Goal: Information Seeking & Learning: Learn about a topic

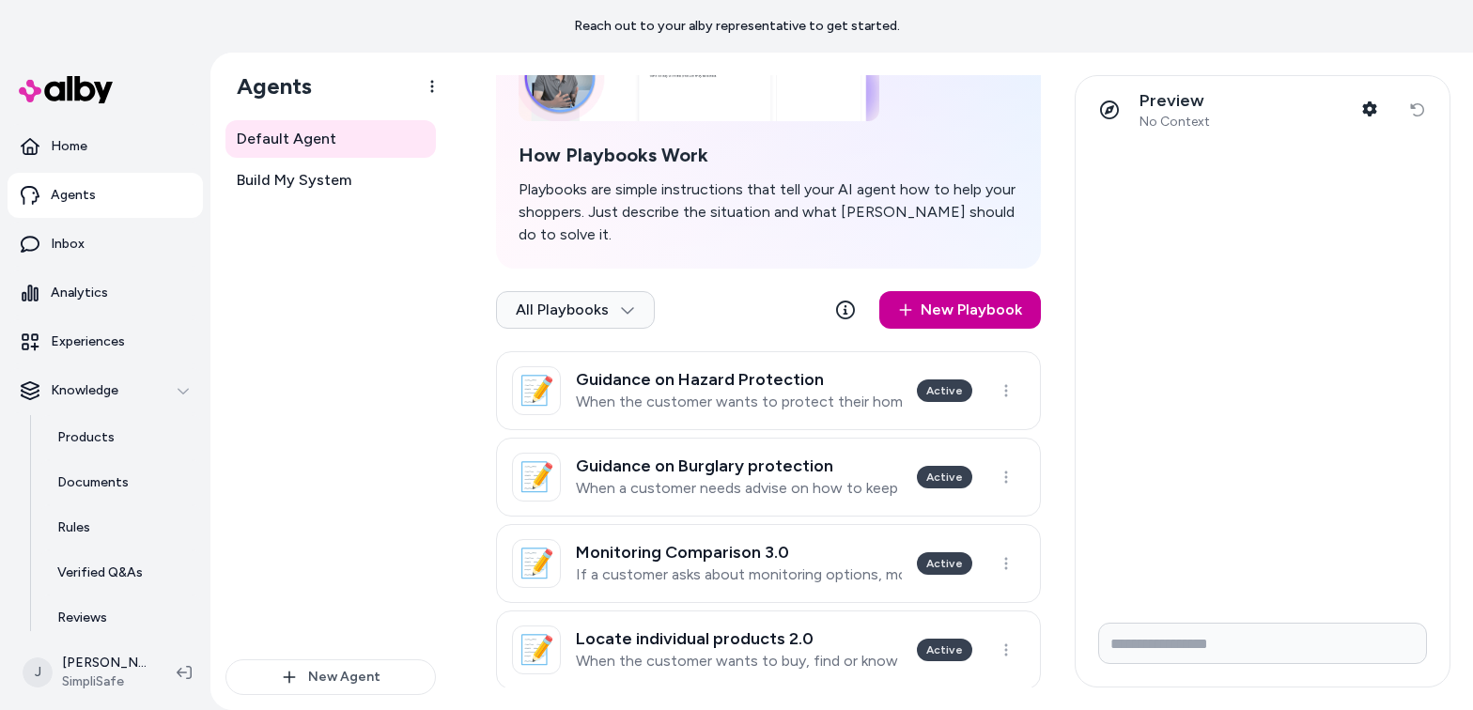
scroll to position [241, 0]
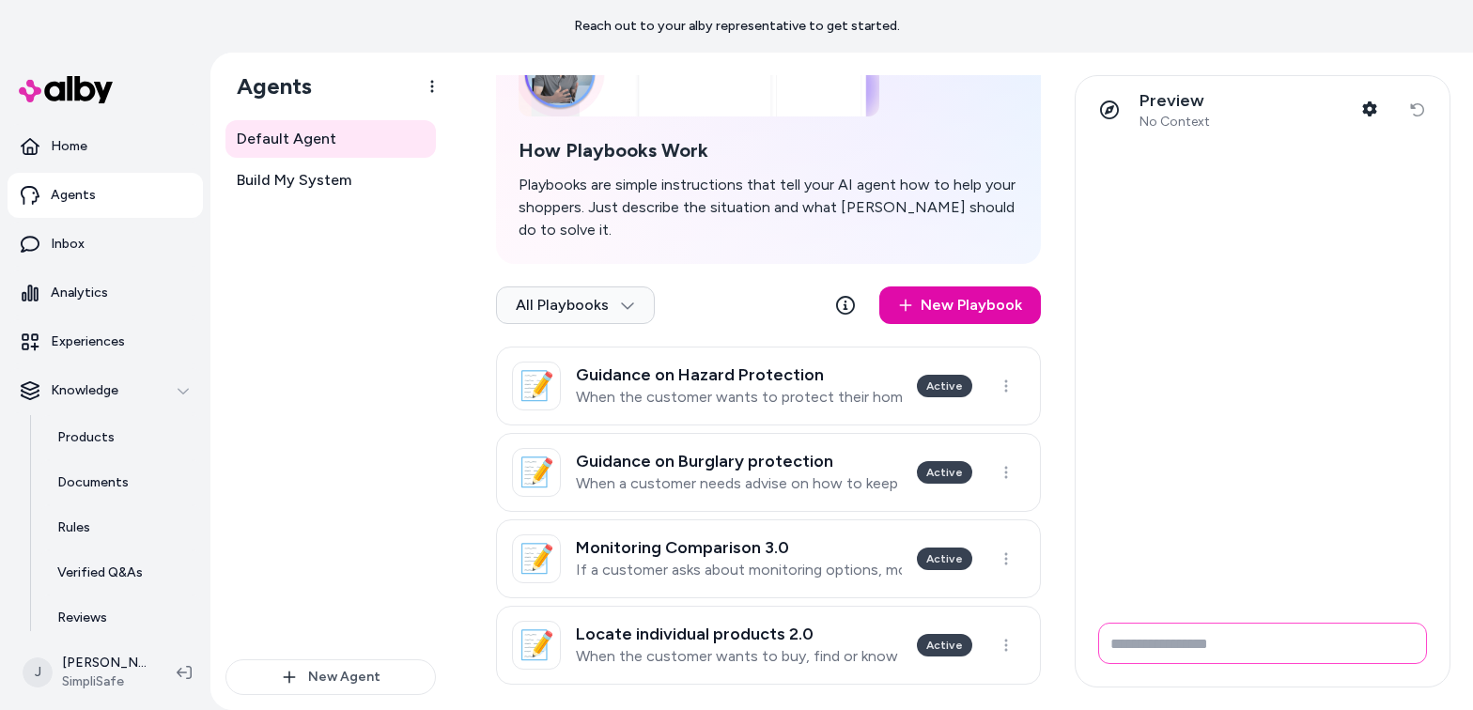
click at [1150, 649] on input "Write your prompt here" at bounding box center [1262, 643] width 329 height 41
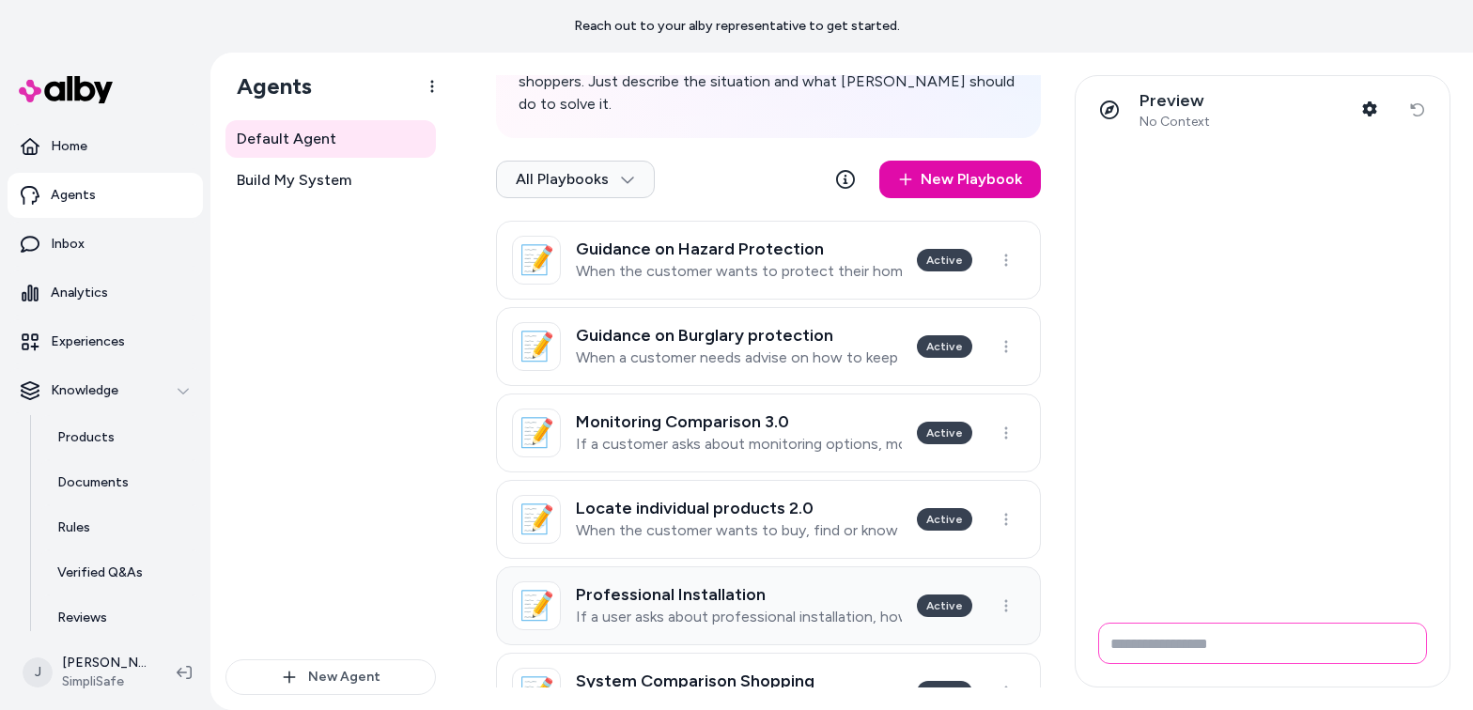
scroll to position [331, 0]
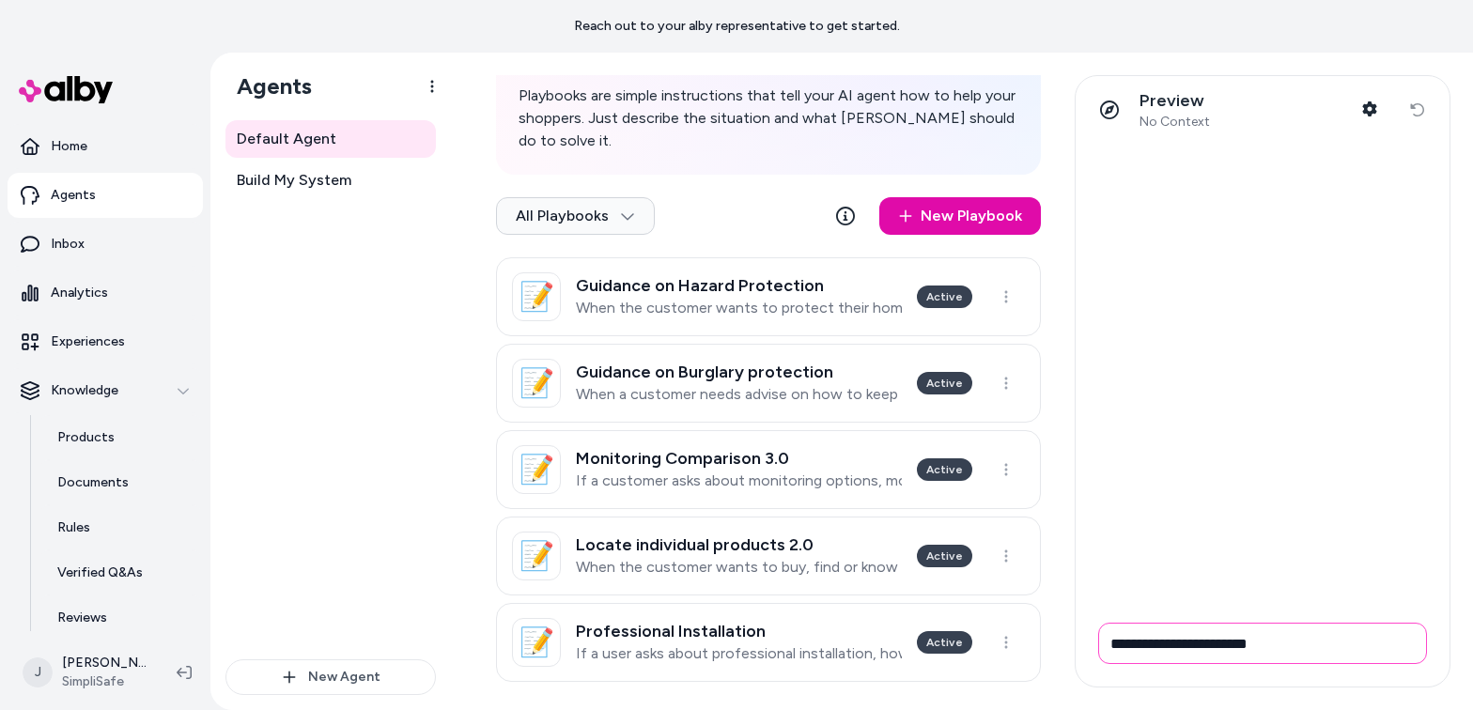
type input "**********"
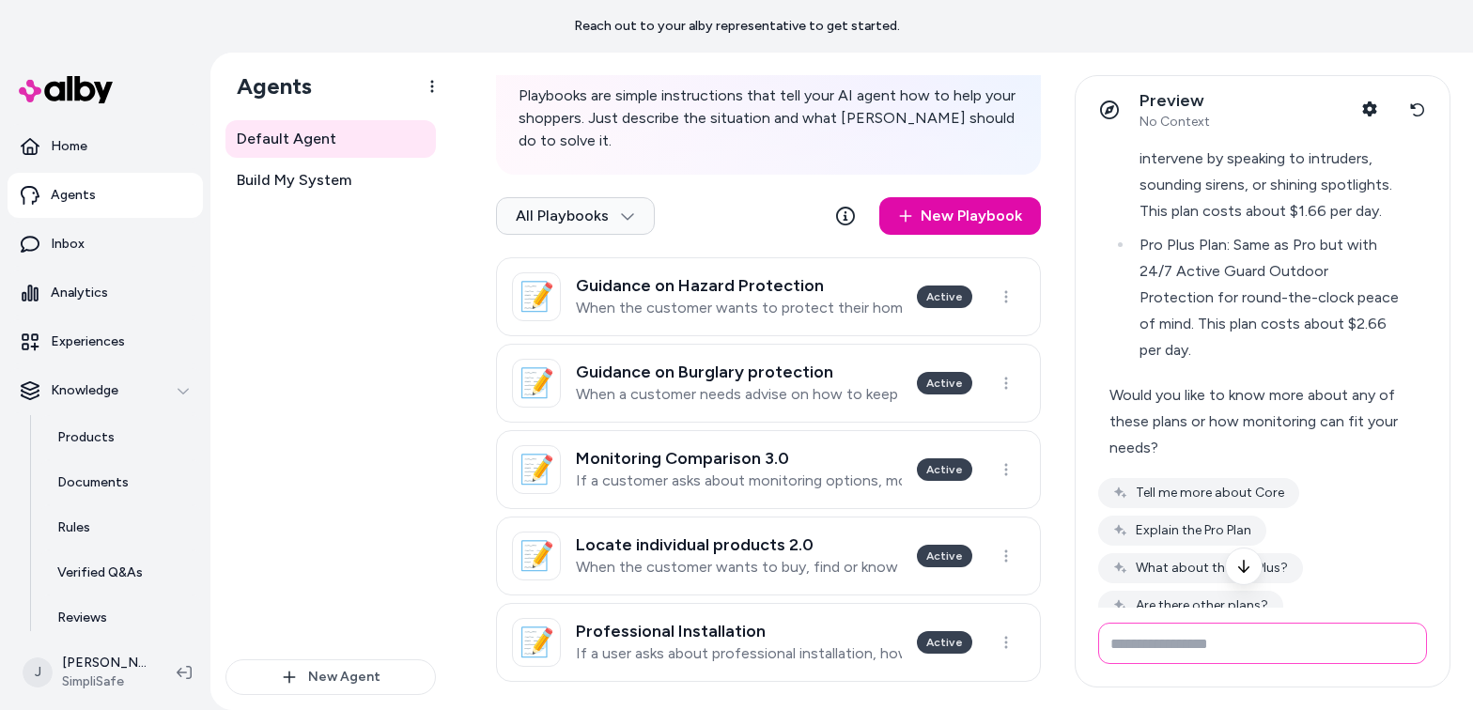
scroll to position [924, 0]
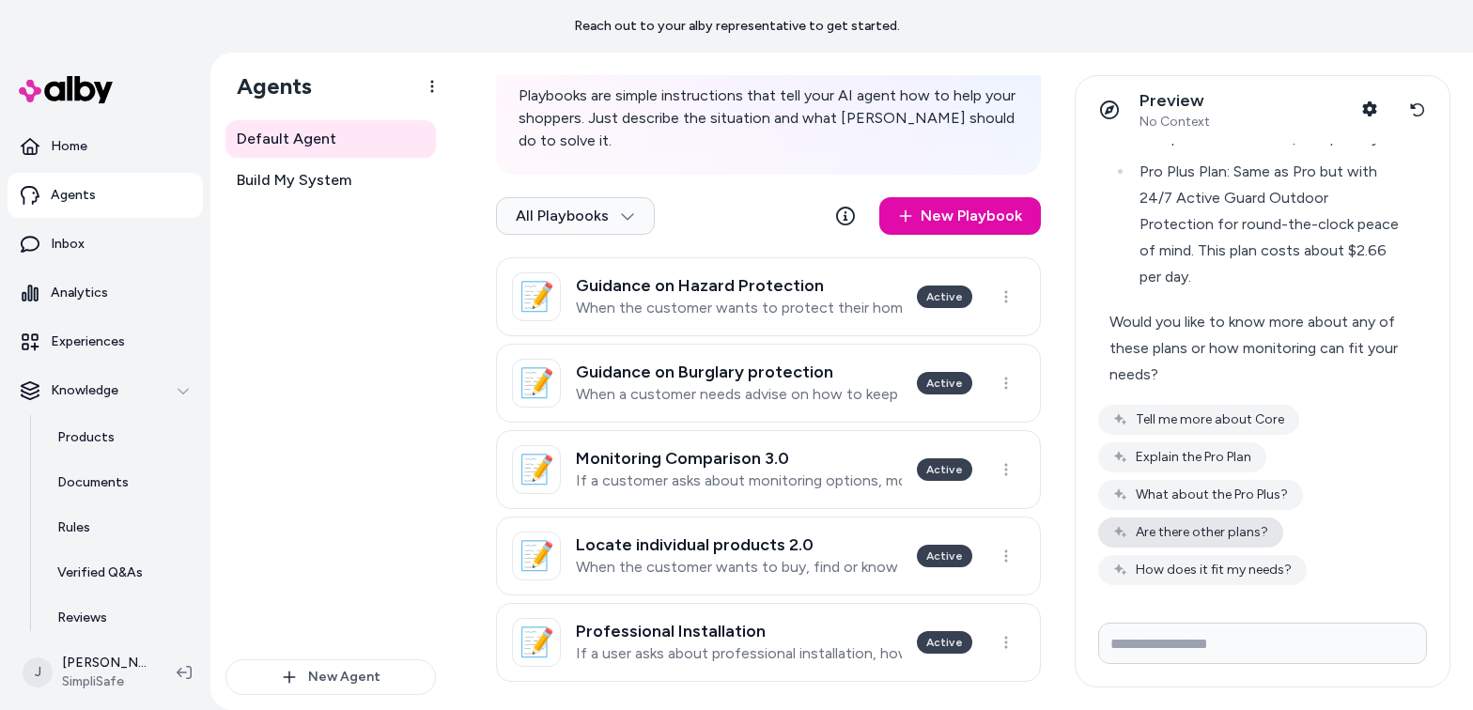
click at [1150, 537] on button "Are there other plans?" at bounding box center [1190, 533] width 185 height 30
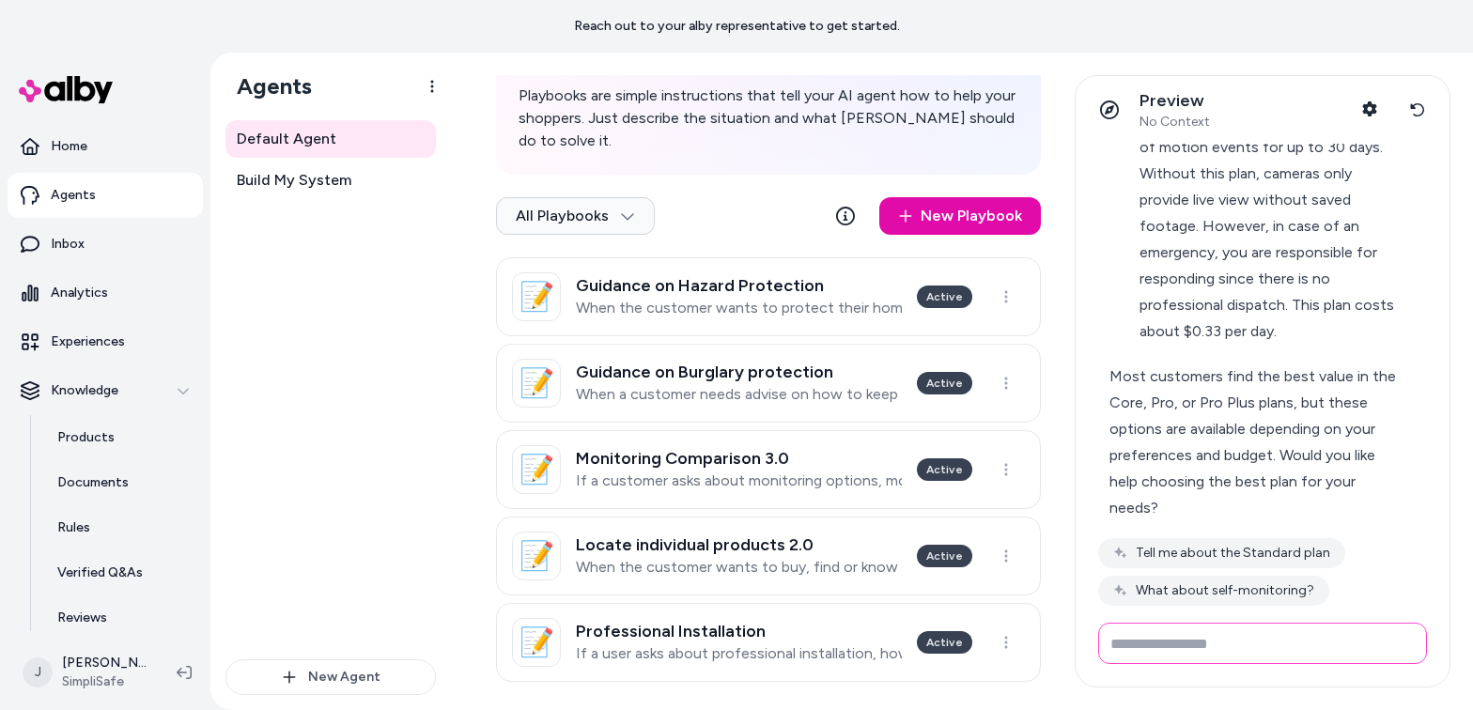
scroll to position [1928, 0]
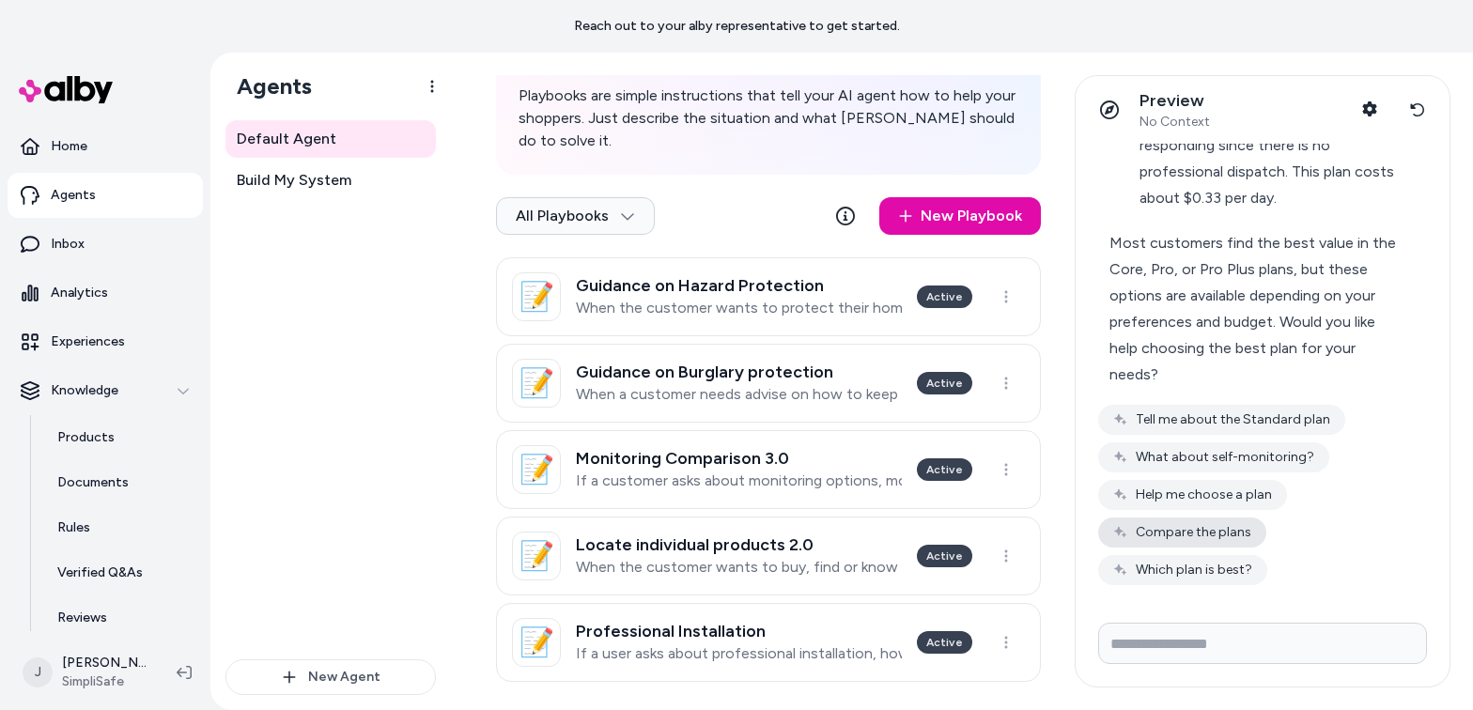
click at [1150, 532] on button "Compare the plans" at bounding box center [1182, 533] width 168 height 30
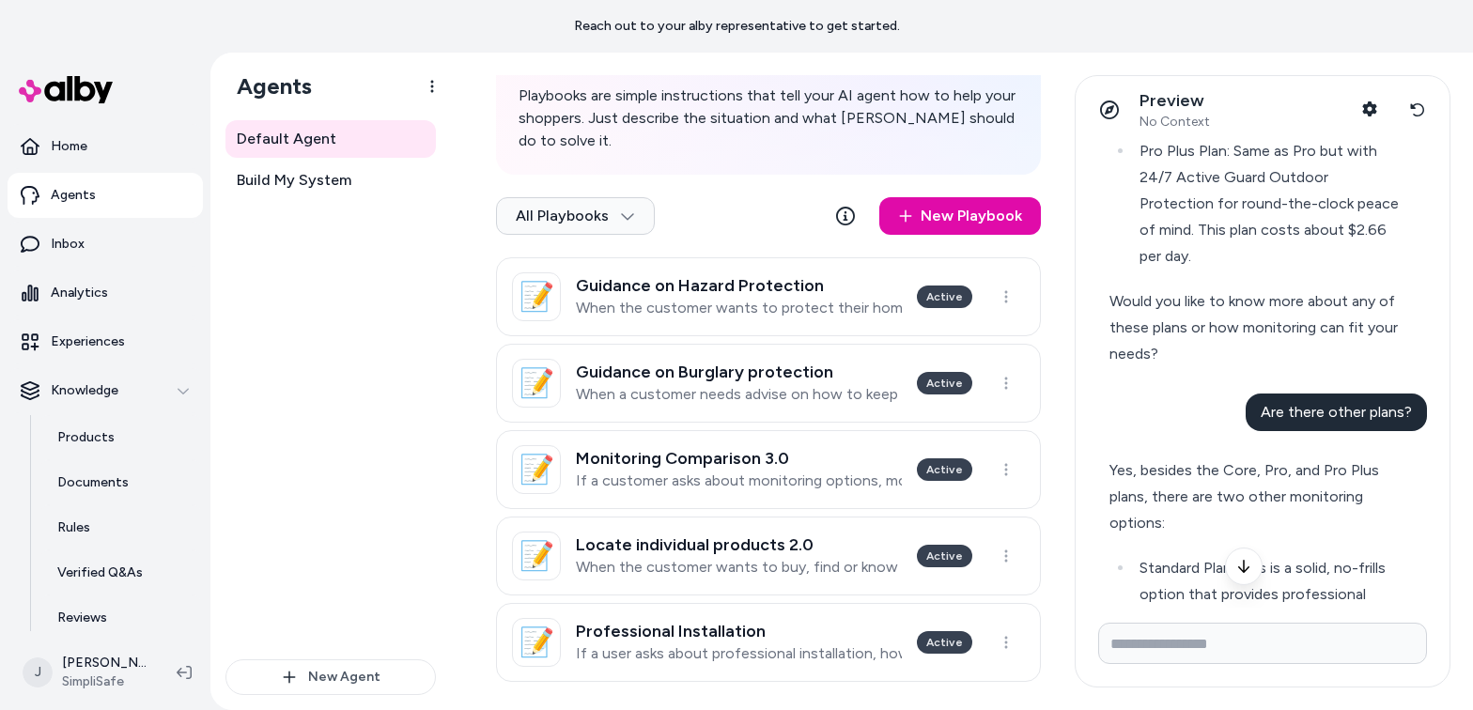
scroll to position [921, 0]
type input "**********"
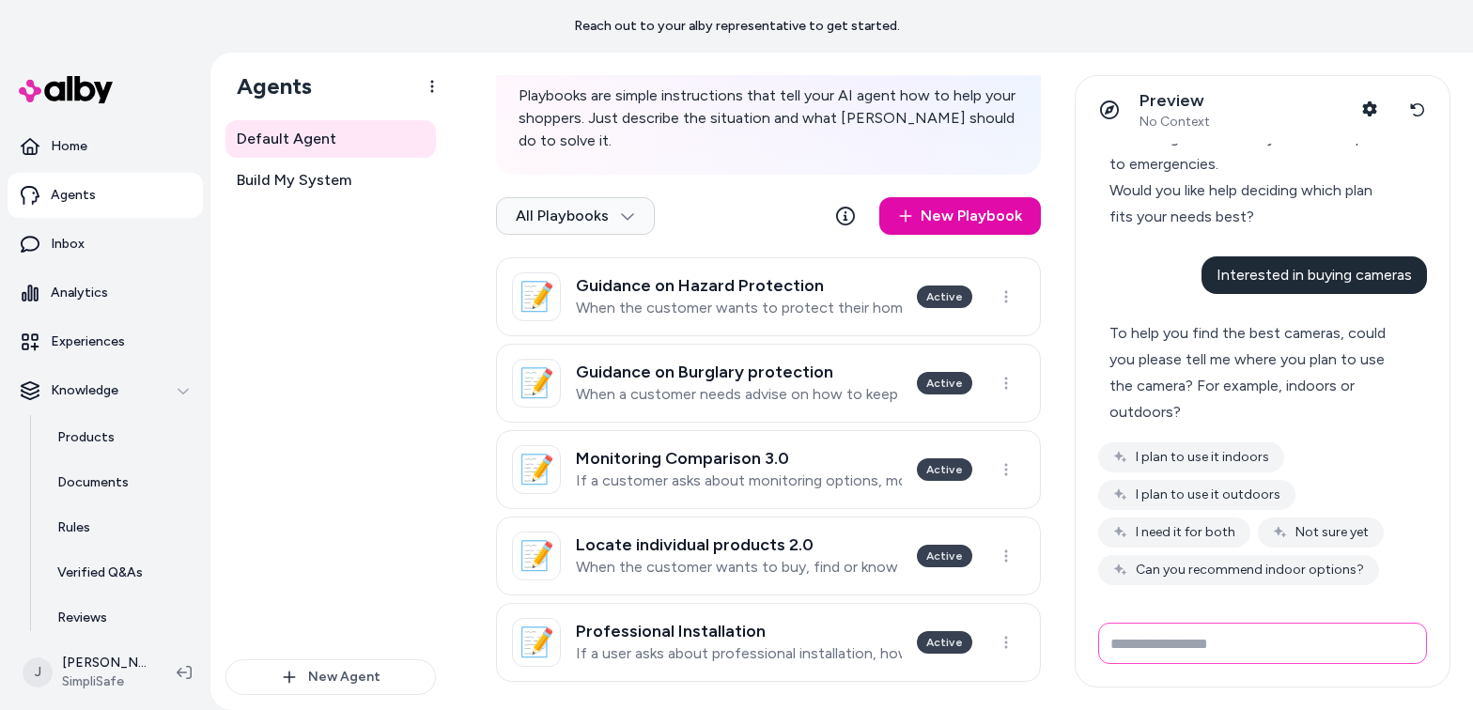
scroll to position [3122, 0]
click at [1150, 457] on button "I plan to use it indoors" at bounding box center [1191, 457] width 186 height 30
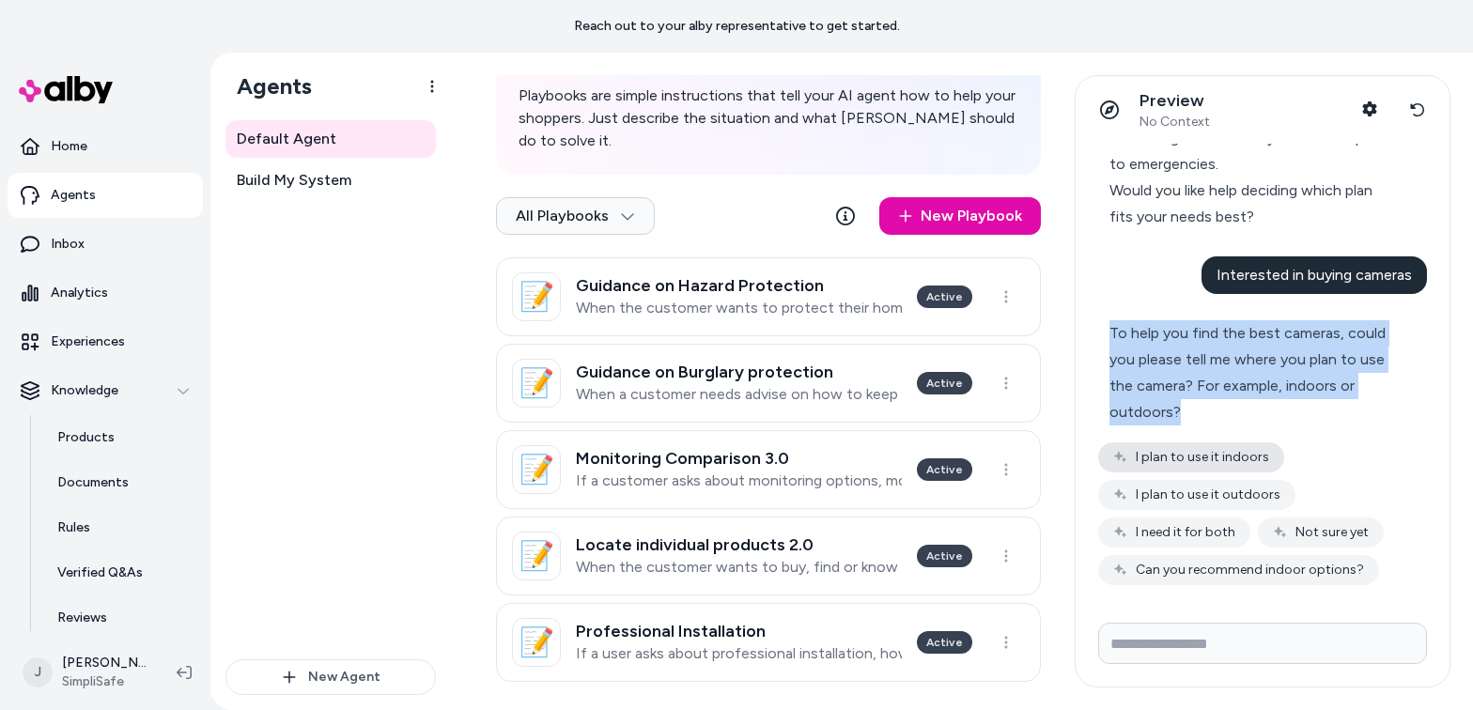
click at [1150, 426] on div "To help you find the best cameras, could you please tell me where you plan to u…" at bounding box center [1254, 372] width 290 height 105
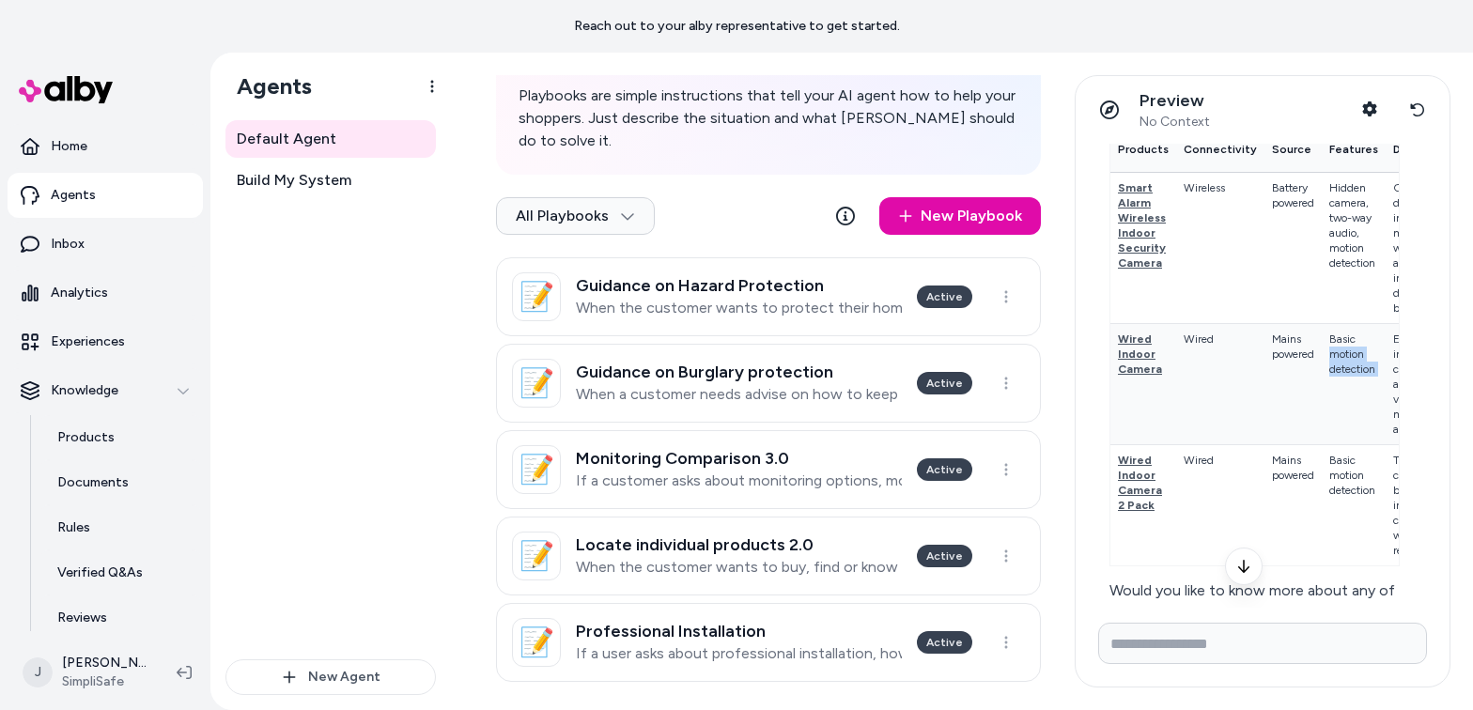
scroll to position [0, 64]
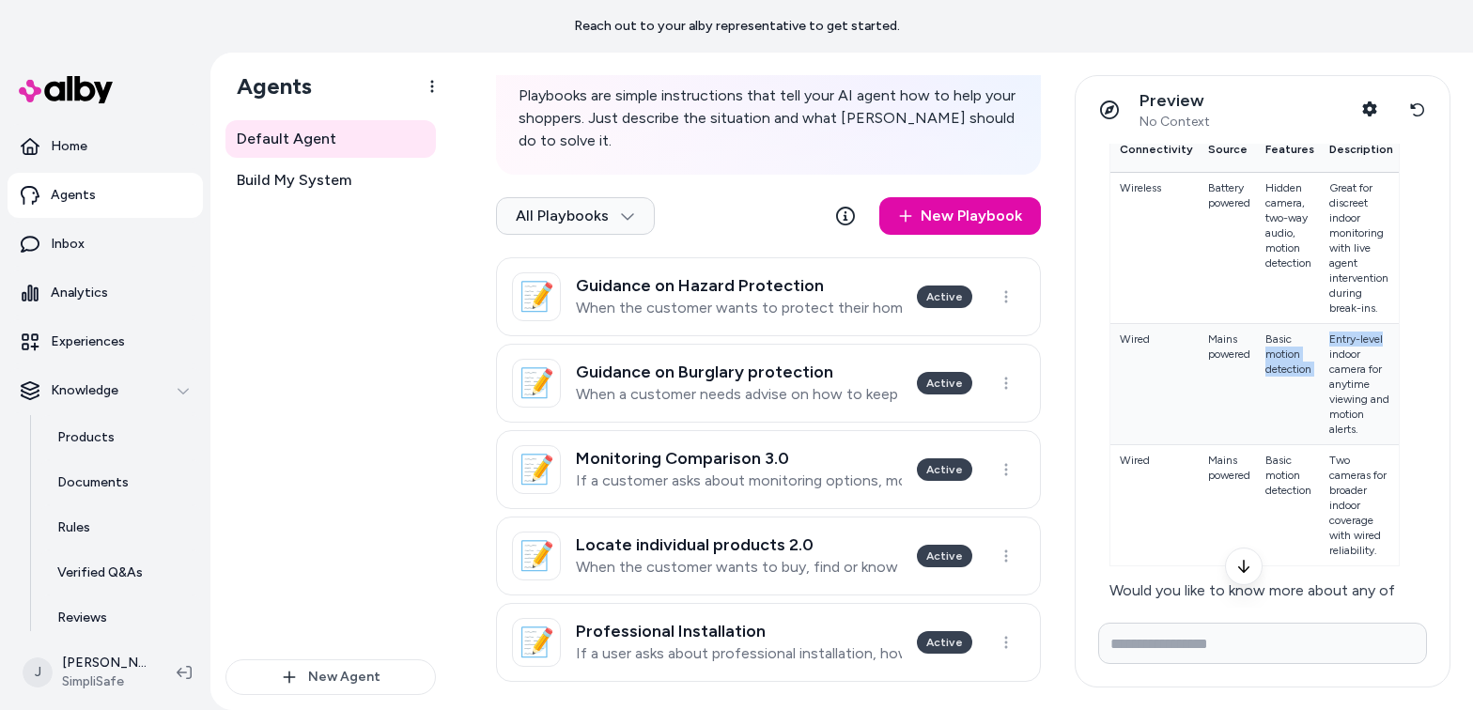
drag, startPoint x: 1314, startPoint y: 419, endPoint x: 1390, endPoint y: 404, distance: 77.6
click at [1150, 404] on div "Thank you for letting me know you plan to use the camera indoors. Here are some…" at bounding box center [1254, 338] width 313 height 659
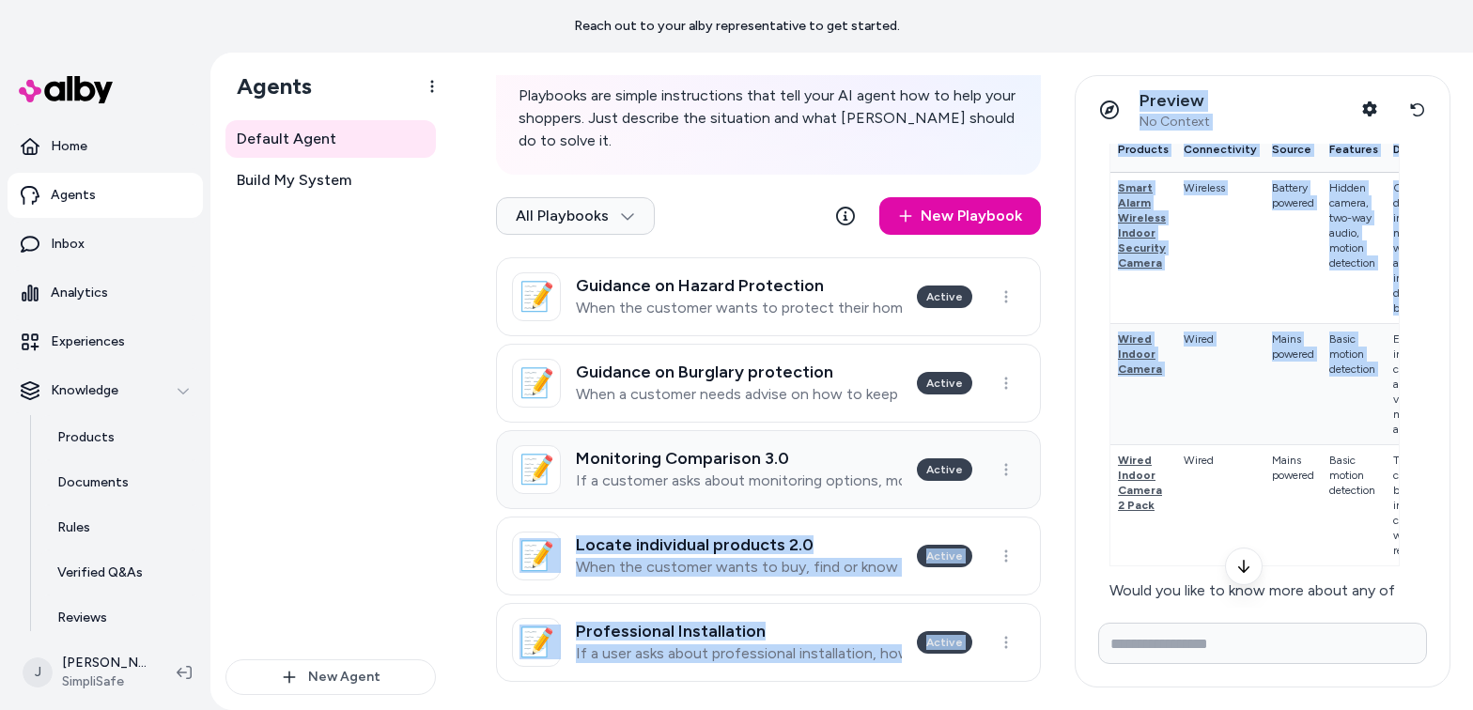
drag, startPoint x: 1321, startPoint y: 405, endPoint x: 996, endPoint y: 411, distance: 325.1
click at [996, 411] on div "Default Agent Playbooks Actions How Playbooks Work Playbooks are simple instruc…" at bounding box center [962, 382] width 1022 height 658
click at [1150, 319] on td "Battery powered" at bounding box center [1292, 248] width 57 height 151
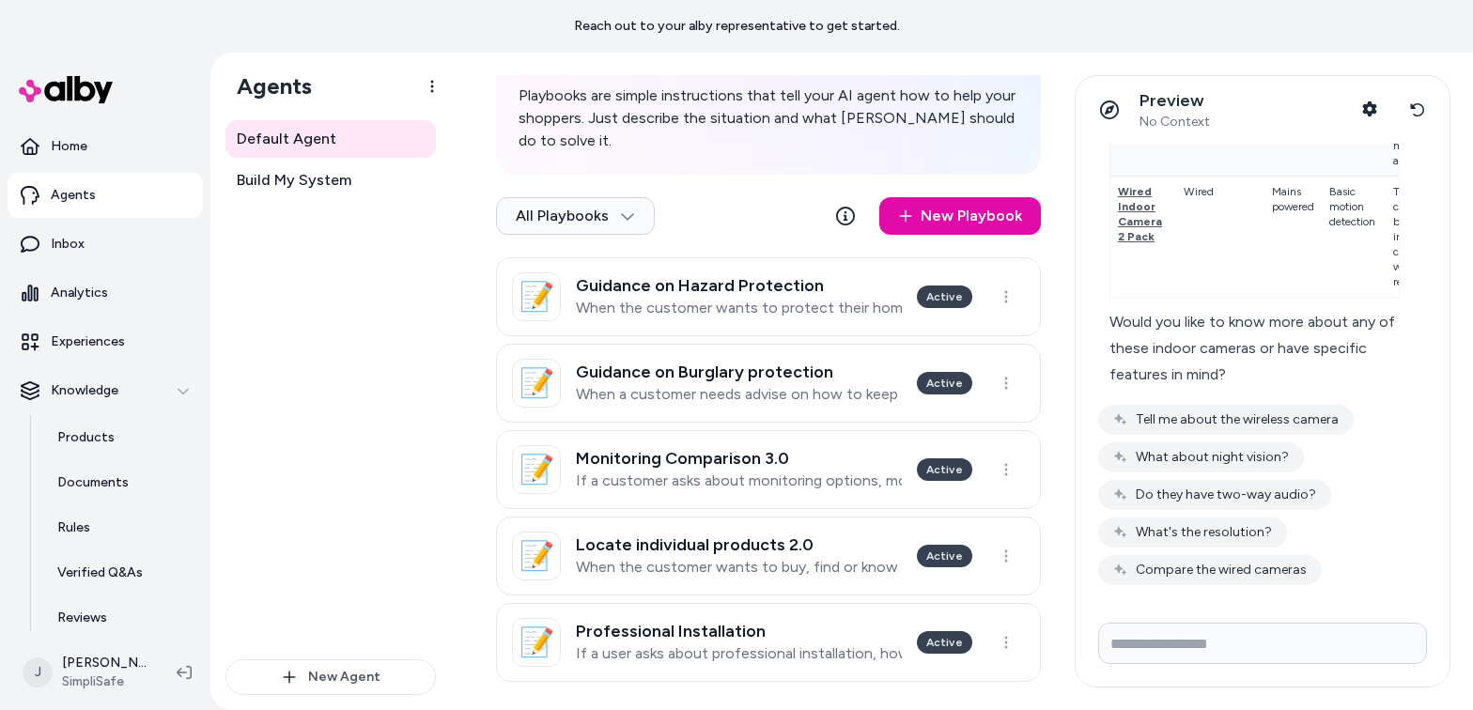
scroll to position [3896, 0]
click at [1150, 637] on input "Write your prompt here" at bounding box center [1262, 643] width 329 height 41
type input "**********"
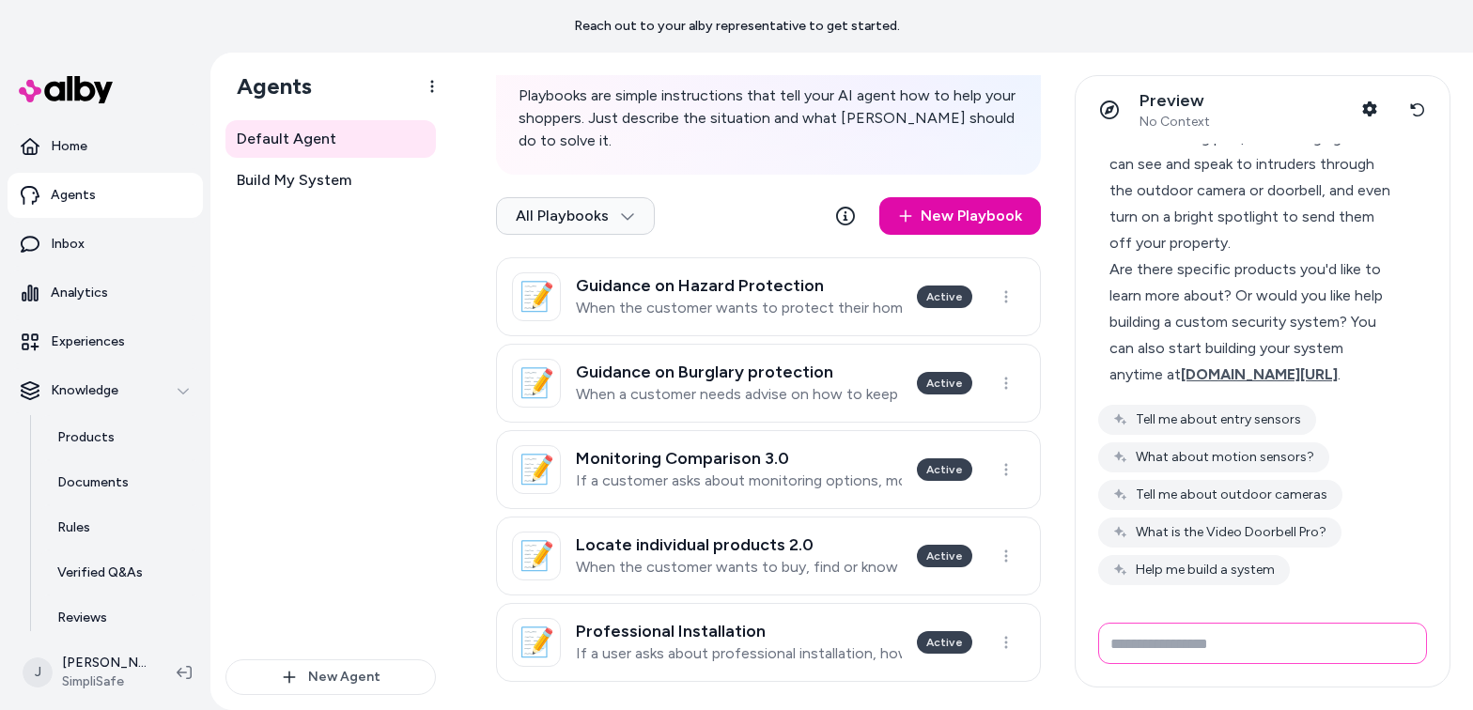
scroll to position [4496, 0]
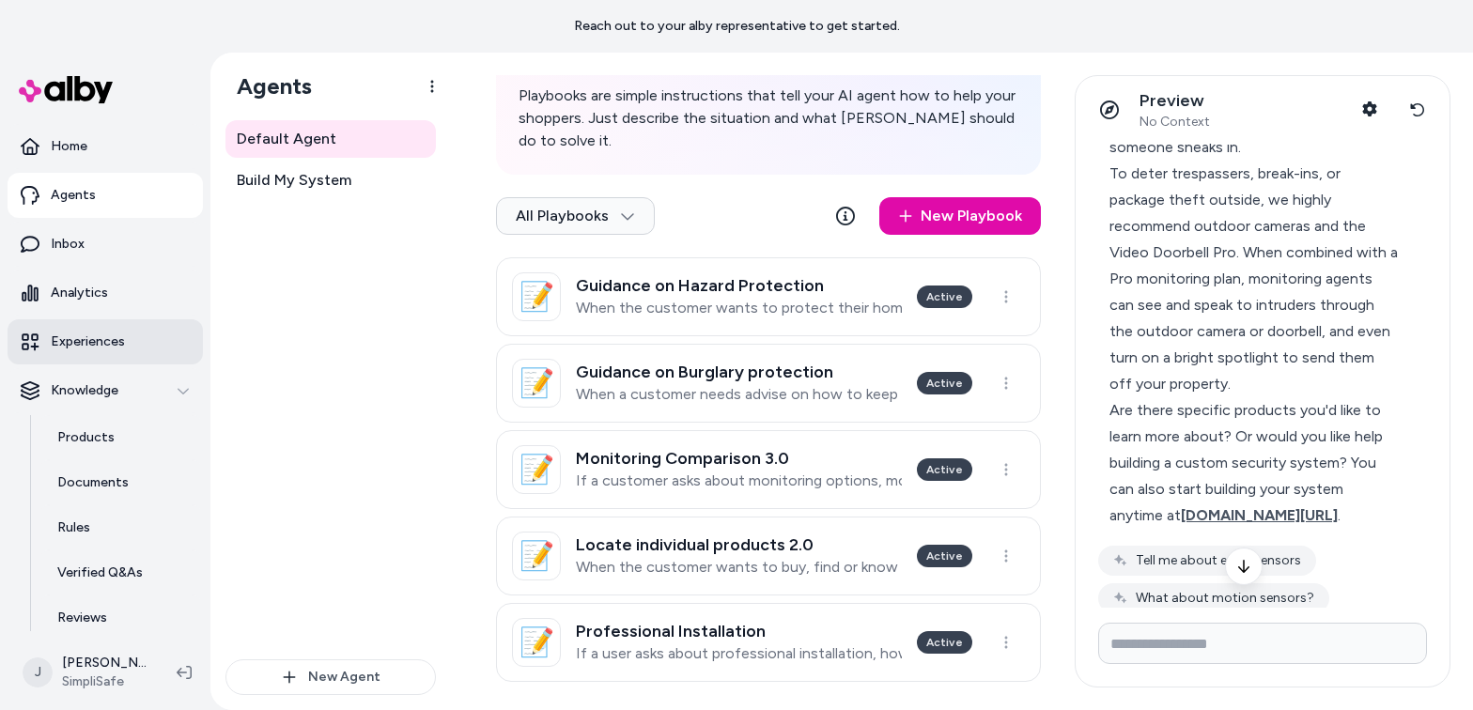
click at [107, 349] on p "Experiences" at bounding box center [88, 342] width 74 height 19
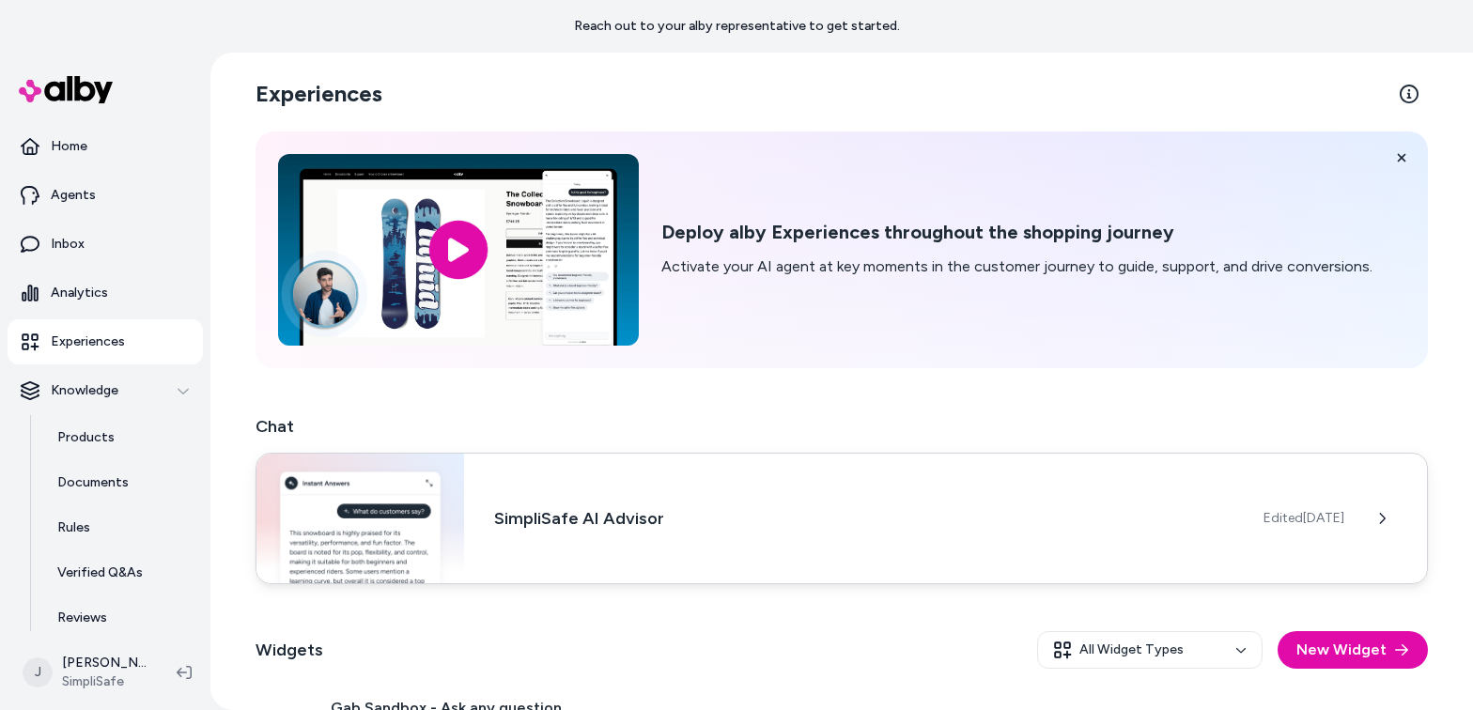
click at [721, 501] on div "SimpliSafe AI Advisor Edited Sep 8, 2025" at bounding box center [842, 519] width 1172 height 132
click at [1150, 515] on span "Edited Sep 8, 2025" at bounding box center [1304, 518] width 81 height 19
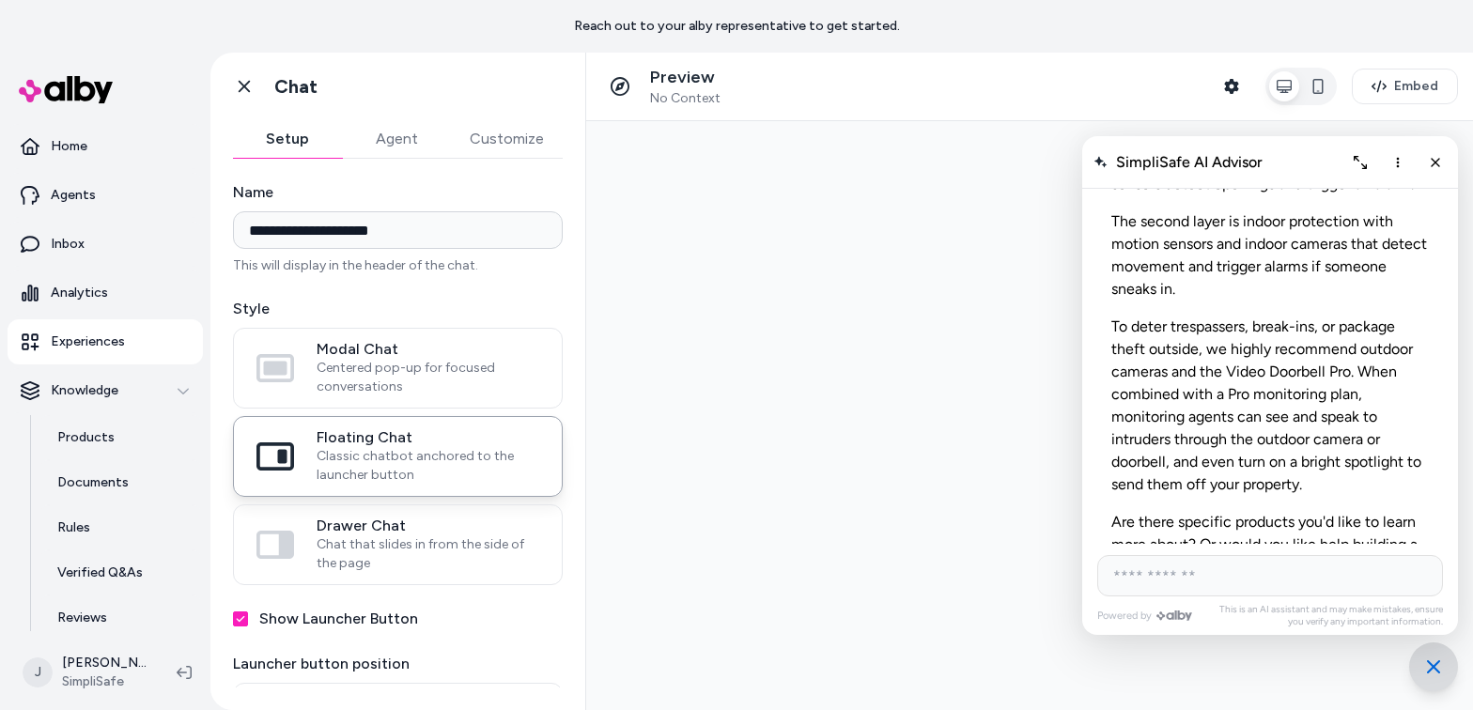
scroll to position [5621, 0]
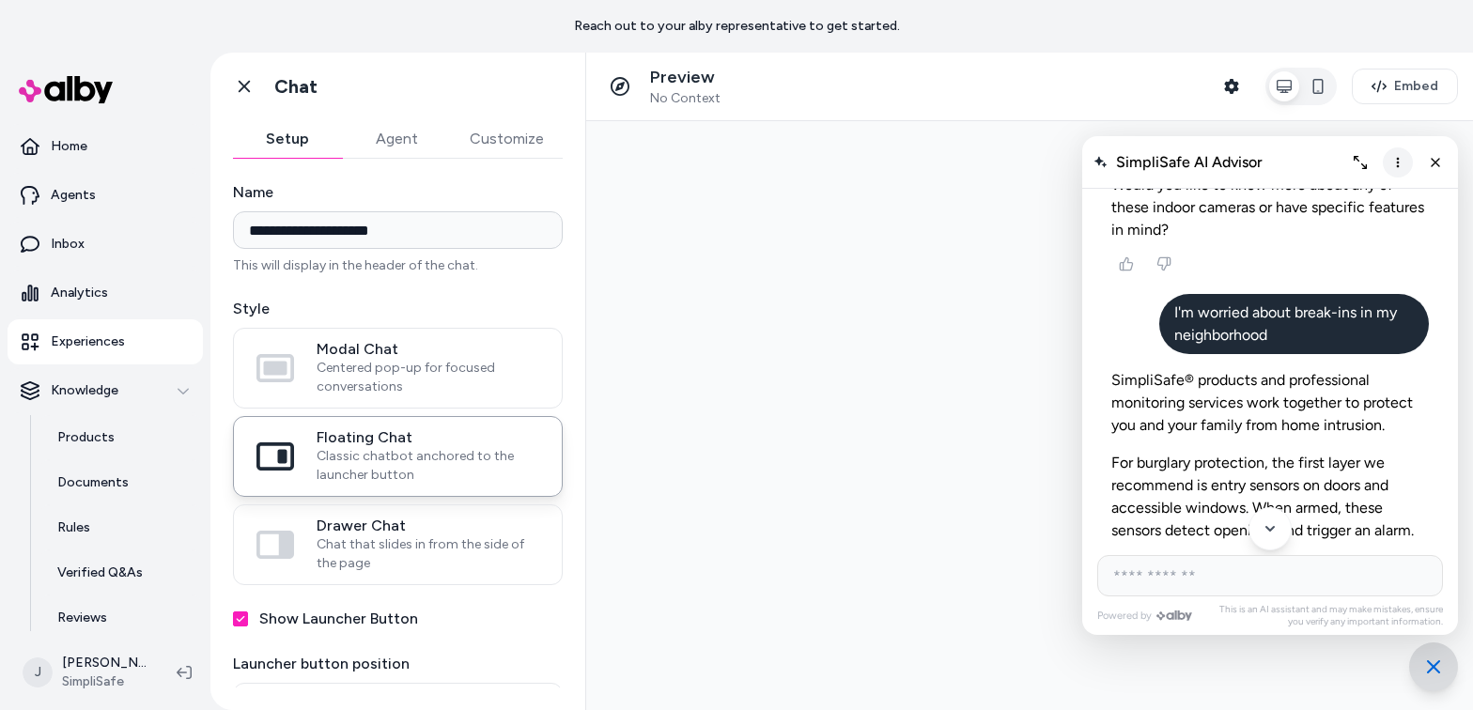
click at [1150, 163] on icon "More options" at bounding box center [1397, 162] width 15 height 15
click at [1150, 206] on span "Clear conversation" at bounding box center [1330, 202] width 111 height 16
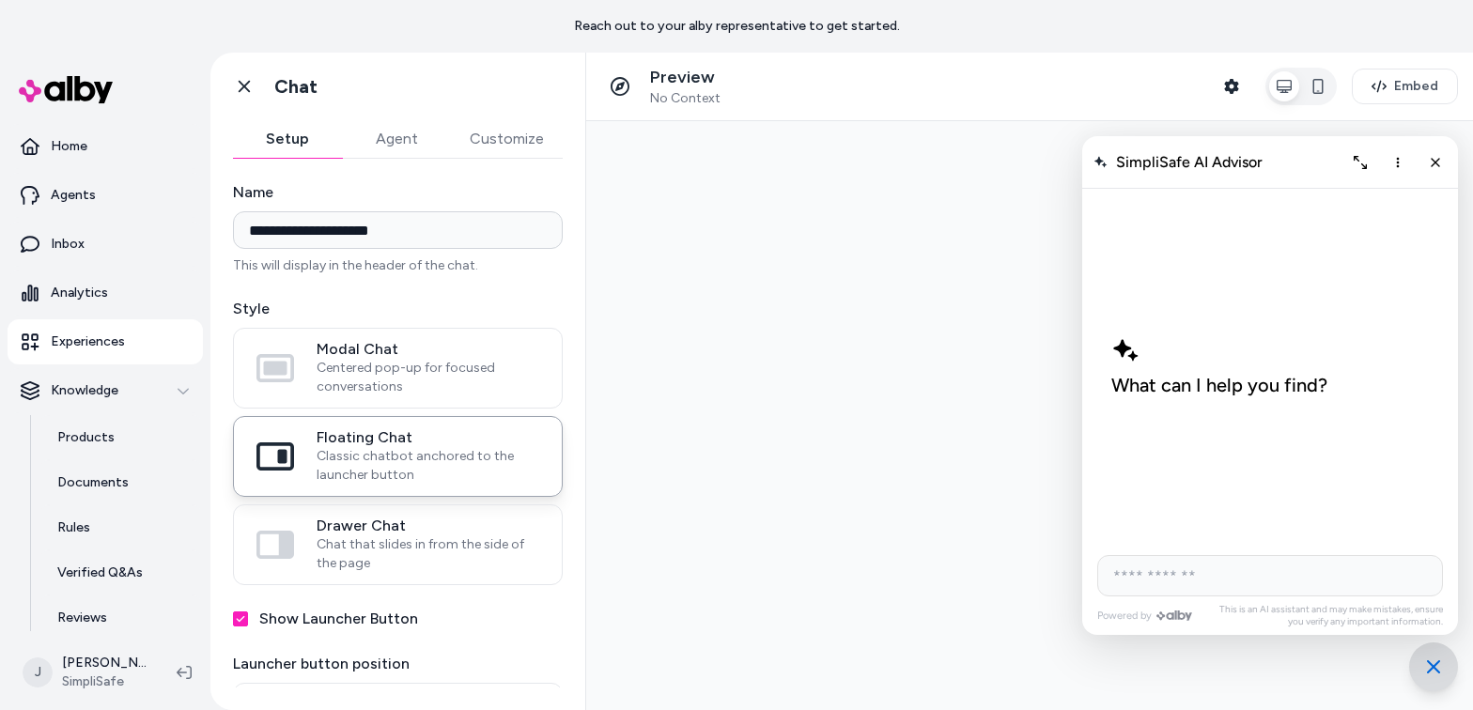
scroll to position [0, 0]
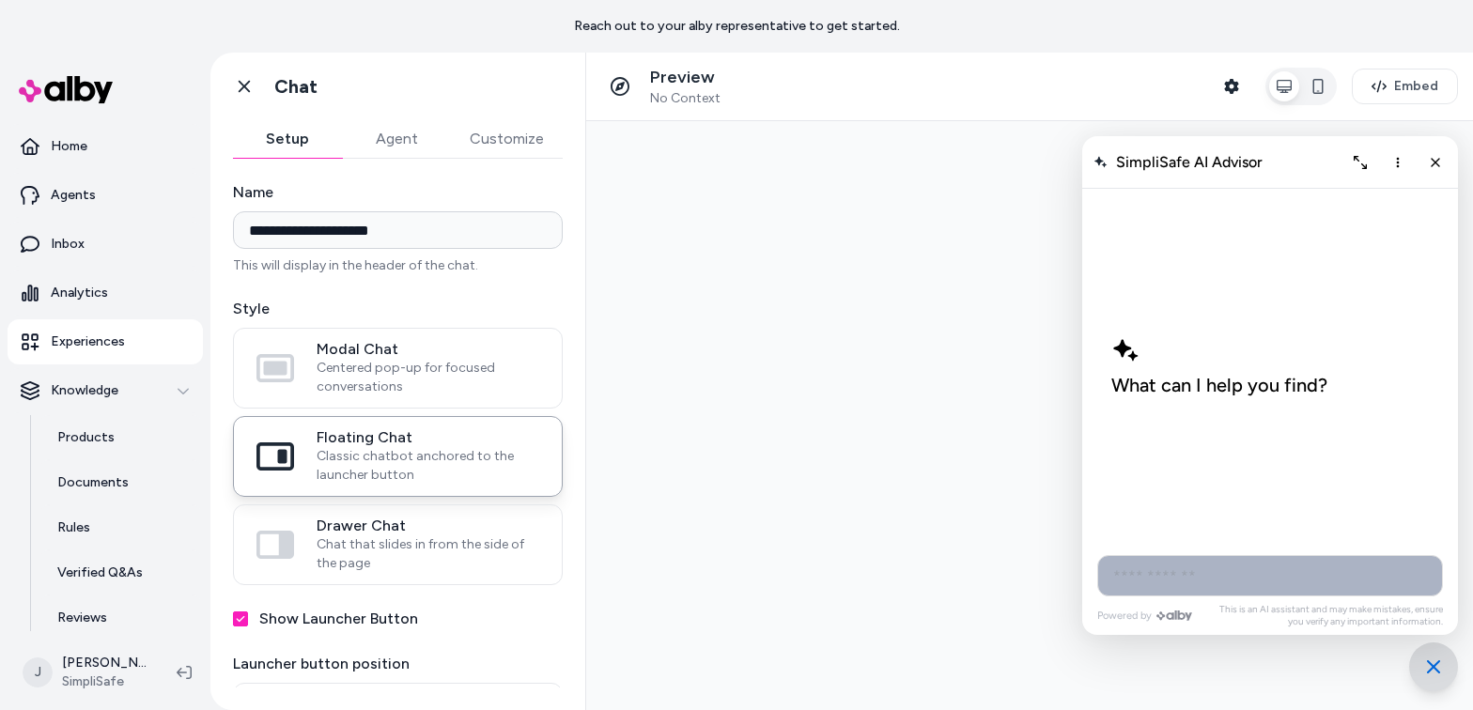
click at [1150, 586] on input "AI Shopping Assistant" at bounding box center [1270, 575] width 346 height 41
type input "**********"
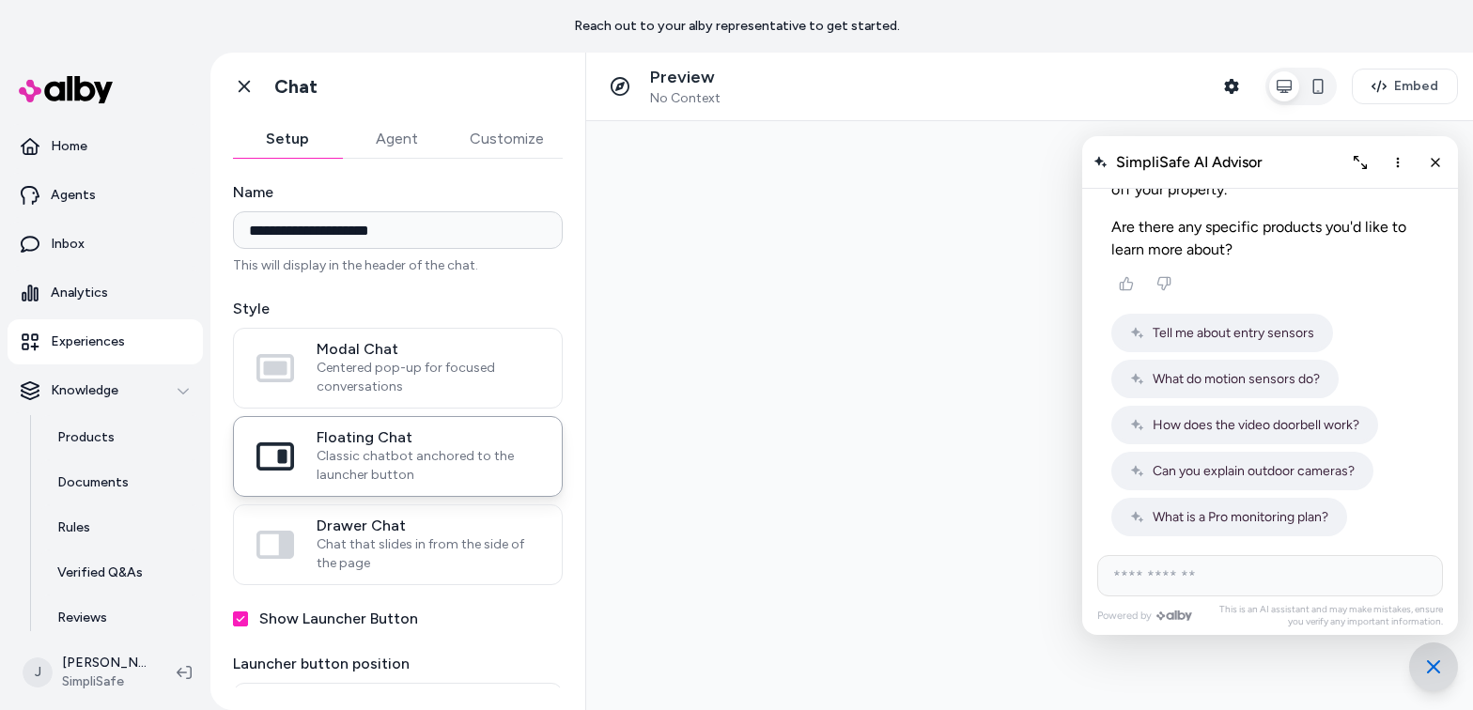
scroll to position [541, 0]
click at [1150, 427] on span "How does the video doorbell work?" at bounding box center [1256, 421] width 207 height 16
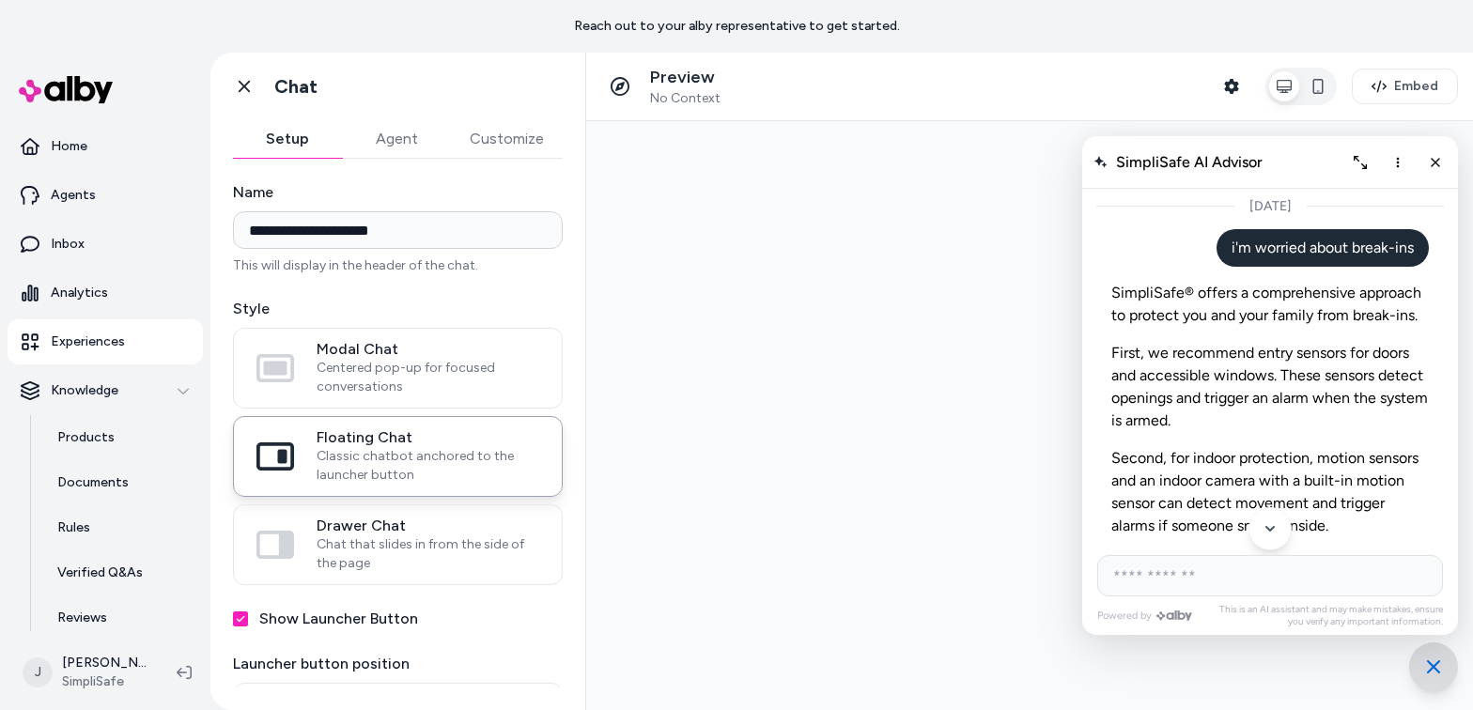
scroll to position [0, 0]
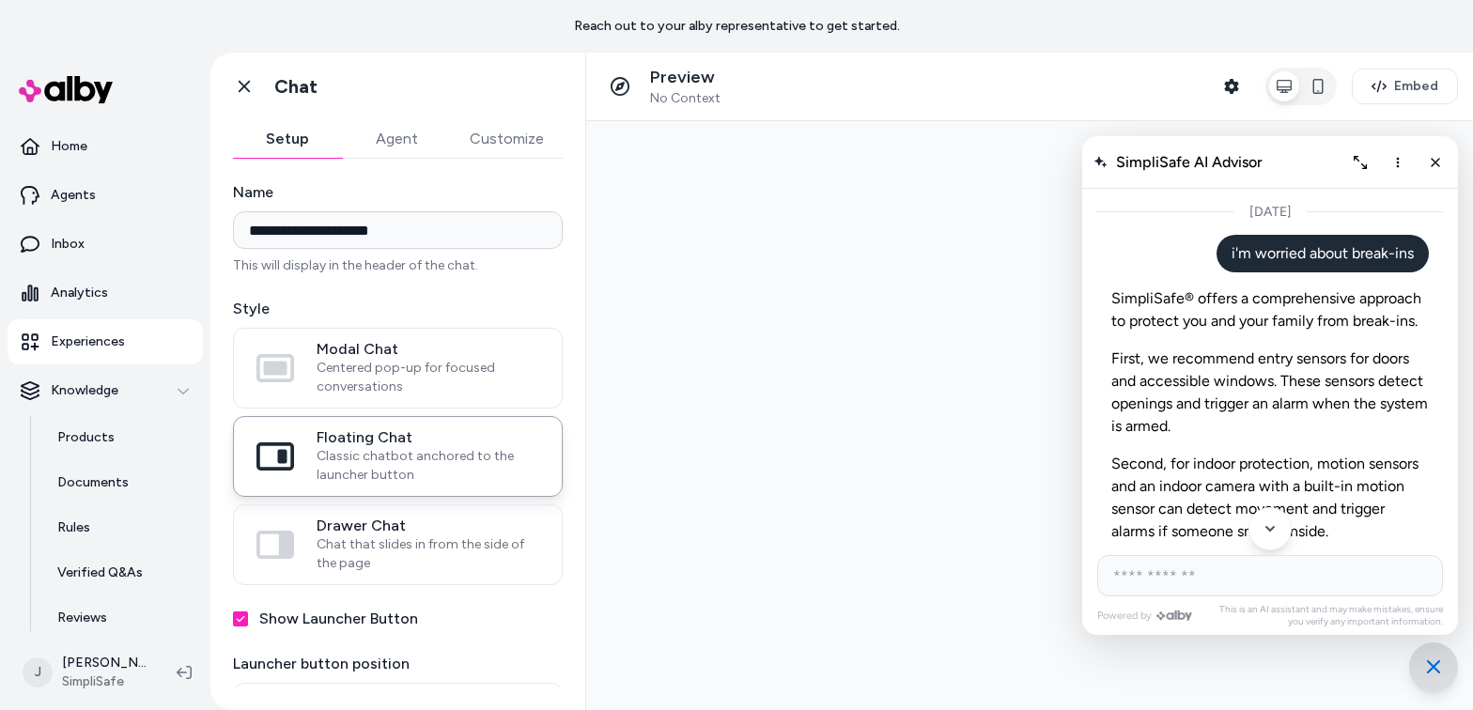
click at [1150, 161] on button "More options" at bounding box center [1398, 162] width 30 height 30
click at [1150, 202] on span "Clear conversation" at bounding box center [1330, 202] width 111 height 16
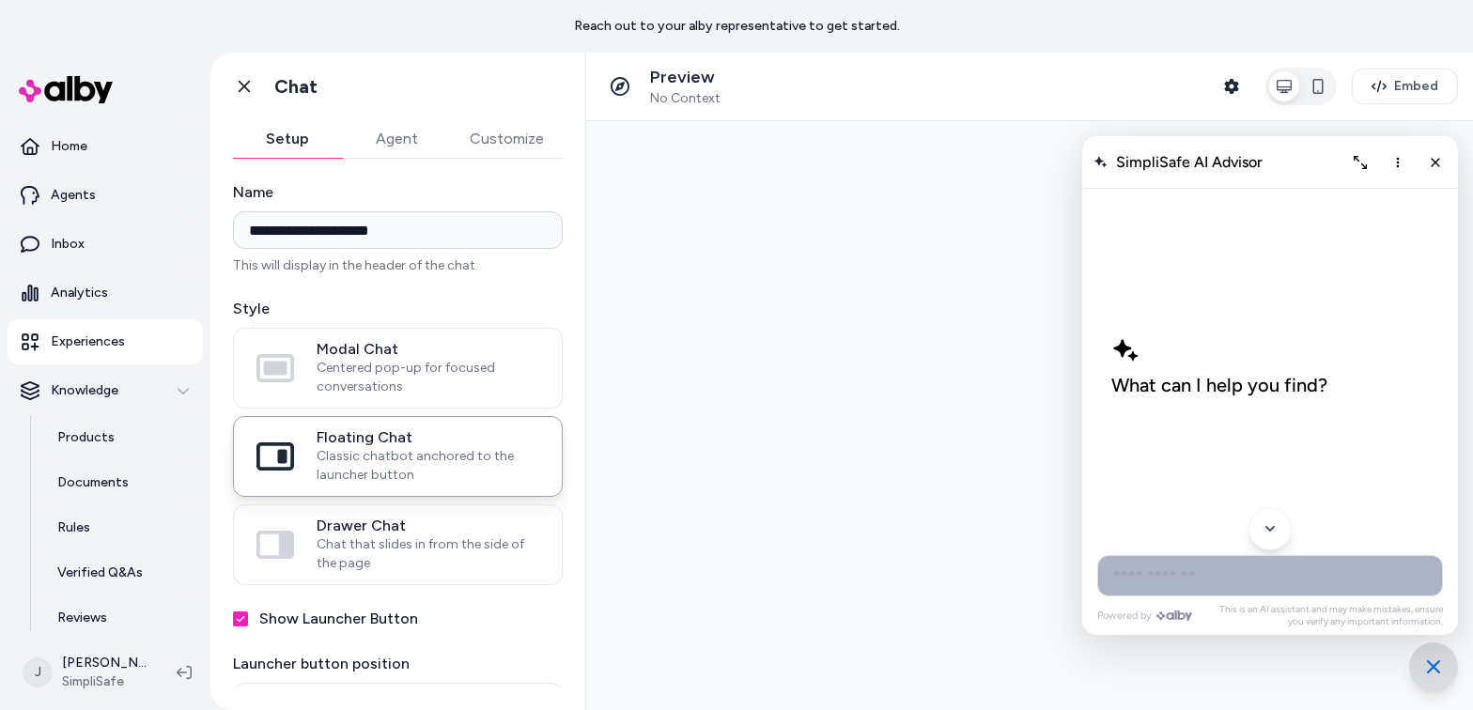
click at [1150, 585] on input "AI Shopping Assistant" at bounding box center [1270, 575] width 346 height 41
type input "**********"
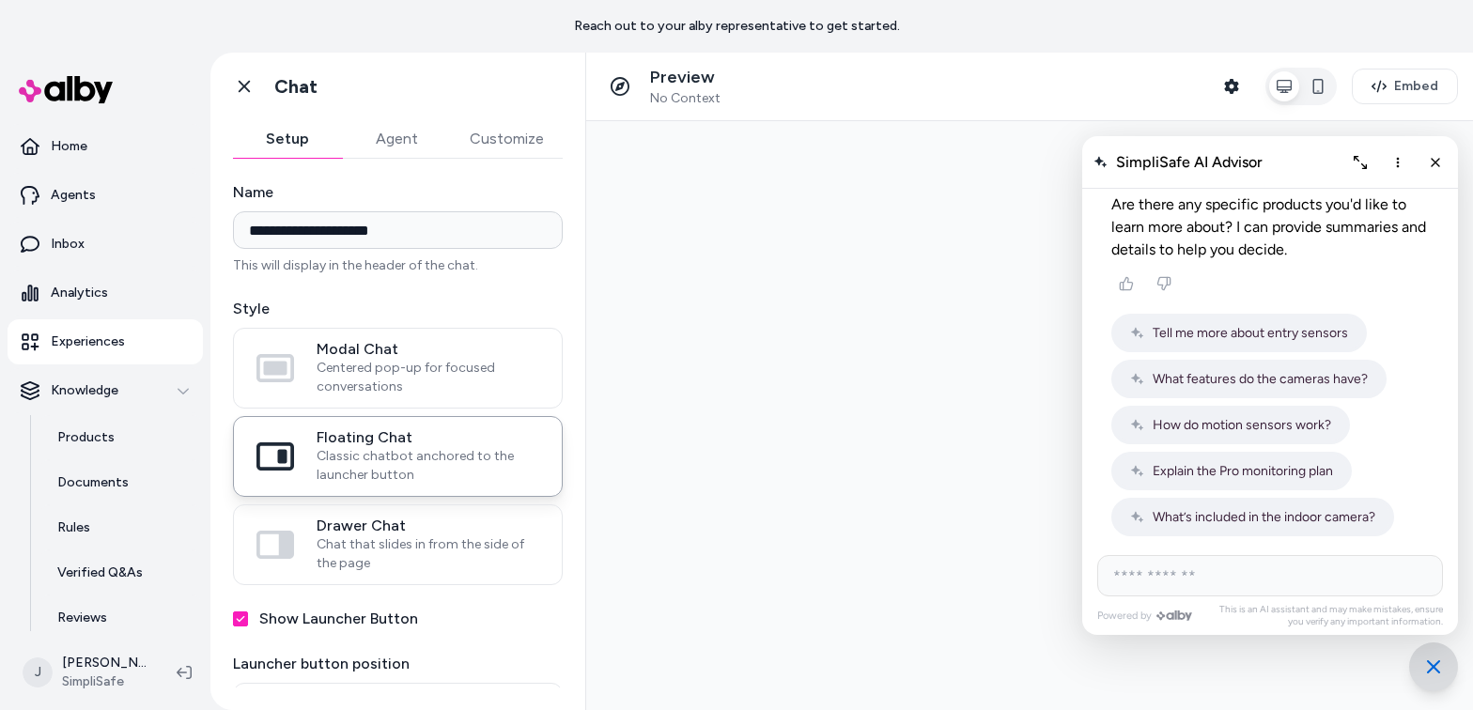
scroll to position [564, 0]
click at [1150, 419] on span "How do motion sensors work?" at bounding box center [1242, 421] width 178 height 16
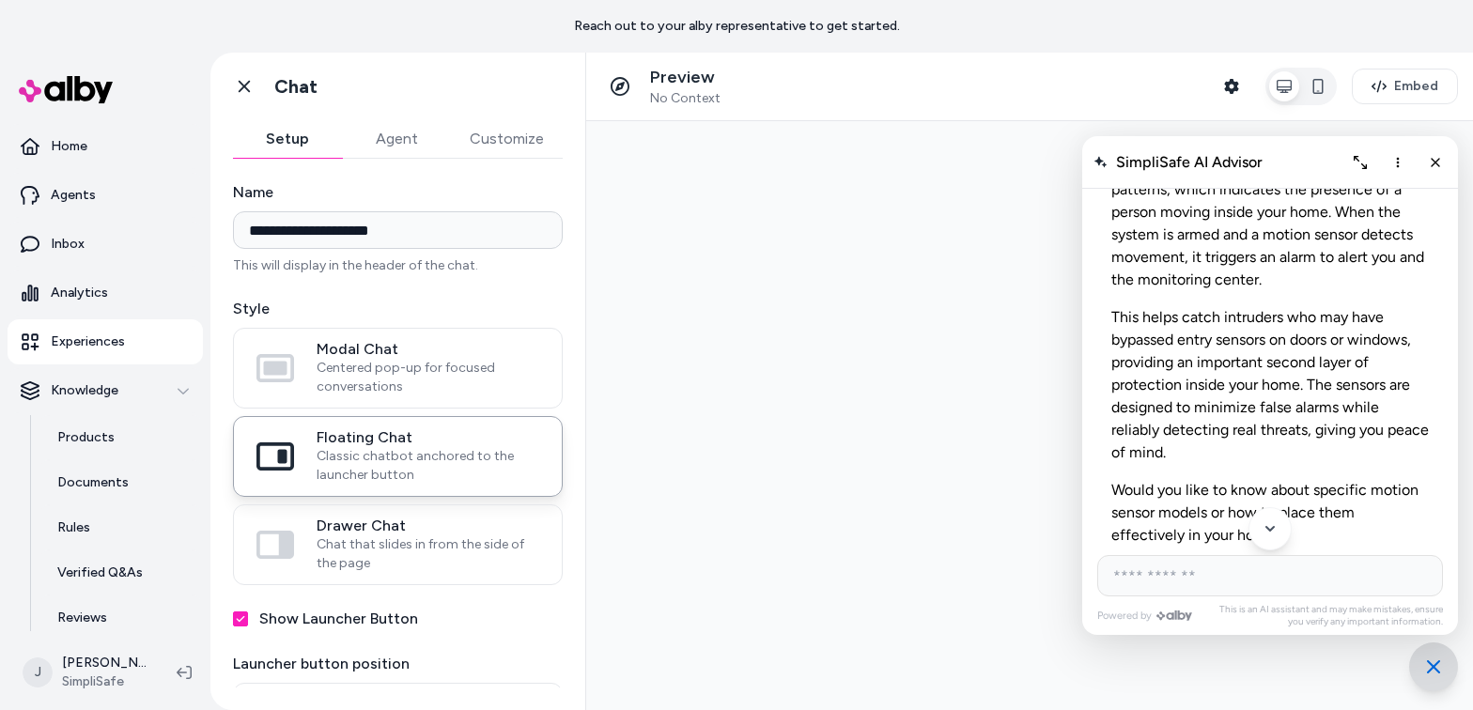
scroll to position [908, 0]
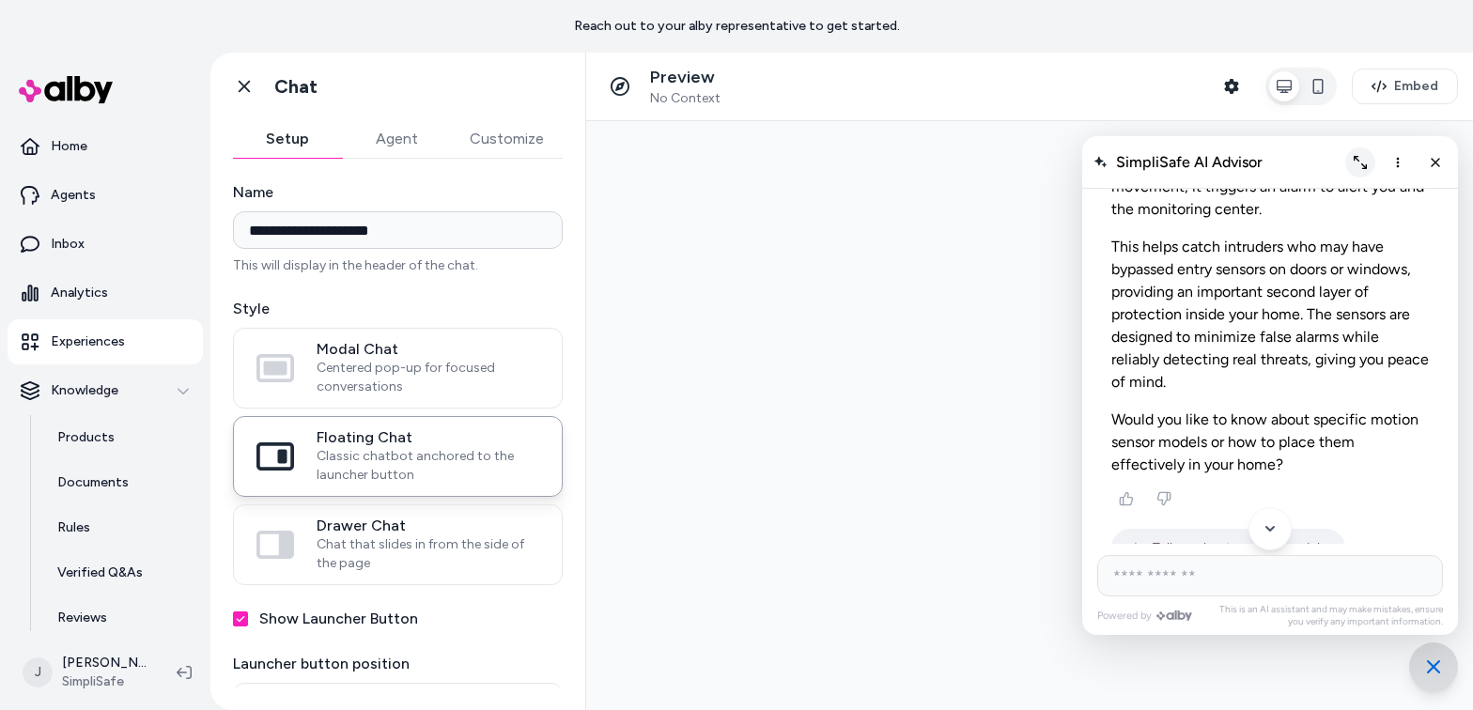
click at [1150, 160] on icon "Expand chat" at bounding box center [1360, 162] width 13 height 13
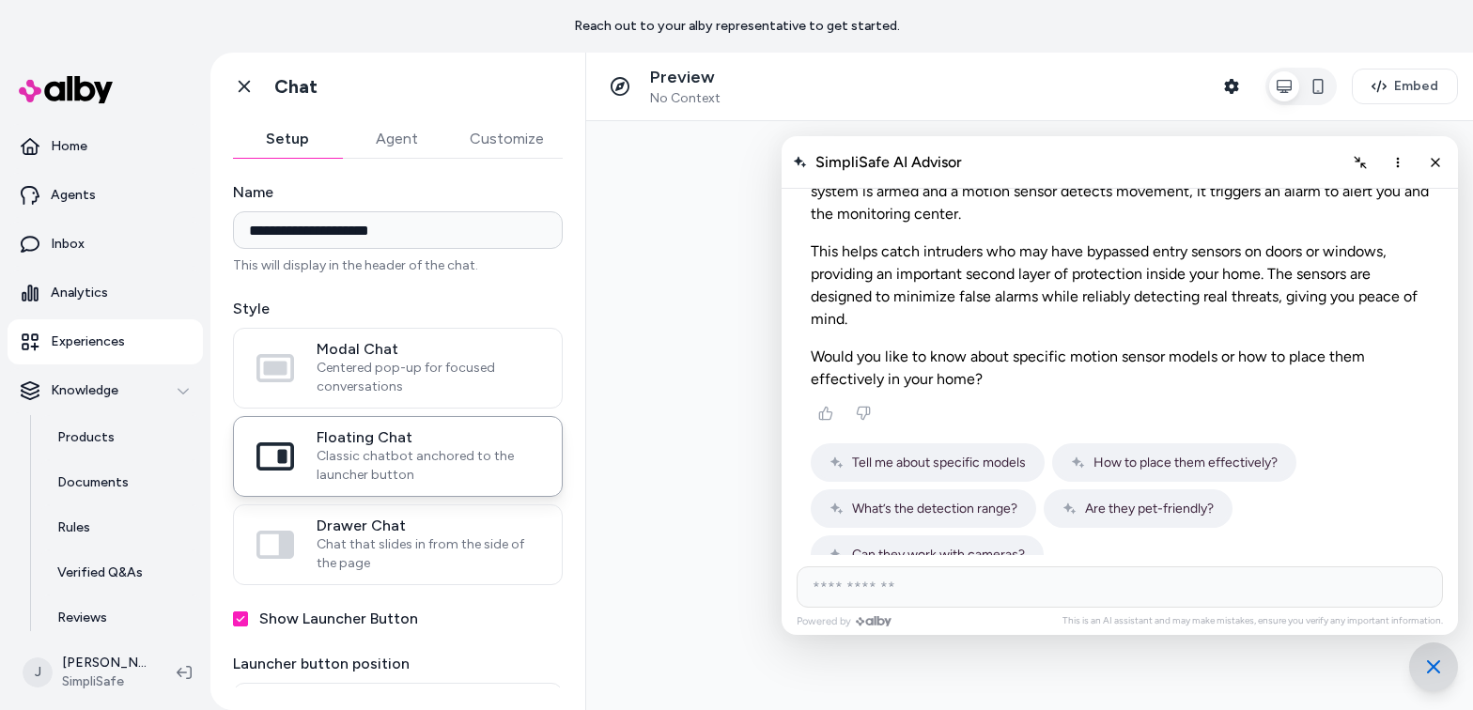
scroll to position [641, 0]
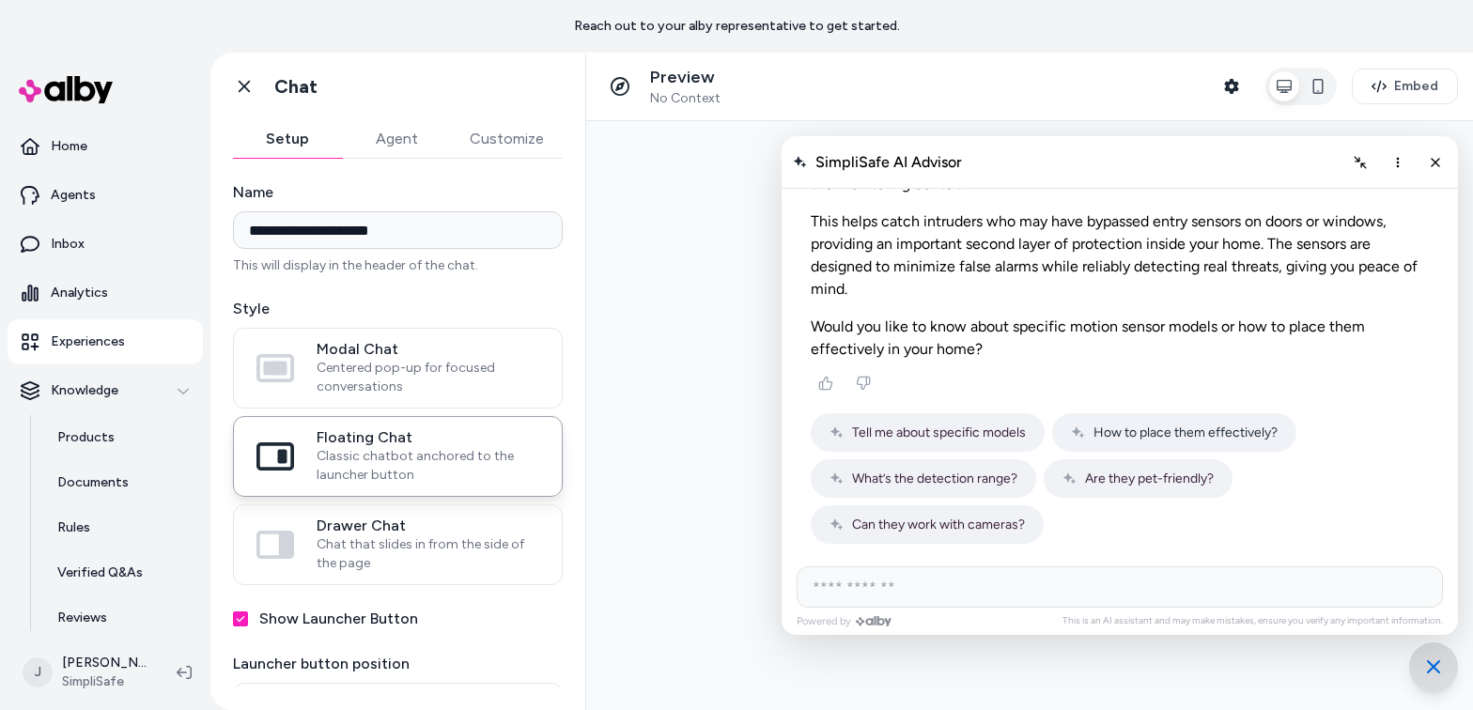
click at [1147, 438] on span "How to place them effectively?" at bounding box center [1185, 433] width 184 height 16
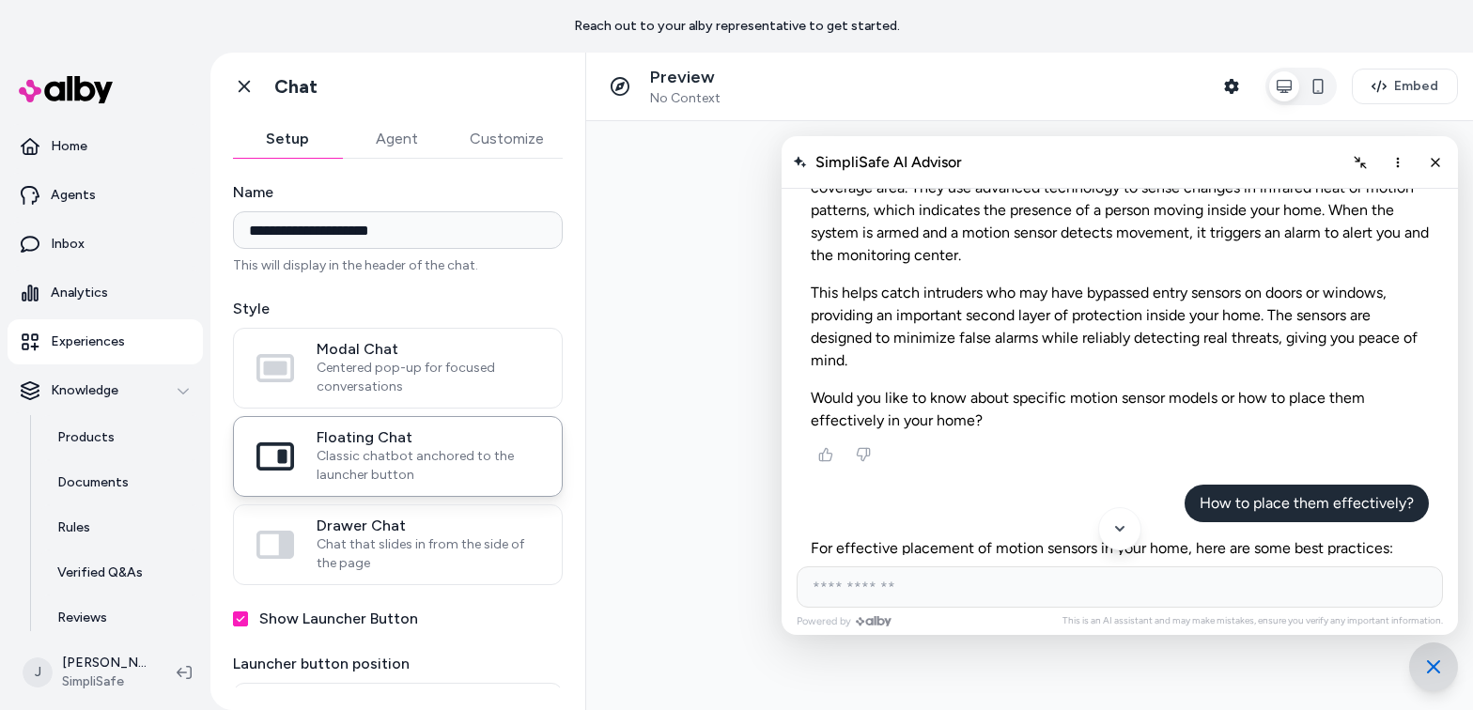
scroll to position [995, 0]
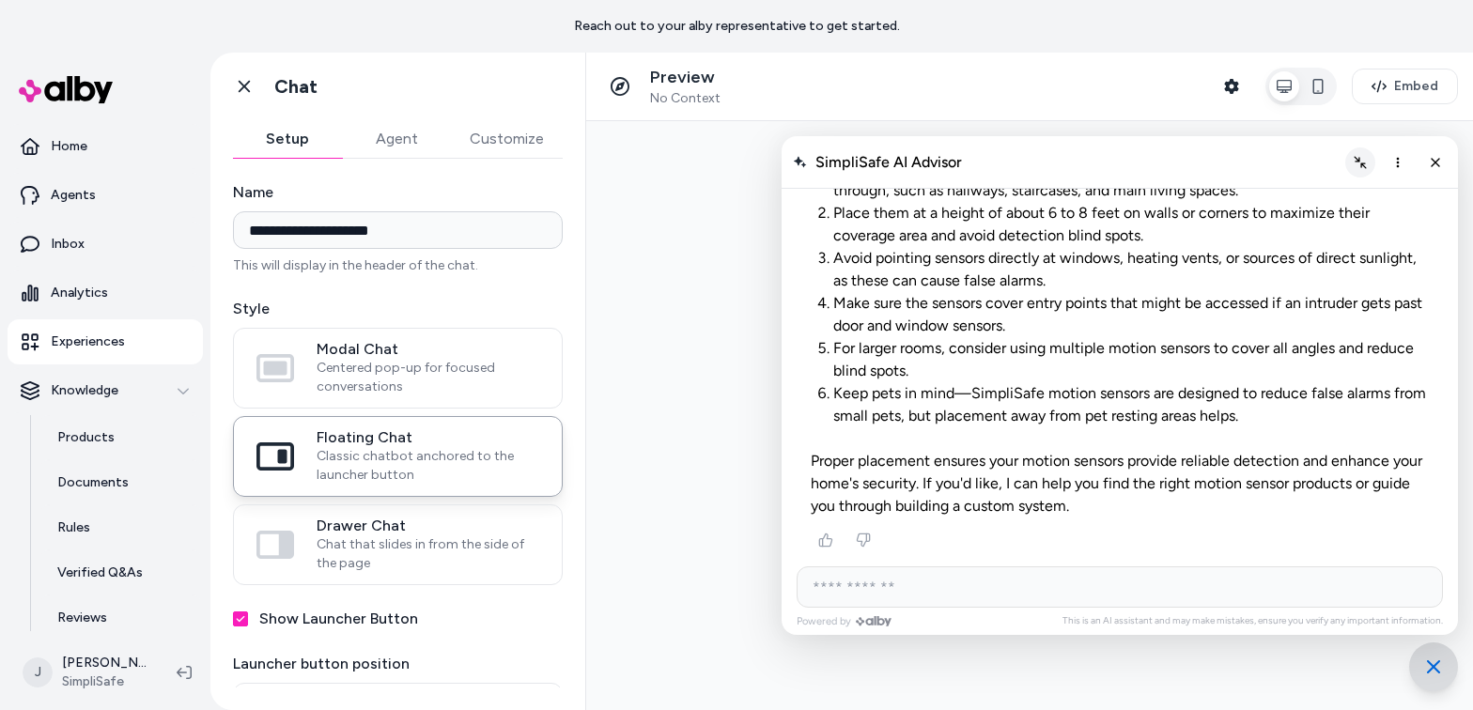
click at [1150, 168] on button "Collapse chat" at bounding box center [1360, 162] width 30 height 30
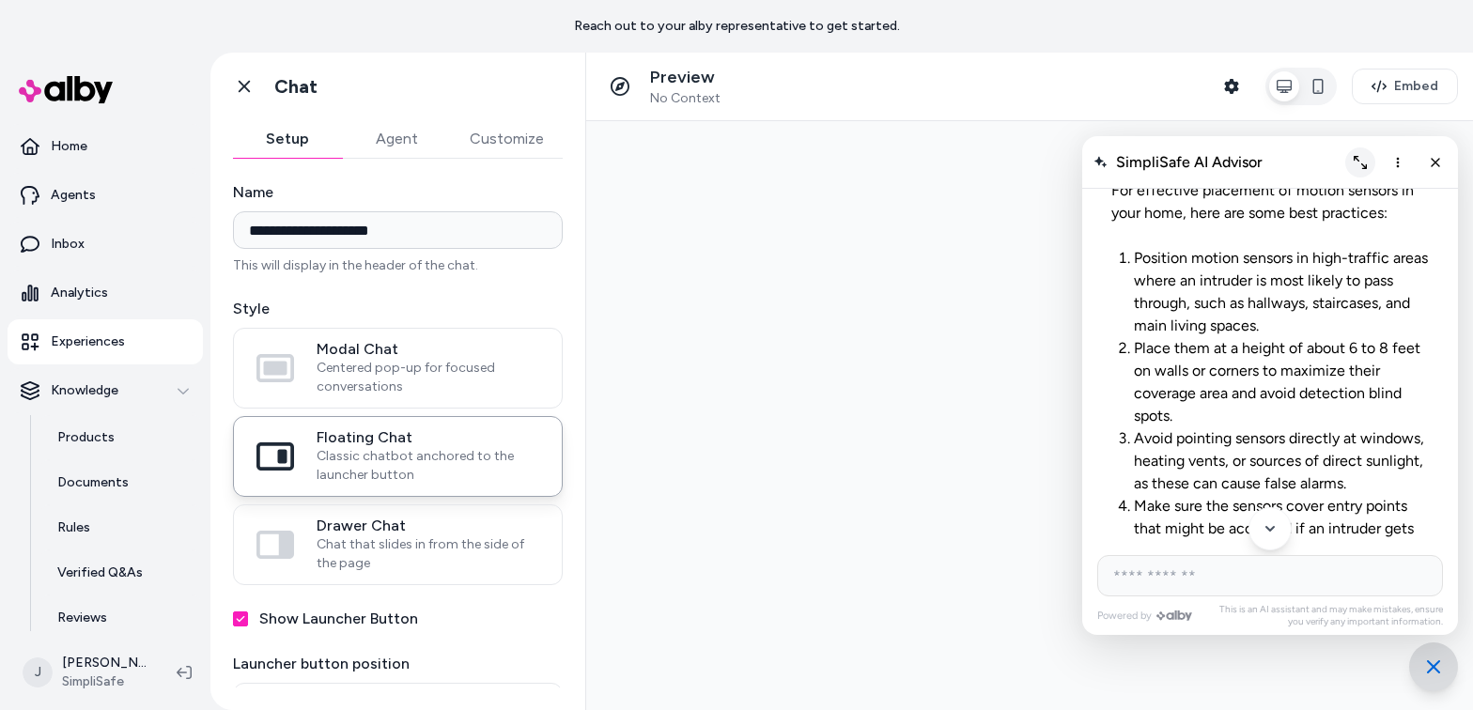
scroll to position [1401, 0]
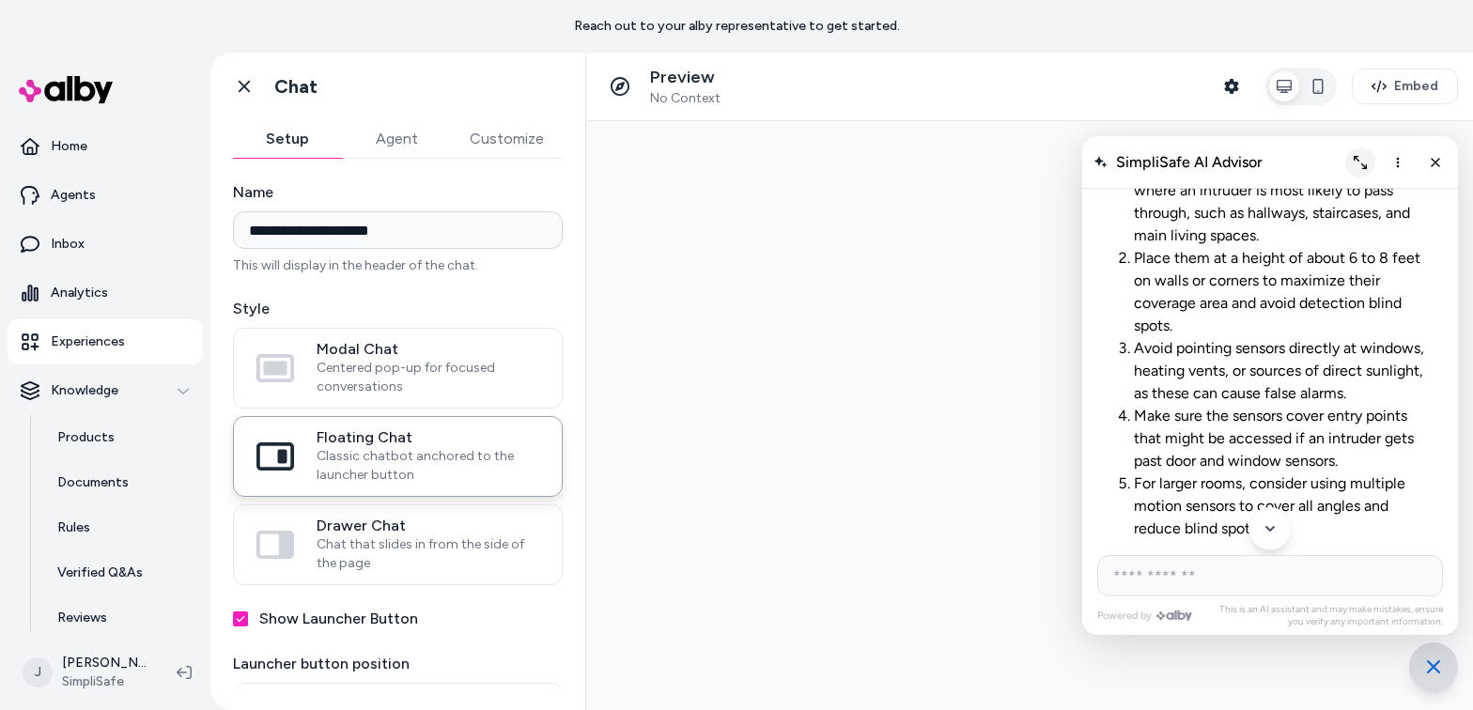
click at [1150, 163] on icon "Expand chat" at bounding box center [1360, 162] width 13 height 13
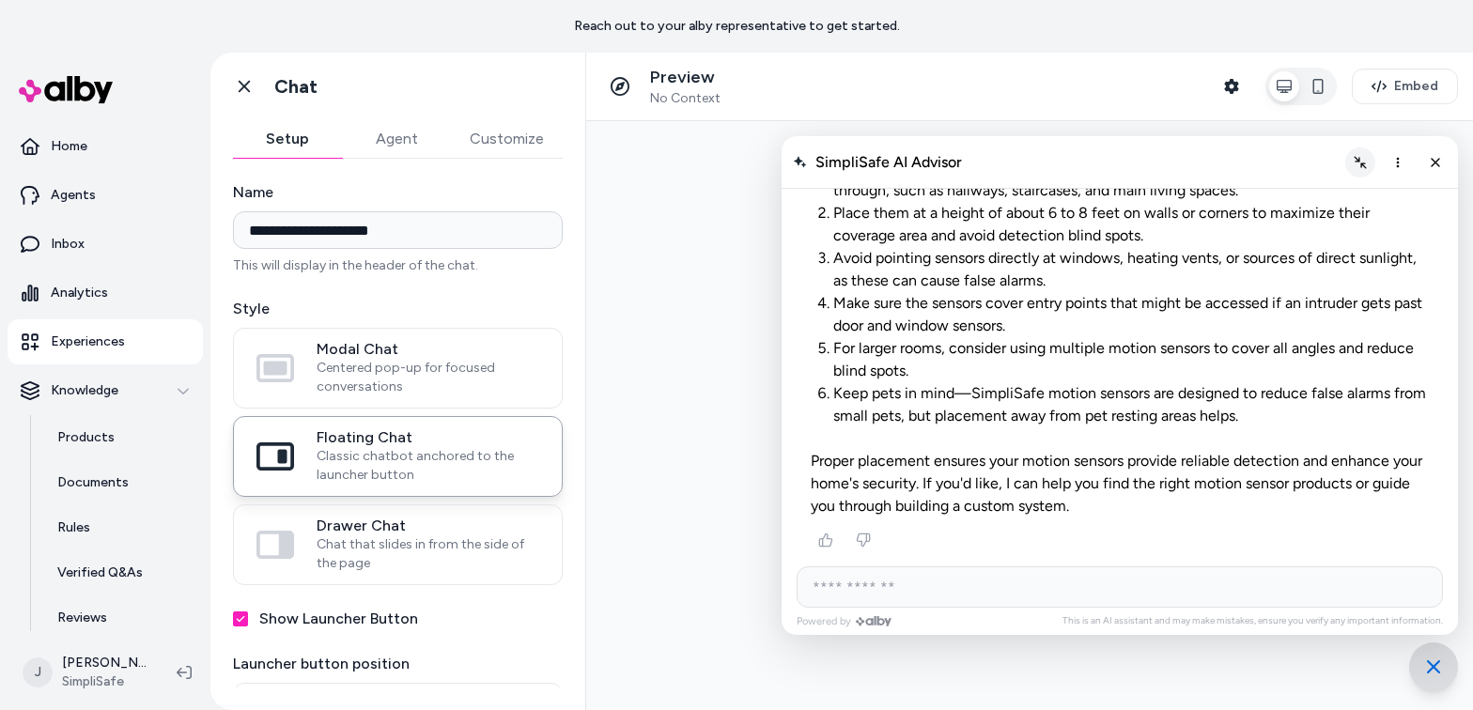
scroll to position [995, 0]
click at [1150, 162] on button "More options" at bounding box center [1398, 162] width 30 height 30
click at [1150, 202] on span "Clear conversation" at bounding box center [1330, 202] width 111 height 16
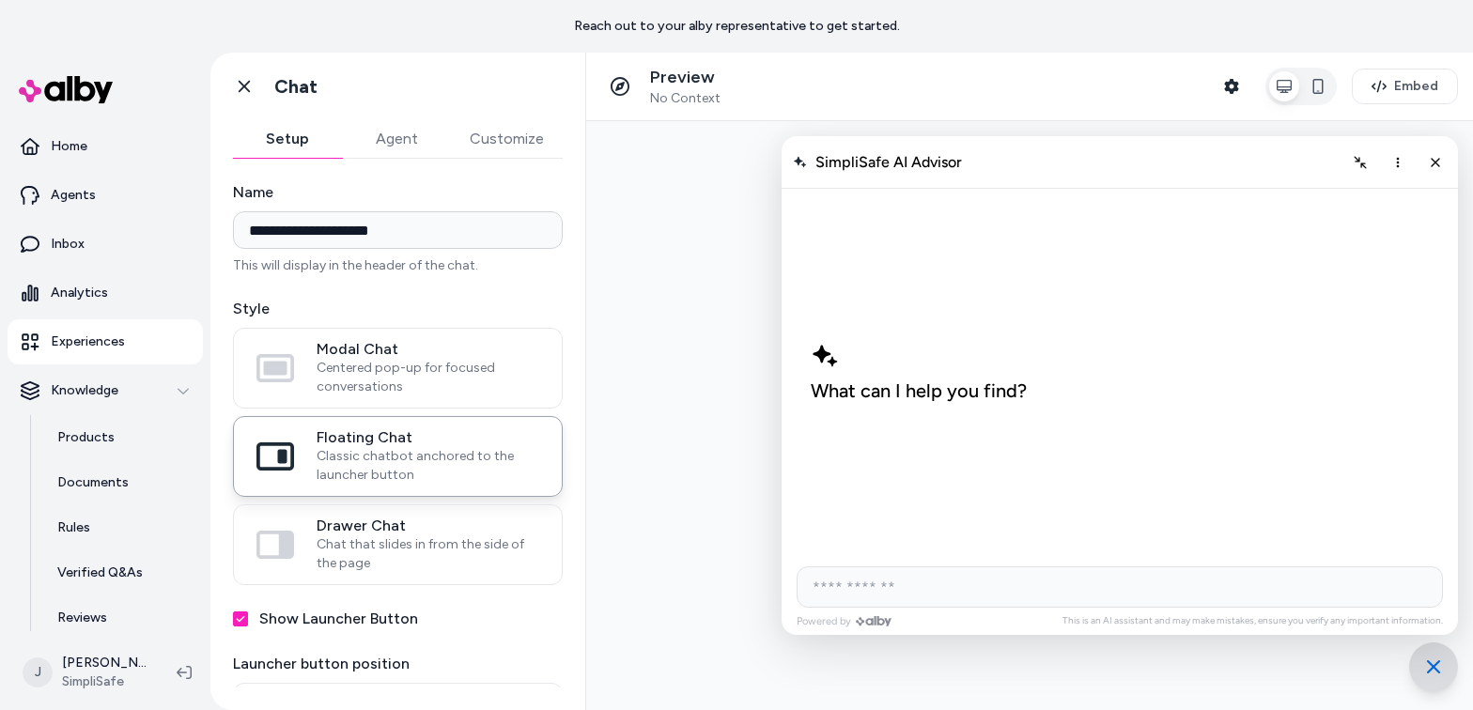
scroll to position [0, 0]
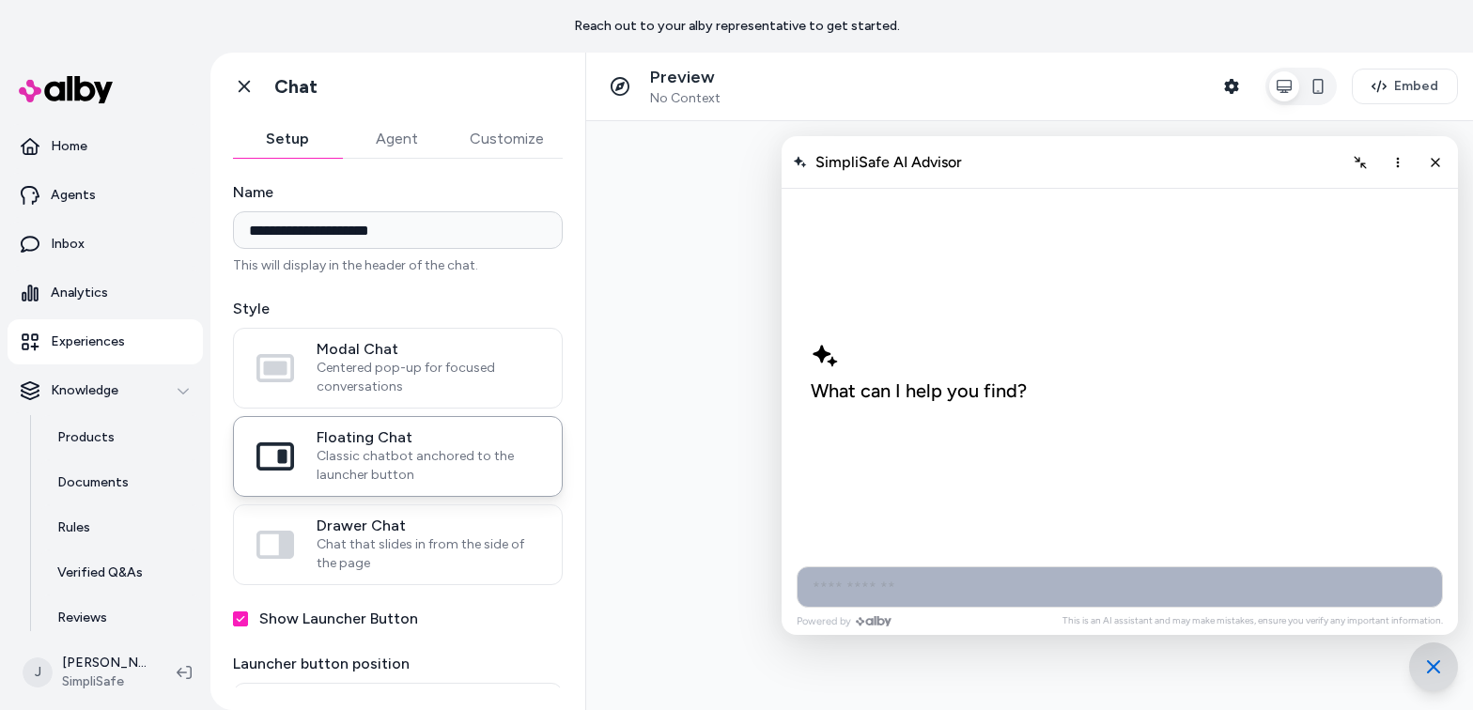
click at [895, 590] on input "AI Shopping Assistant" at bounding box center [1120, 586] width 646 height 41
click at [954, 584] on input "AI Shopping Assistant" at bounding box center [1120, 586] width 646 height 41
type input "**********"
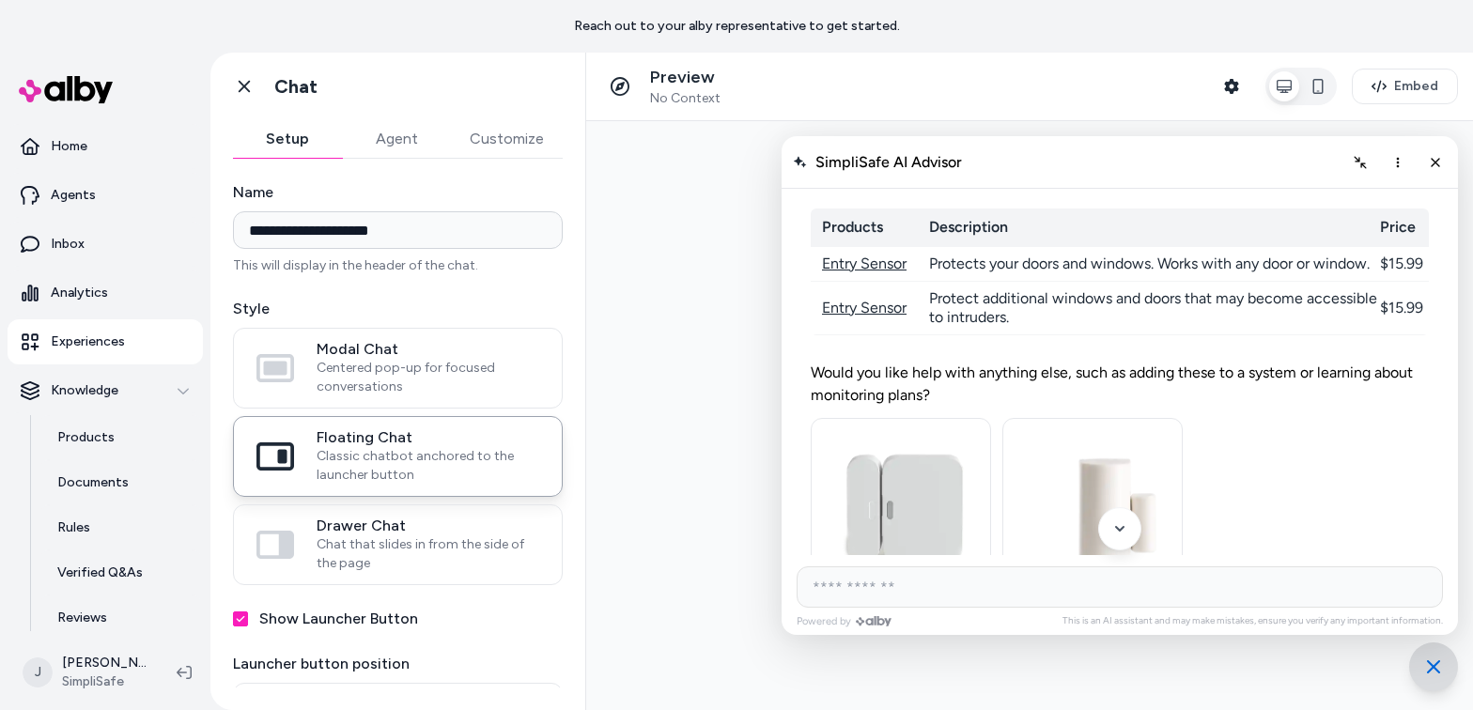
scroll to position [157, 0]
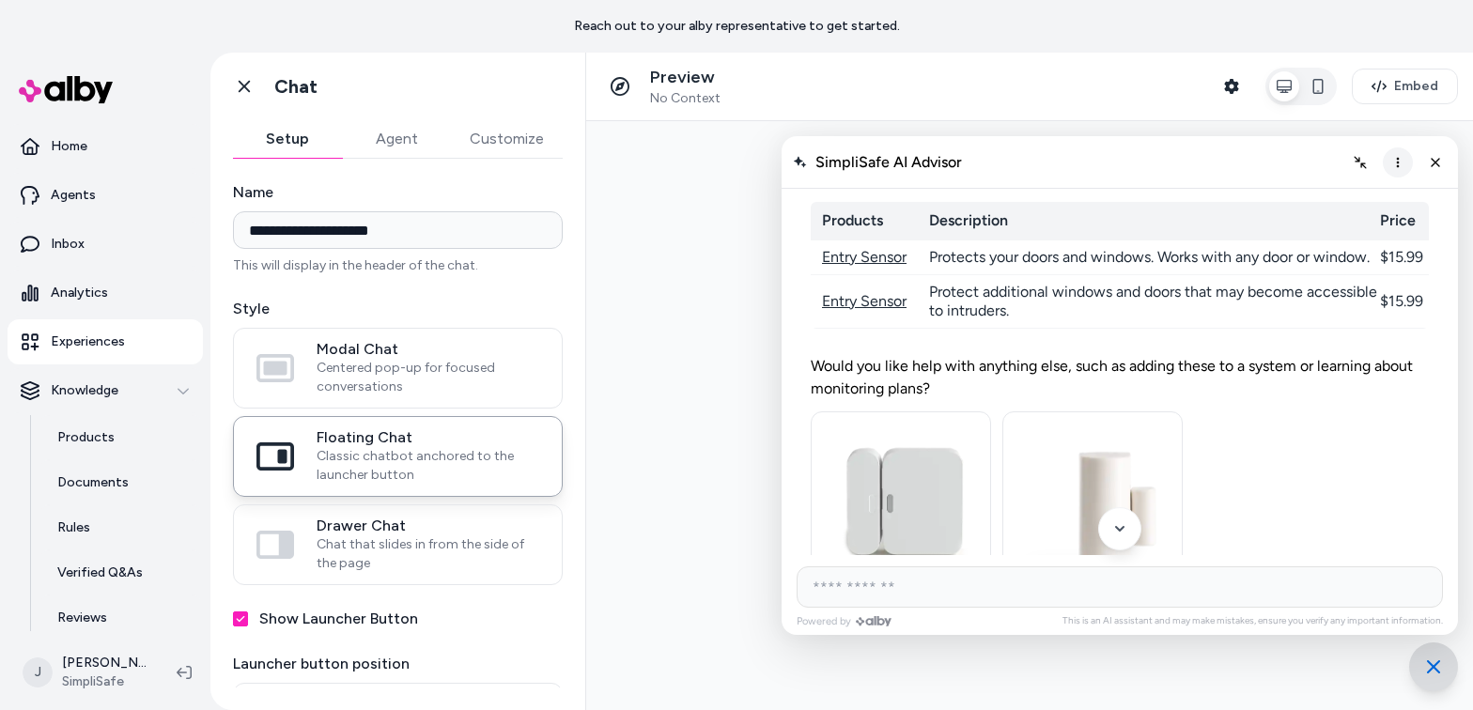
click at [1150, 156] on icon "More options" at bounding box center [1397, 162] width 15 height 15
click at [1150, 200] on span "Clear conversation" at bounding box center [1330, 202] width 111 height 16
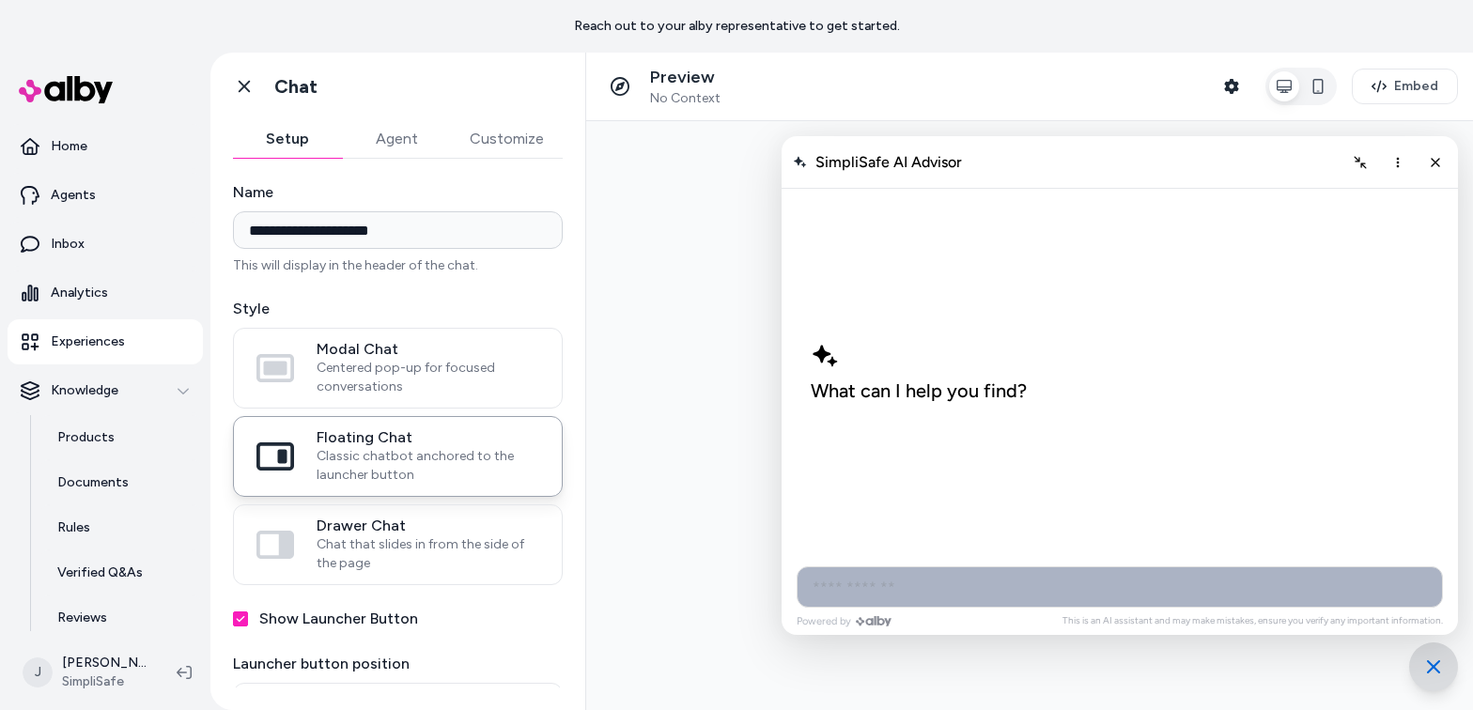
click at [909, 583] on input "AI Shopping Assistant" at bounding box center [1120, 586] width 646 height 41
type input "**********"
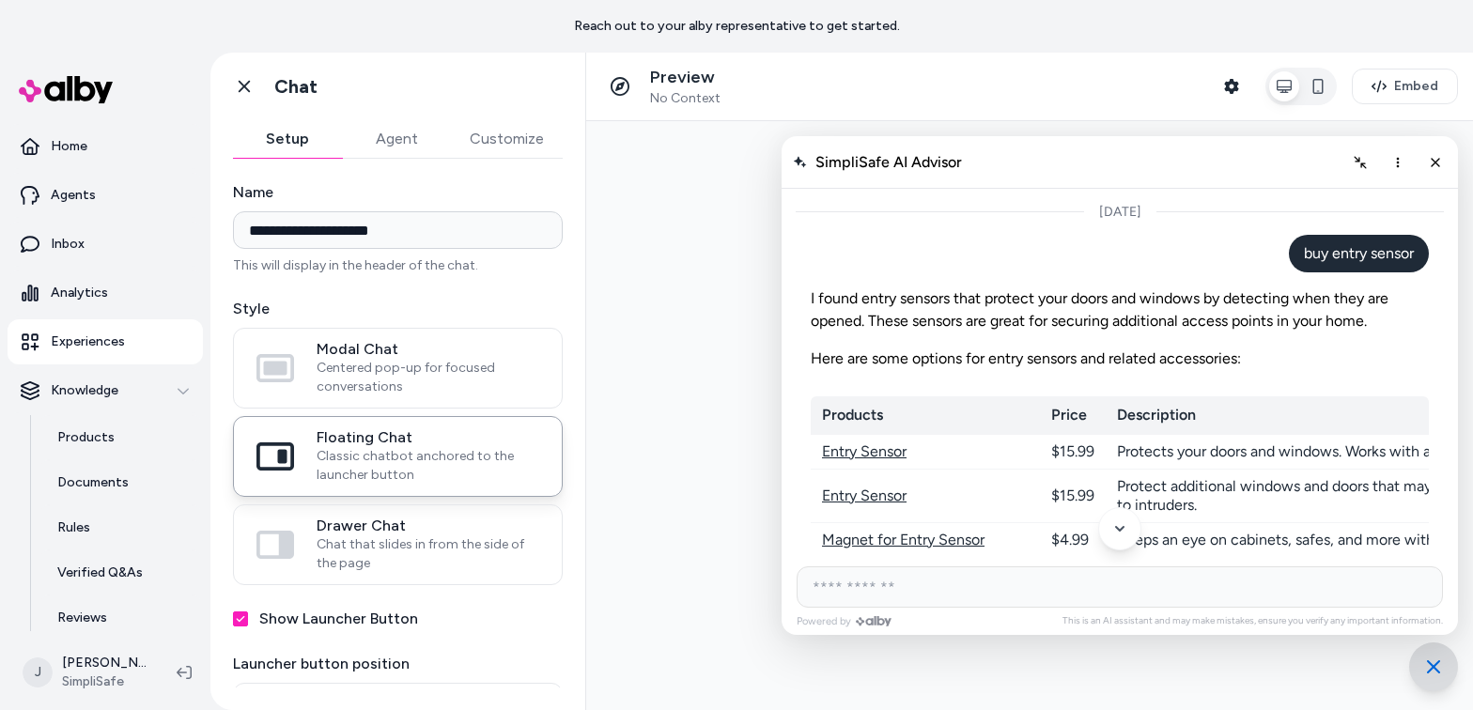
click at [107, 344] on p "Experiences" at bounding box center [88, 342] width 74 height 19
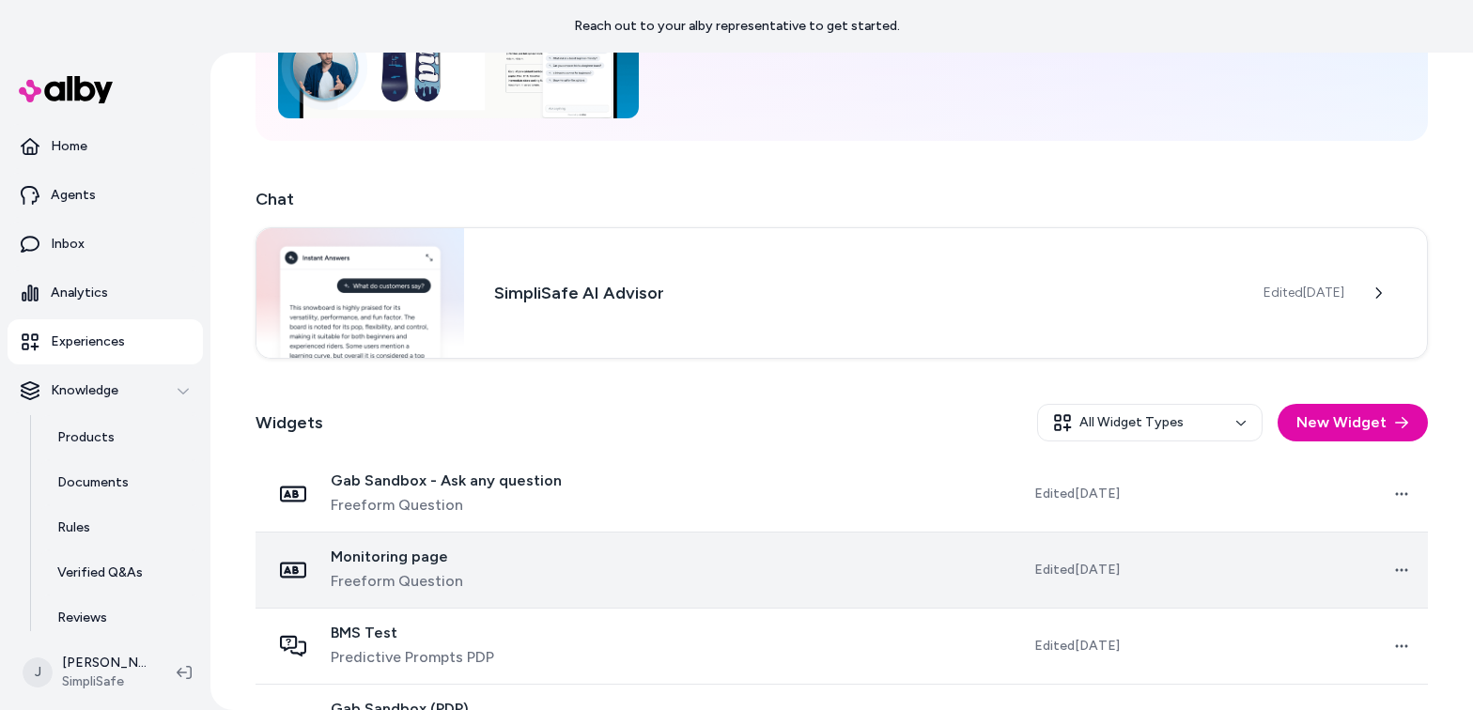
scroll to position [364, 0]
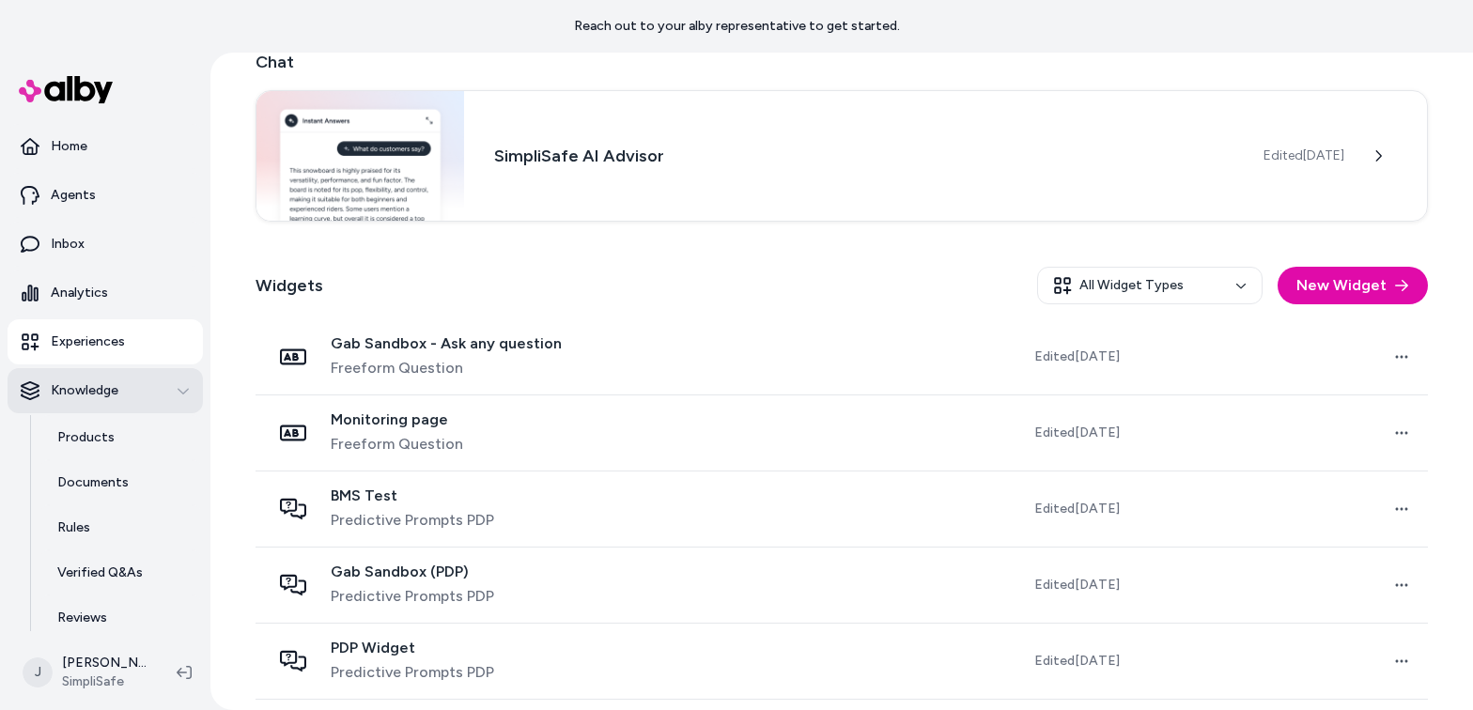
click at [116, 396] on p "Knowledge" at bounding box center [85, 390] width 68 height 19
click at [102, 396] on p "Knowledge" at bounding box center [85, 390] width 68 height 19
click at [106, 396] on p "Knowledge" at bounding box center [85, 390] width 68 height 19
click at [116, 343] on p "Experiences" at bounding box center [88, 342] width 74 height 19
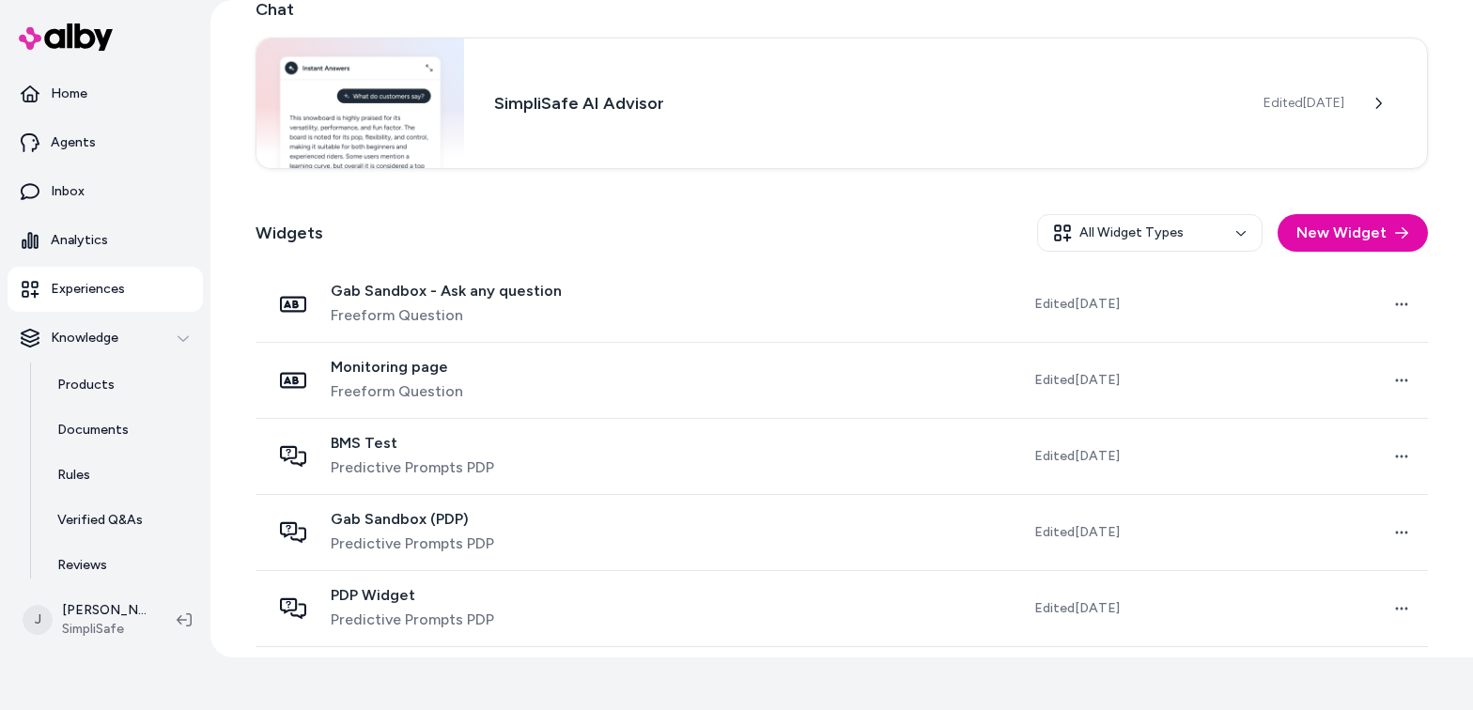
scroll to position [0, 0]
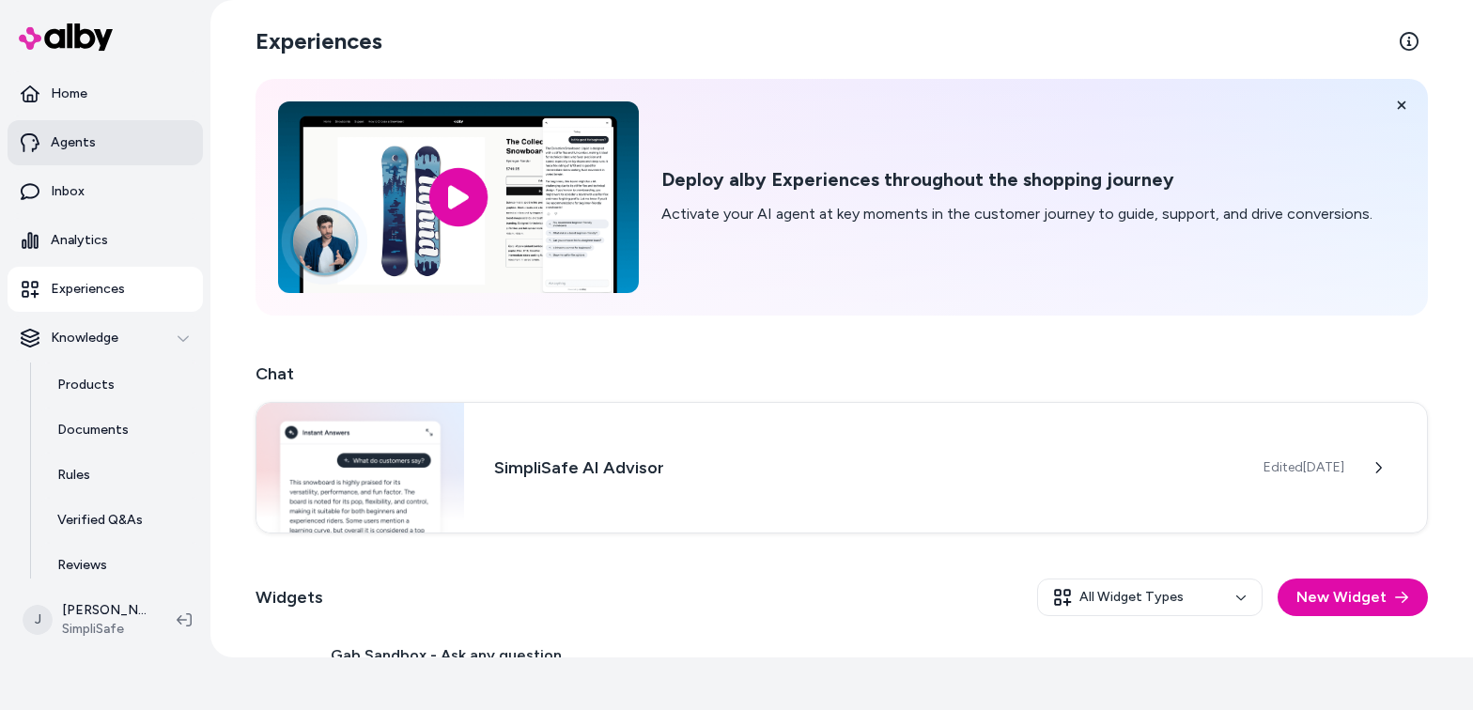
click at [86, 126] on link "Agents" at bounding box center [105, 142] width 195 height 45
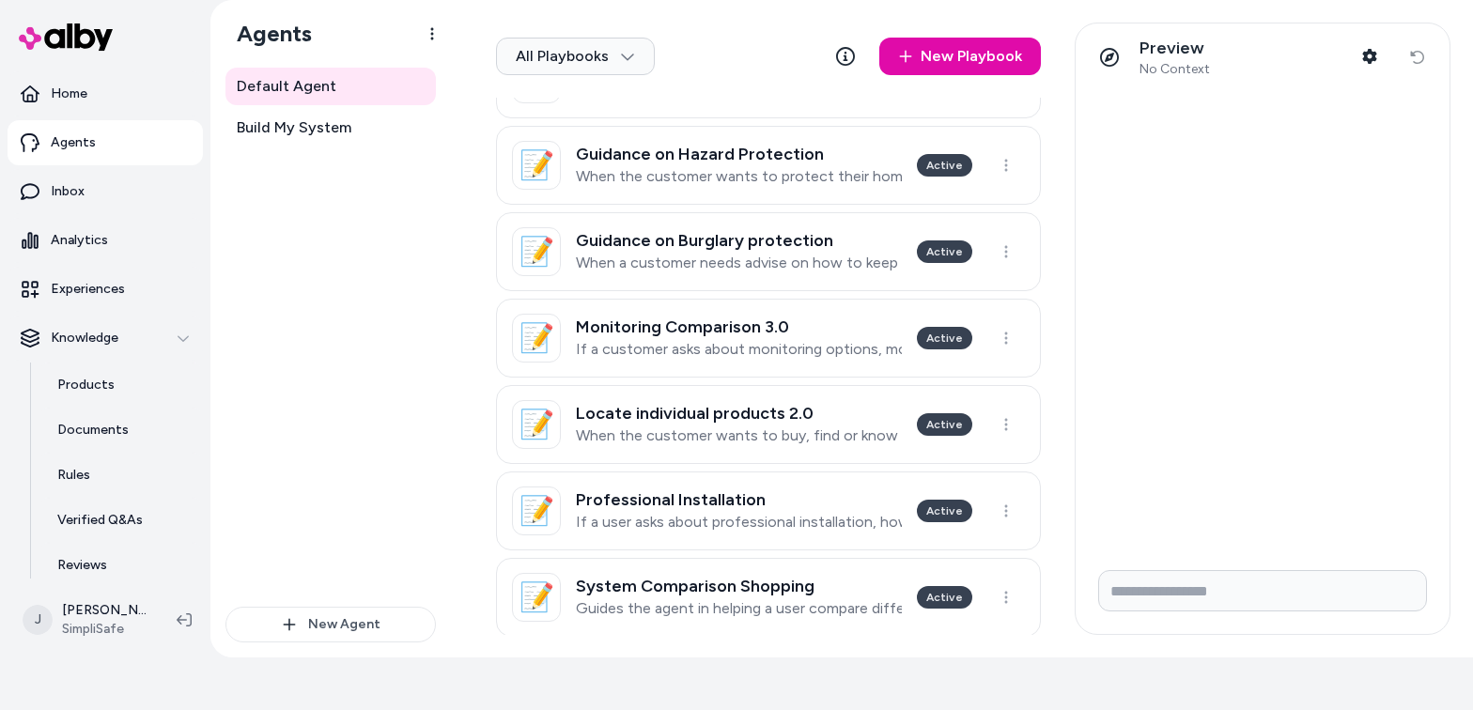
scroll to position [498, 0]
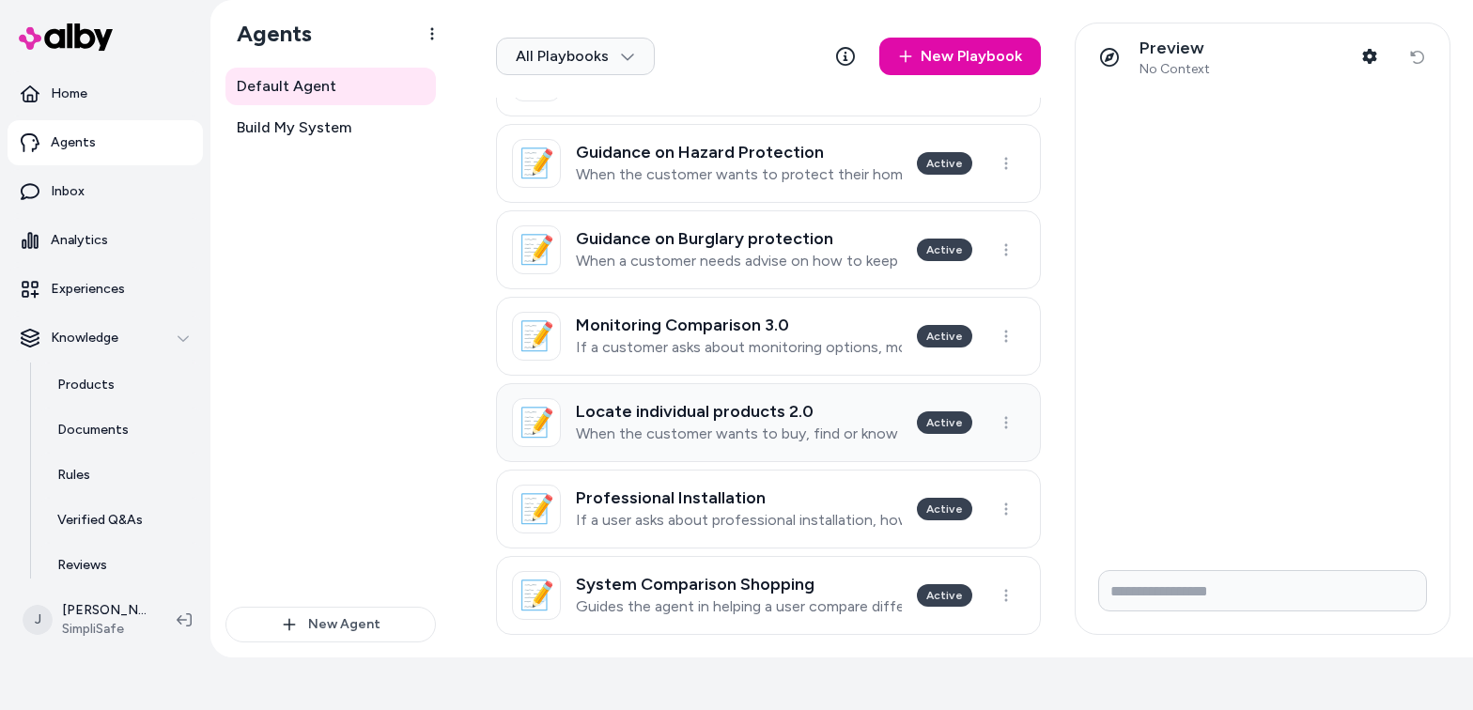
click at [688, 402] on h3 "Locate individual products 2.0" at bounding box center [739, 411] width 326 height 19
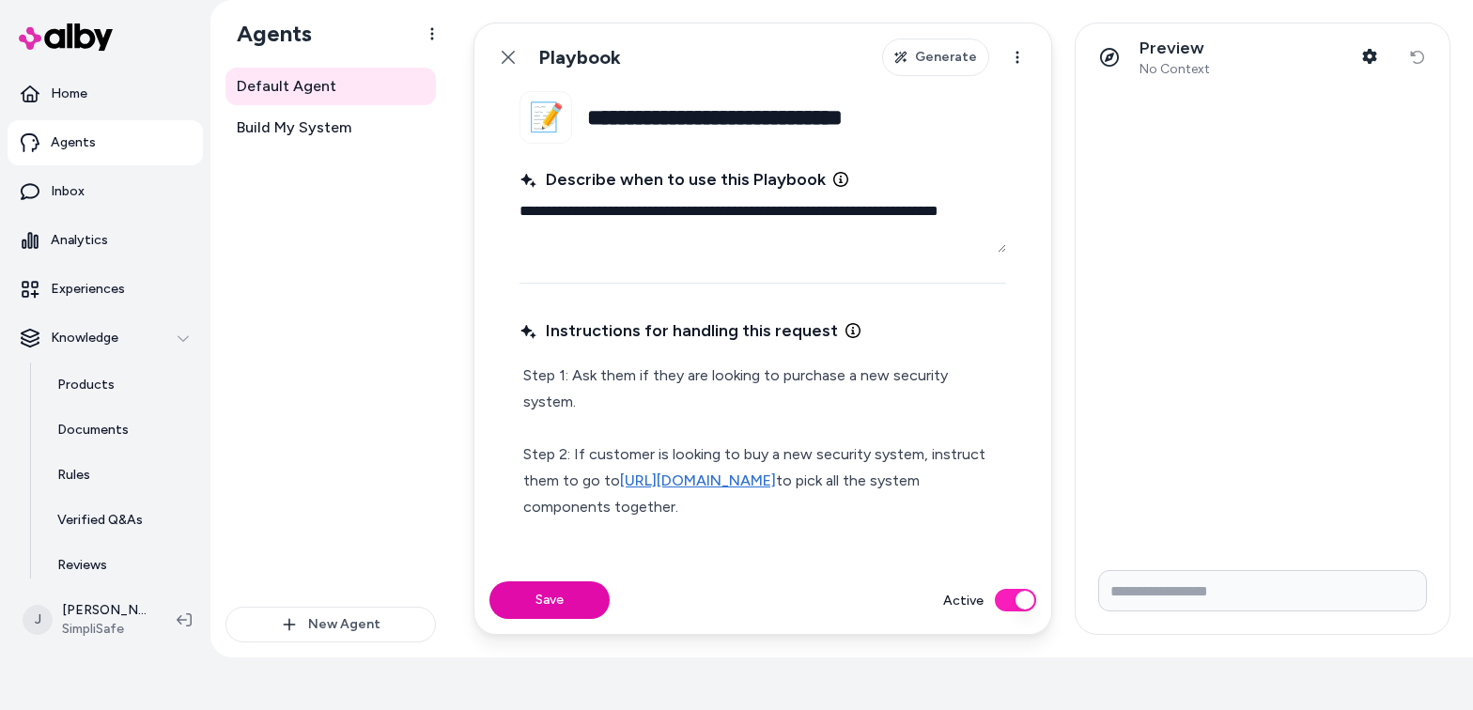
click at [696, 213] on textarea "**********" at bounding box center [762, 223] width 487 height 60
type textarea "*"
click at [1150, 579] on input "Write your prompt here" at bounding box center [1262, 590] width 329 height 41
type input "*"
type input "**********"
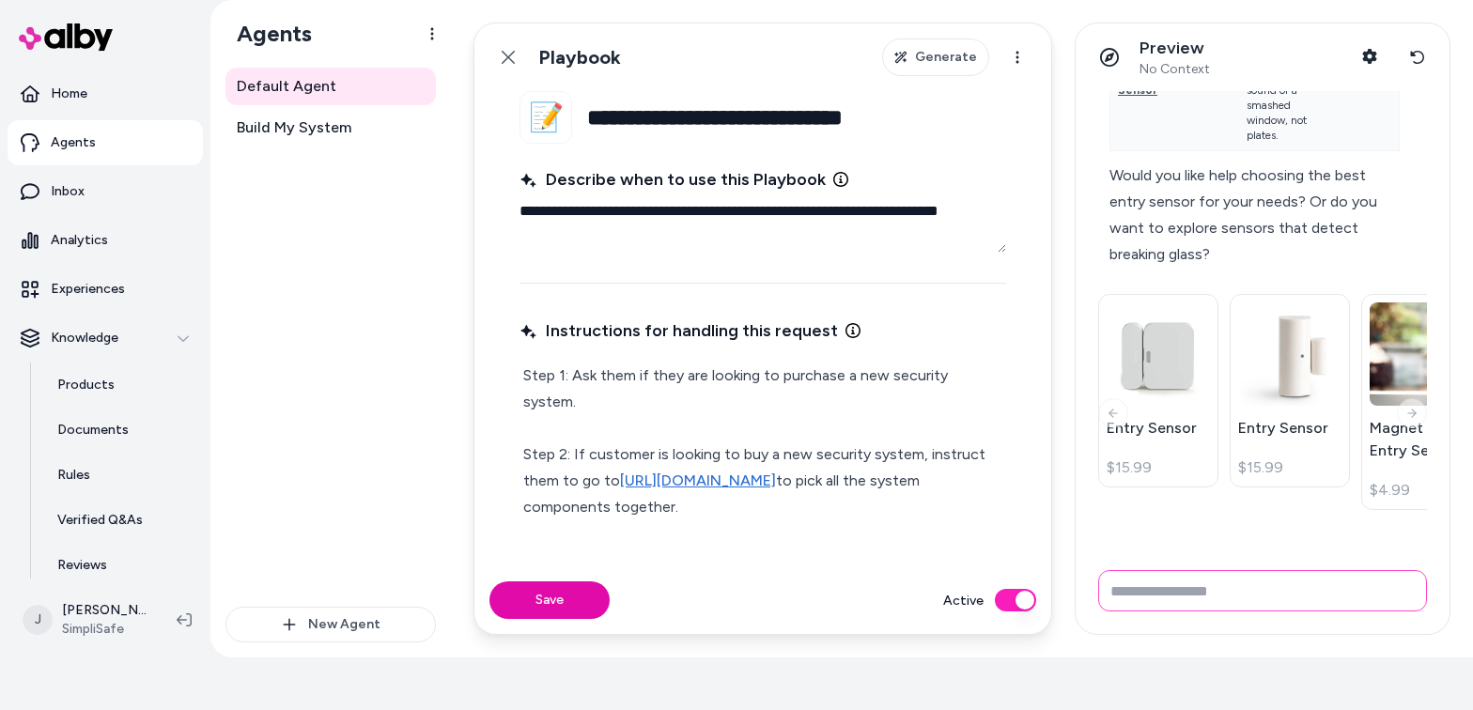
scroll to position [1025, 0]
click at [1150, 415] on icon at bounding box center [1411, 413] width 13 height 15
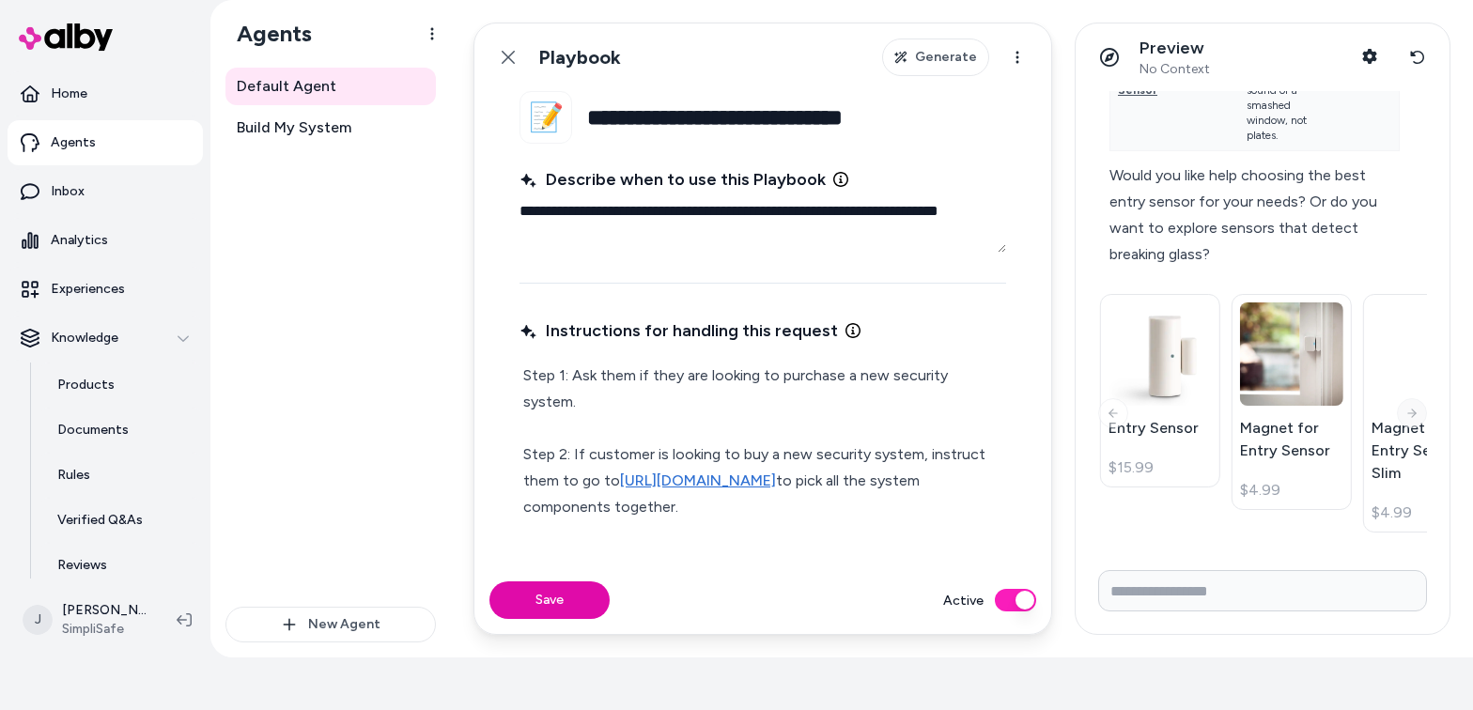
click at [1150, 415] on icon at bounding box center [1411, 413] width 13 height 15
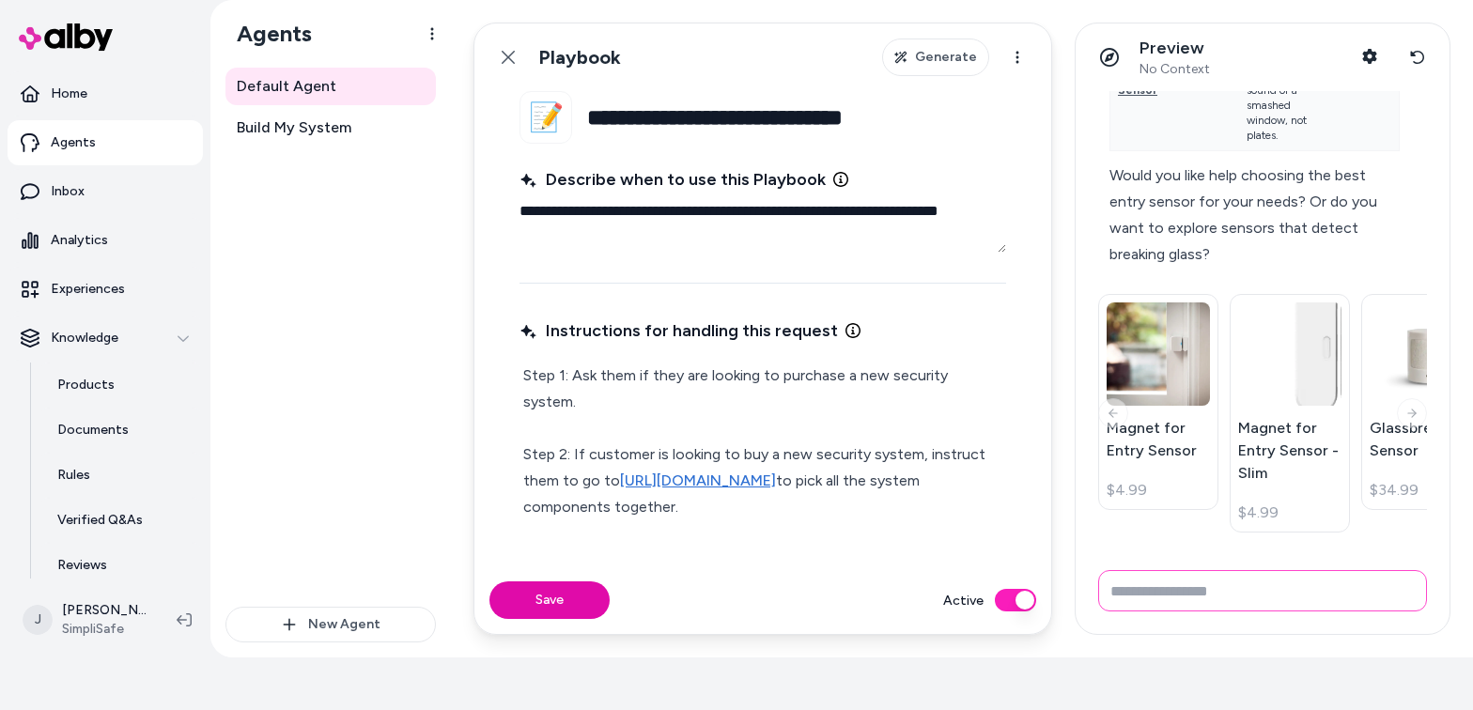
click at [1115, 590] on input "Write your prompt here" at bounding box center [1262, 590] width 329 height 41
type input "*******"
click at [79, 147] on p "Agents" at bounding box center [73, 142] width 45 height 19
click at [81, 147] on p "Agents" at bounding box center [73, 142] width 45 height 19
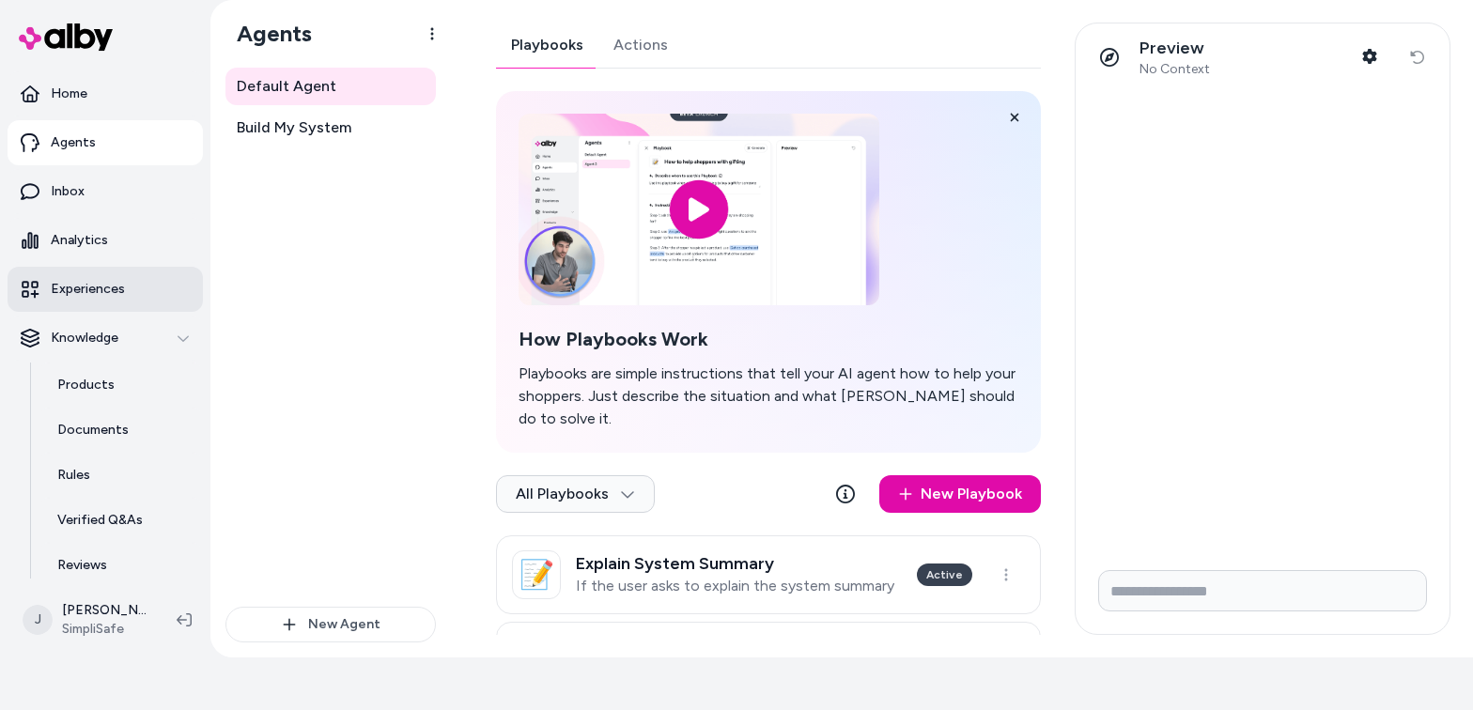
click at [95, 299] on link "Experiences" at bounding box center [105, 289] width 195 height 45
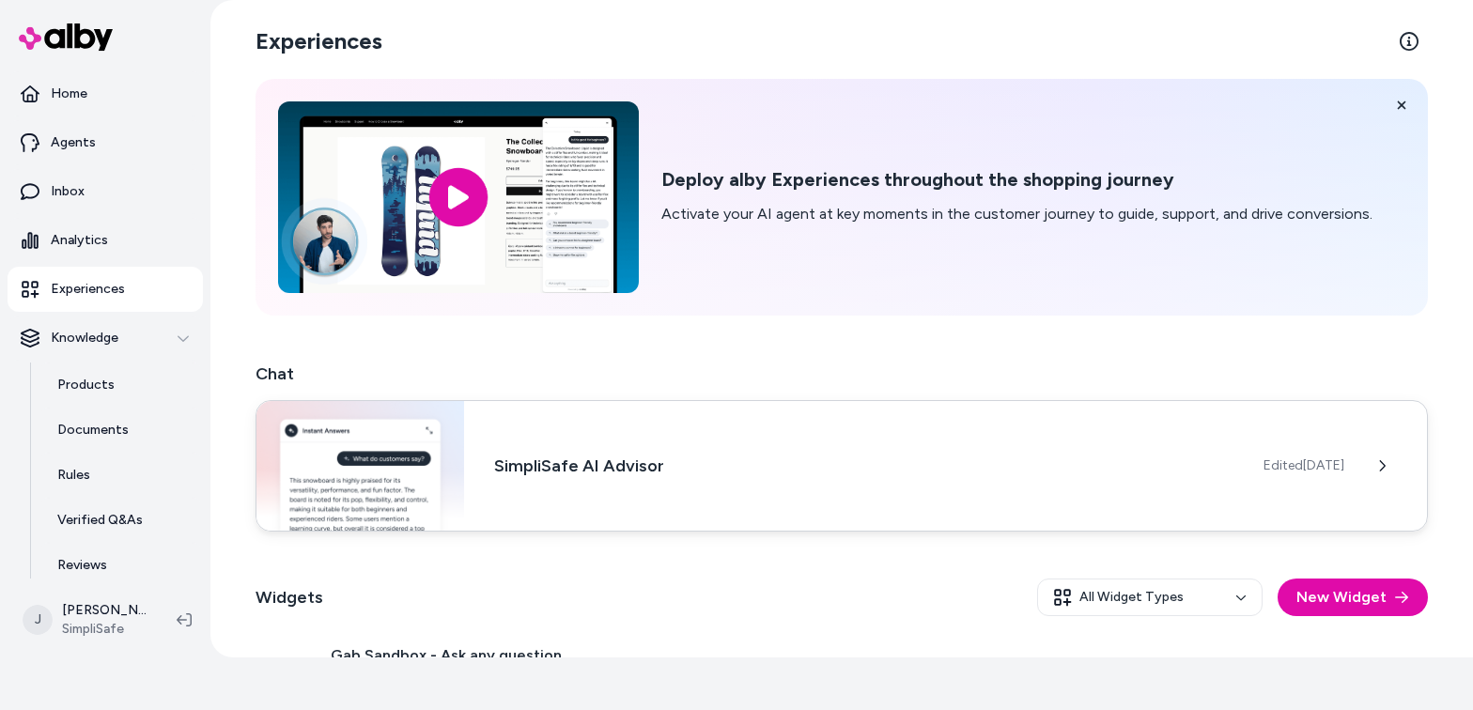
click at [516, 471] on h3 "SimpliSafe AI Advisor" at bounding box center [863, 466] width 739 height 26
click at [776, 461] on h3 "SimpliSafe AI Advisor" at bounding box center [863, 466] width 739 height 26
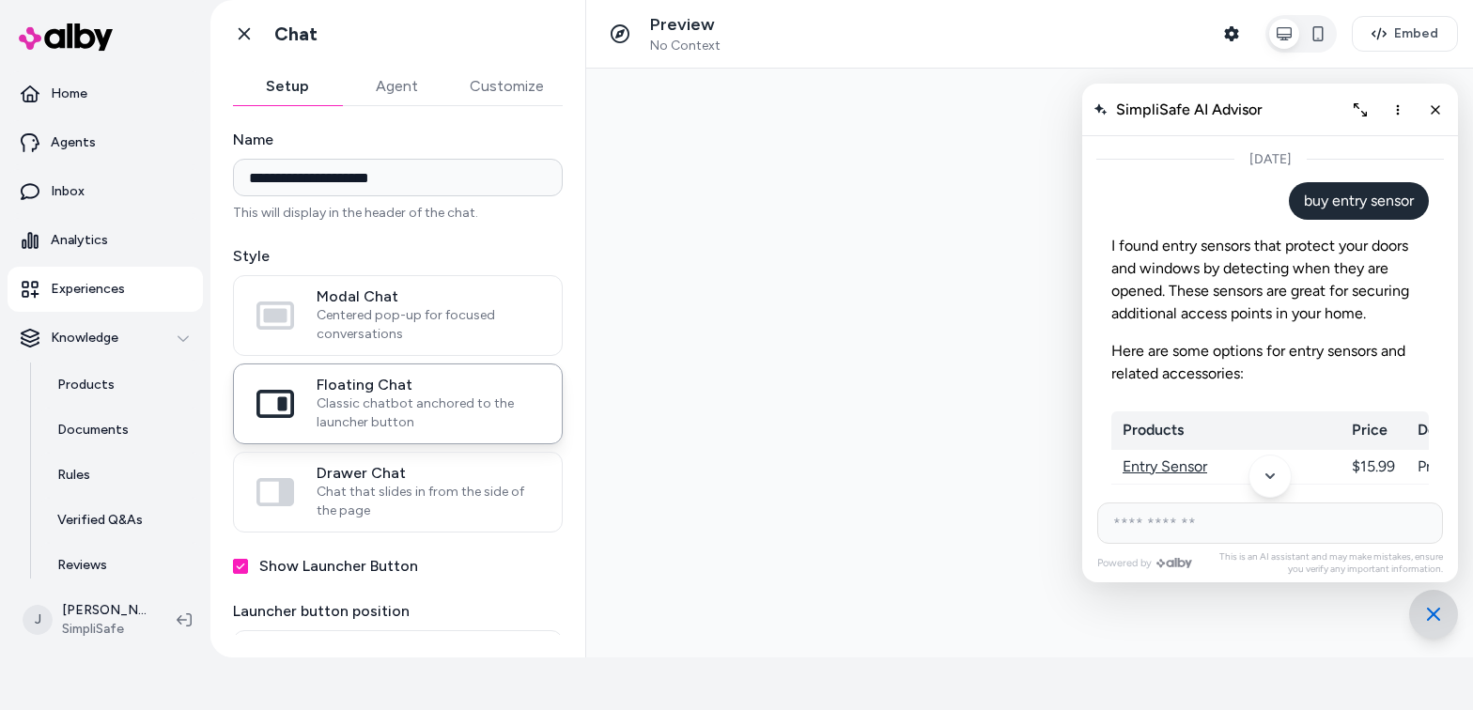
scroll to position [1563, 0]
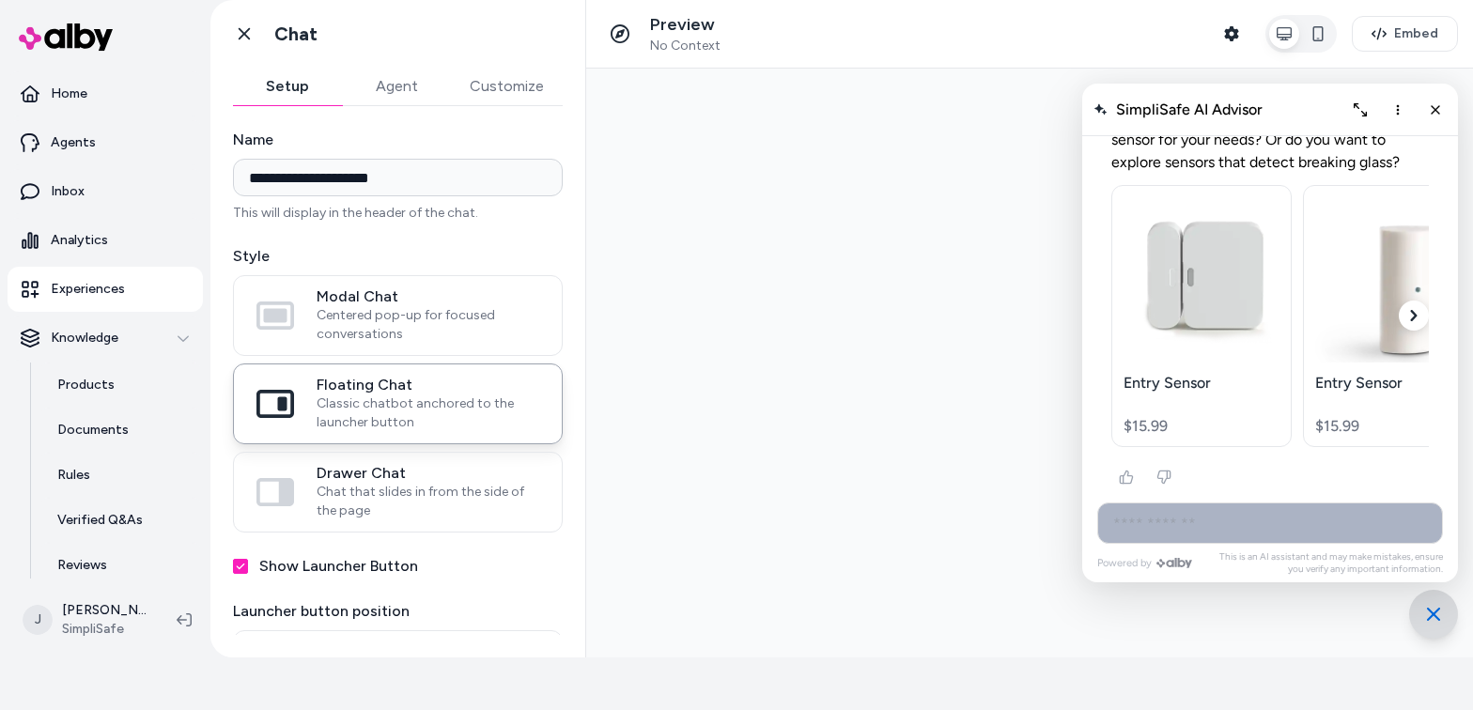
click at [1150, 538] on input "AI Shopping Assistant" at bounding box center [1270, 523] width 346 height 41
type input "**********"
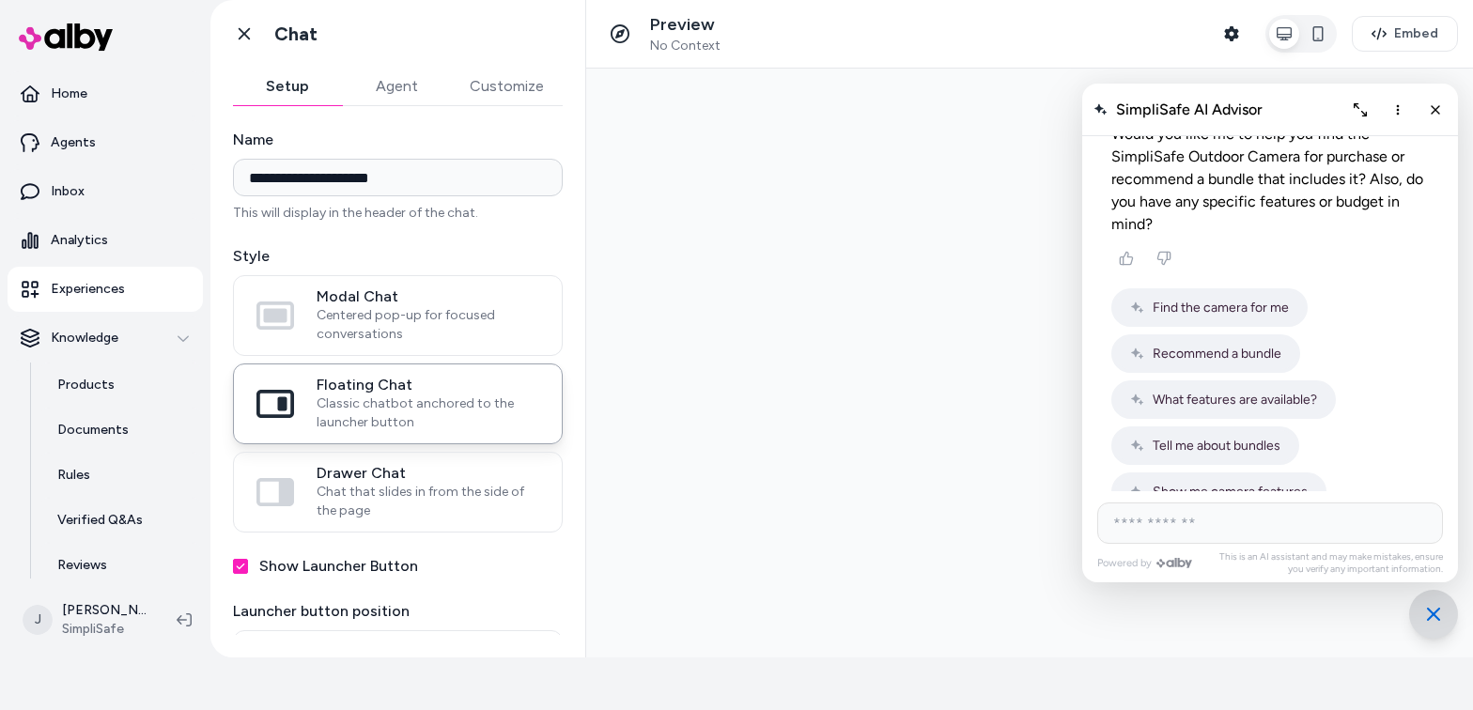
scroll to position [2150, 0]
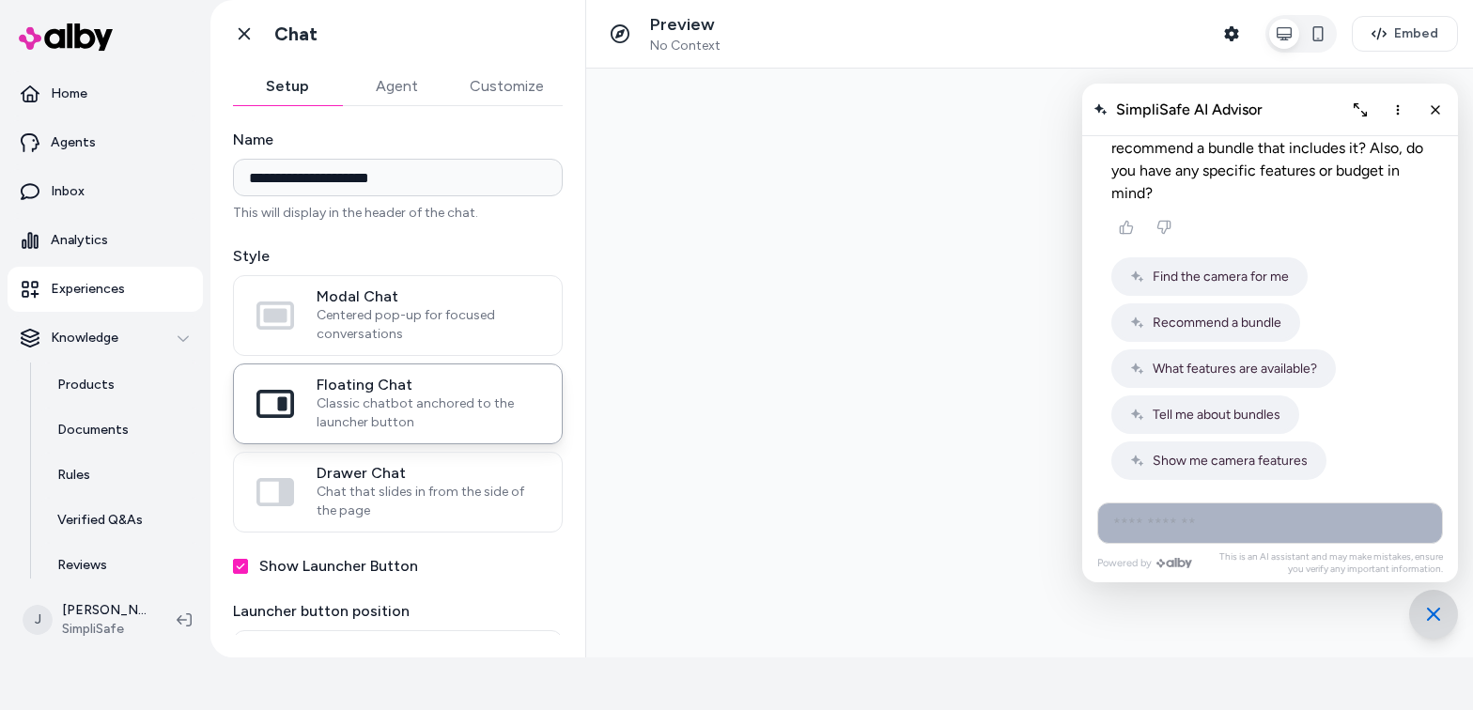
click at [1150, 528] on input "AI Shopping Assistant" at bounding box center [1270, 523] width 346 height 41
click at [1140, 525] on input "AI Shopping Assistant" at bounding box center [1270, 523] width 346 height 41
type input "*********"
click at [1150, 105] on icon "More options" at bounding box center [1397, 109] width 15 height 15
click at [1150, 144] on span "Clear conversation" at bounding box center [1330, 149] width 111 height 16
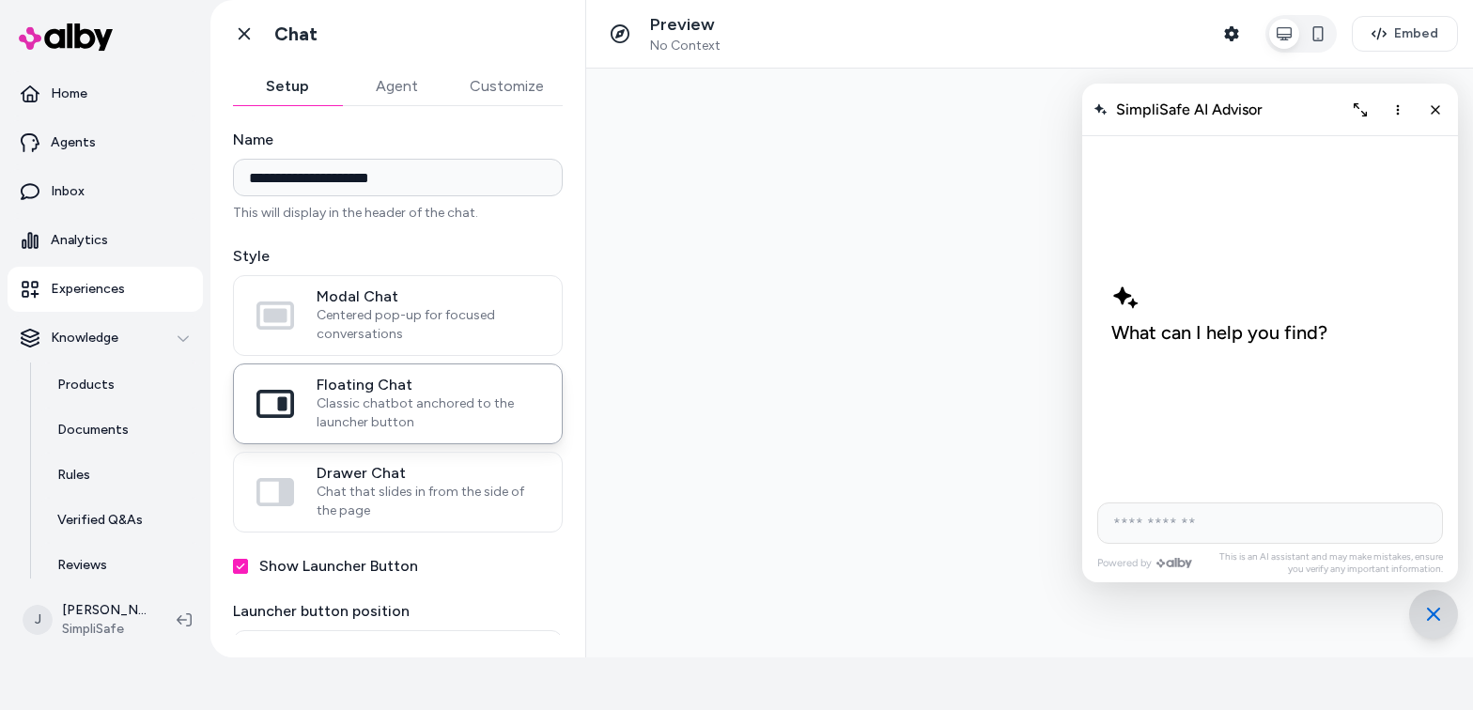
scroll to position [0, 0]
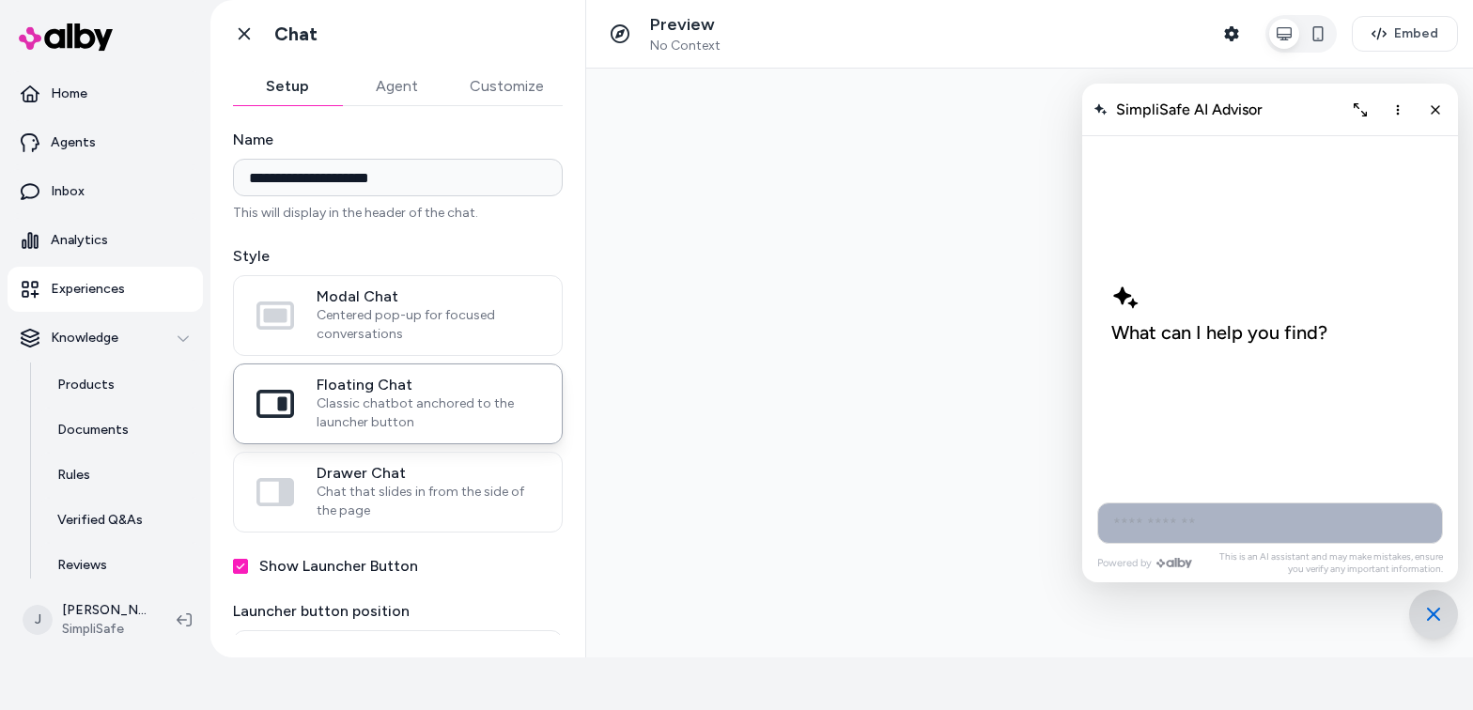
click at [1150, 520] on input "AI Shopping Assistant" at bounding box center [1270, 523] width 346 height 41
type input "**********"
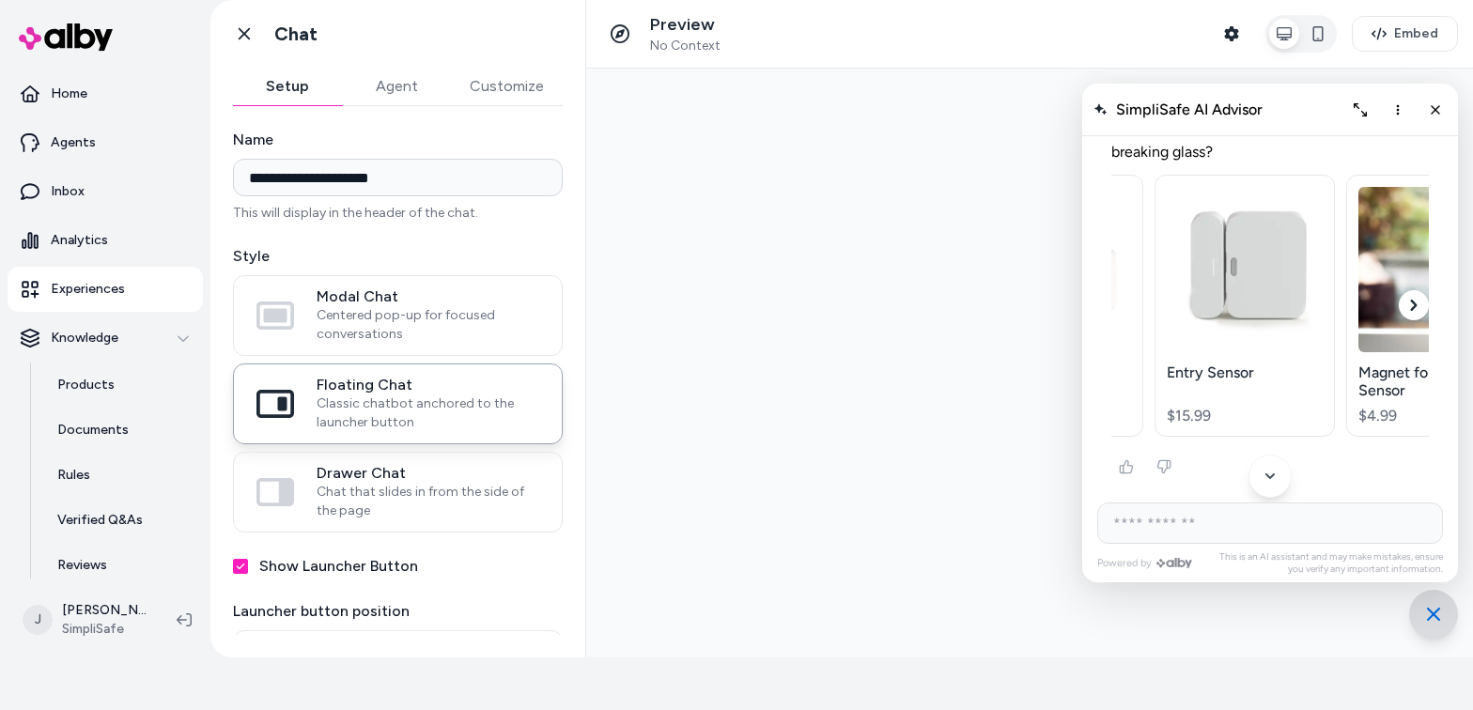
scroll to position [0, 113]
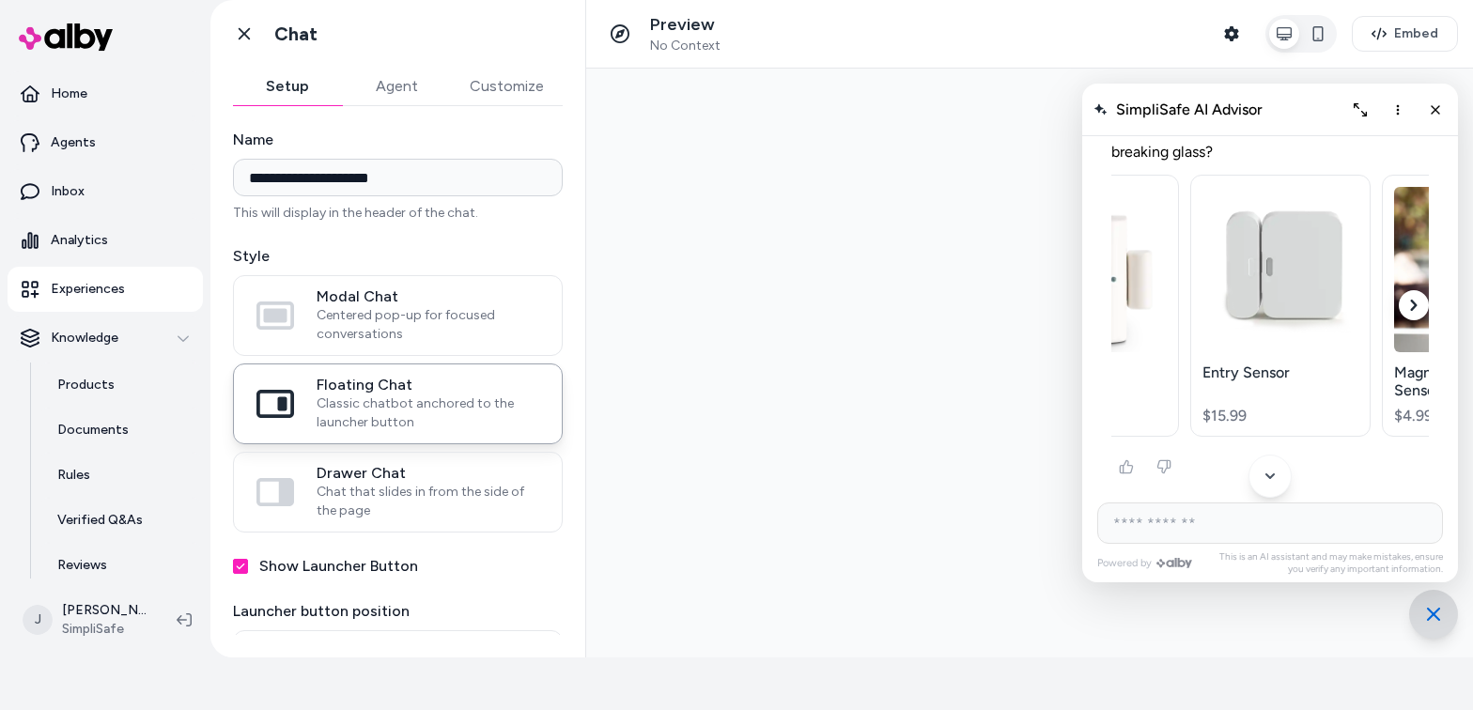
click at [1150, 302] on img "AI Shopping Assistant" at bounding box center [1284, 262] width 165 height 150
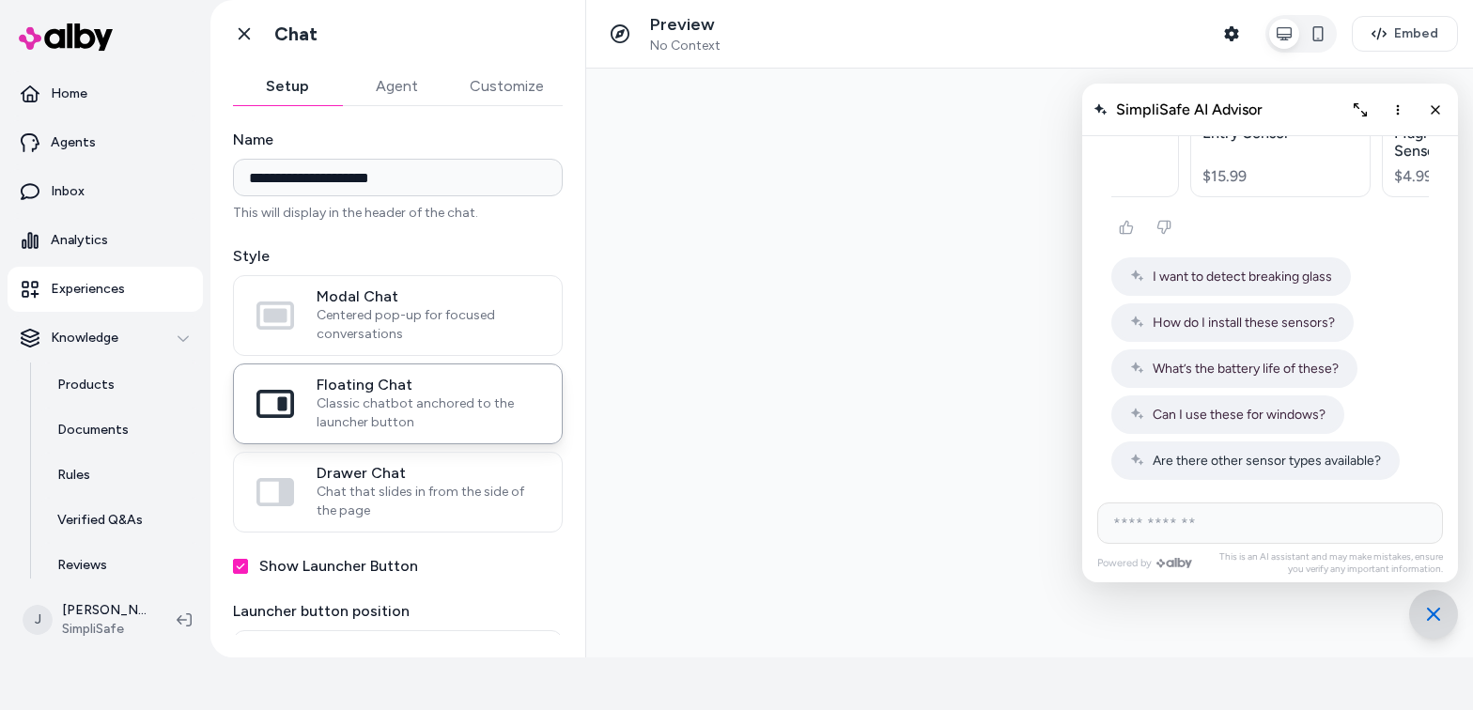
scroll to position [690, 0]
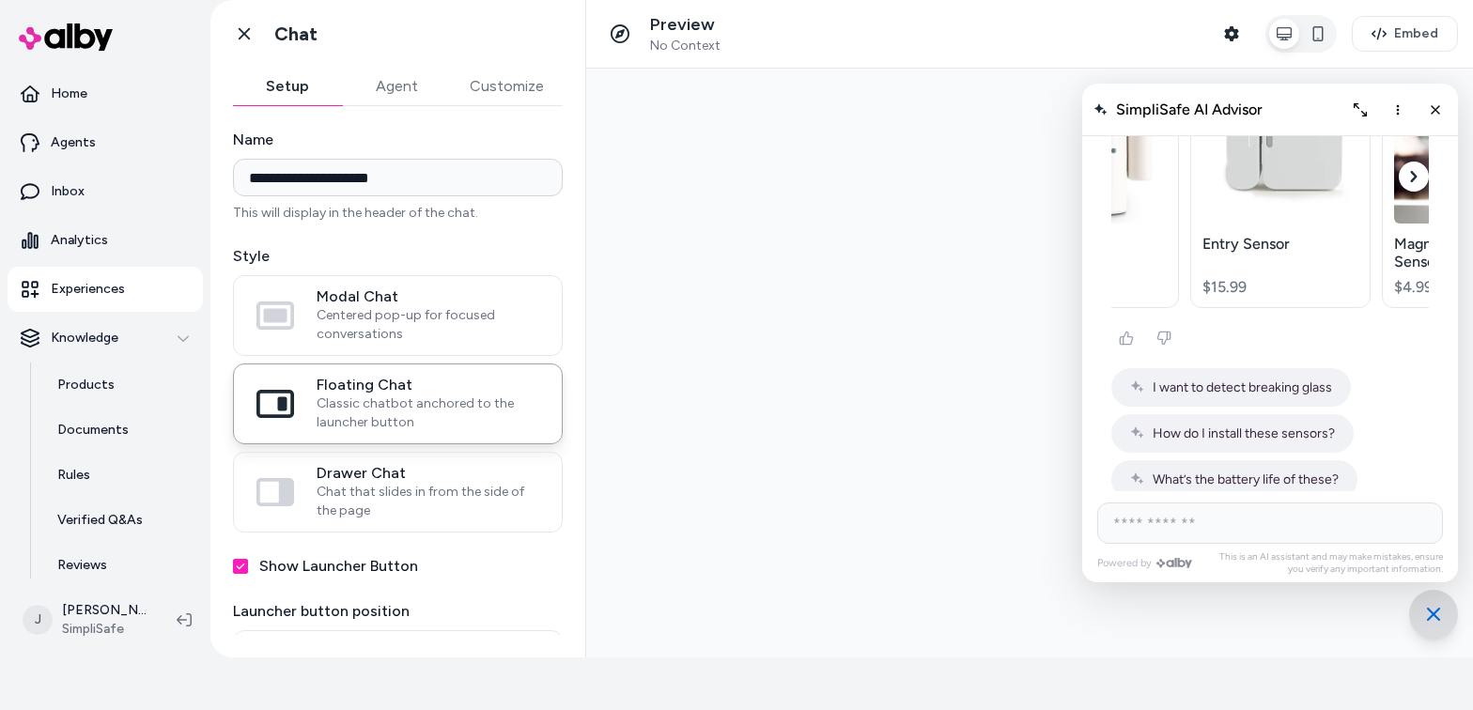
click at [1150, 532] on input "AI Shopping Assistant" at bounding box center [1270, 523] width 346 height 41
type input "**********"
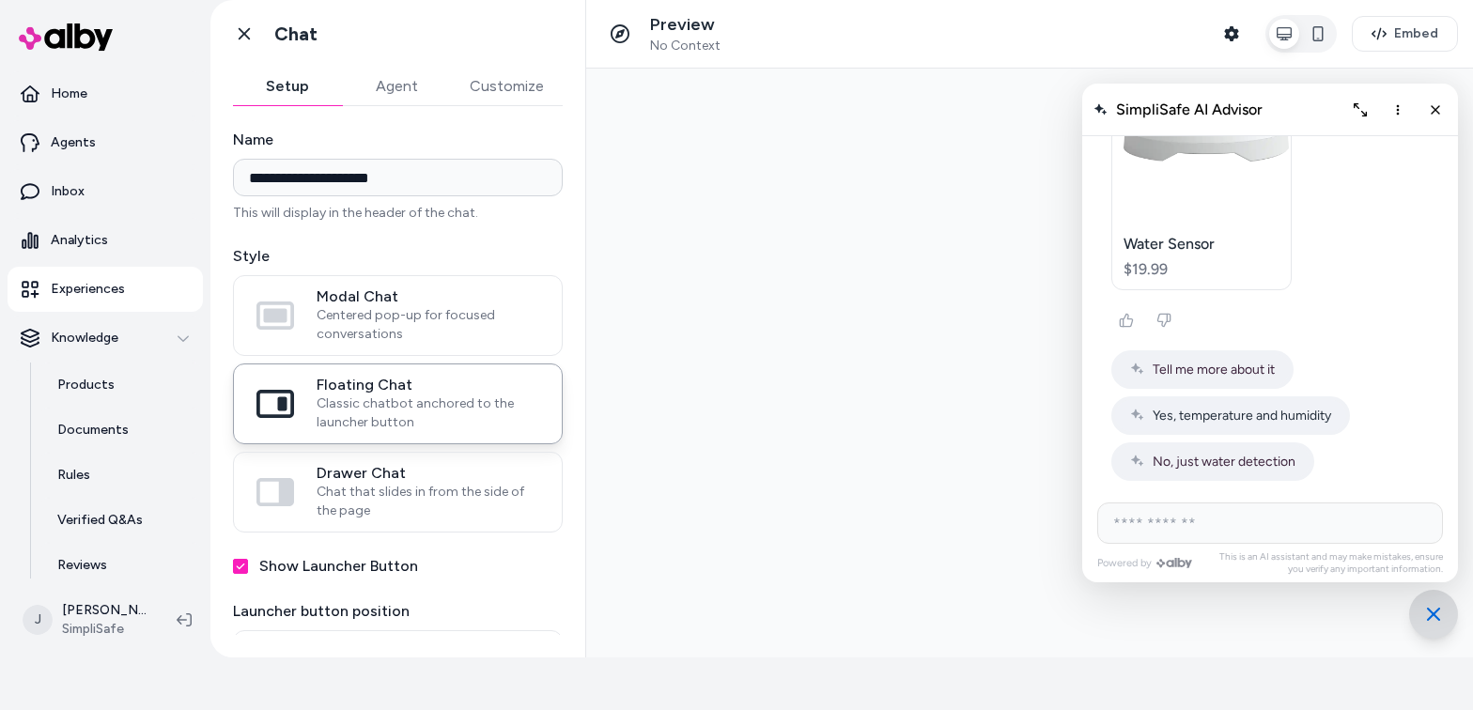
scroll to position [1484, 0]
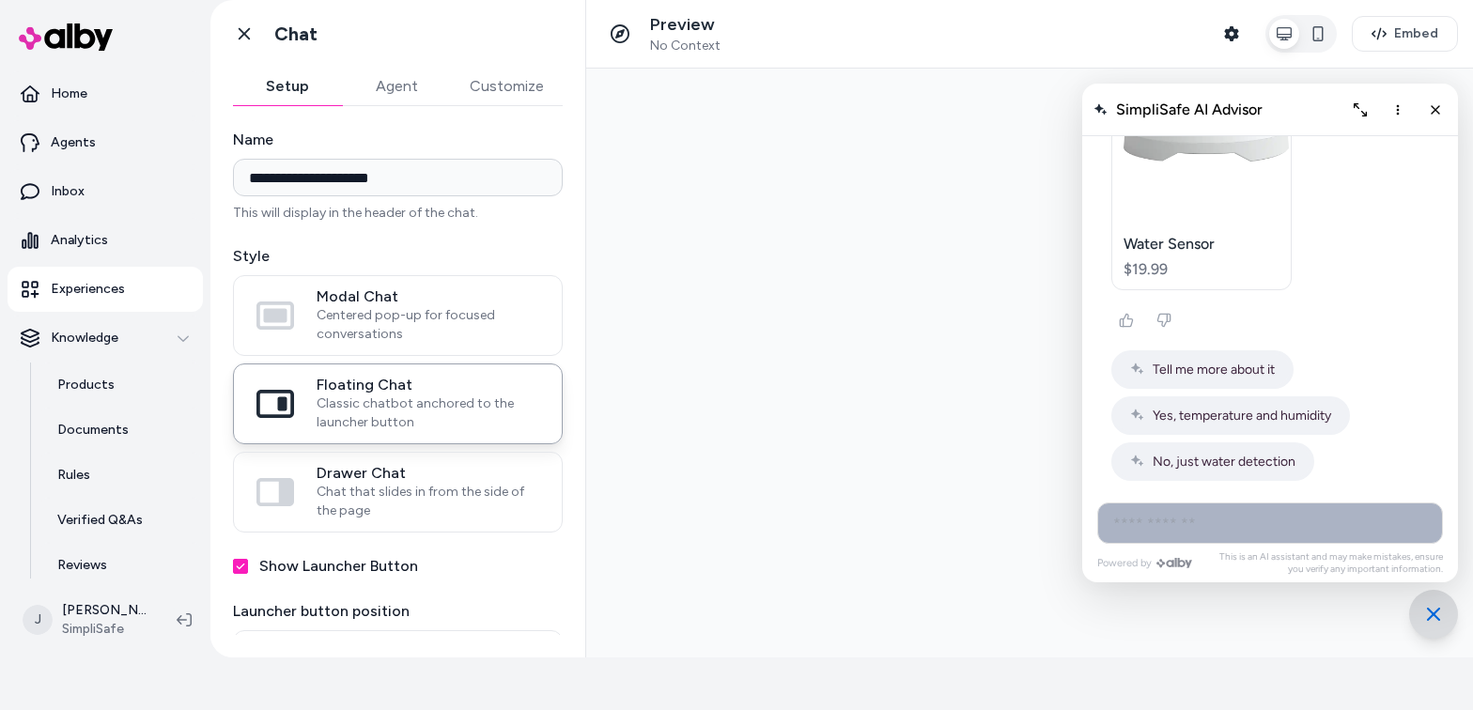
click at [1146, 524] on input "AI Shopping Assistant" at bounding box center [1270, 523] width 346 height 41
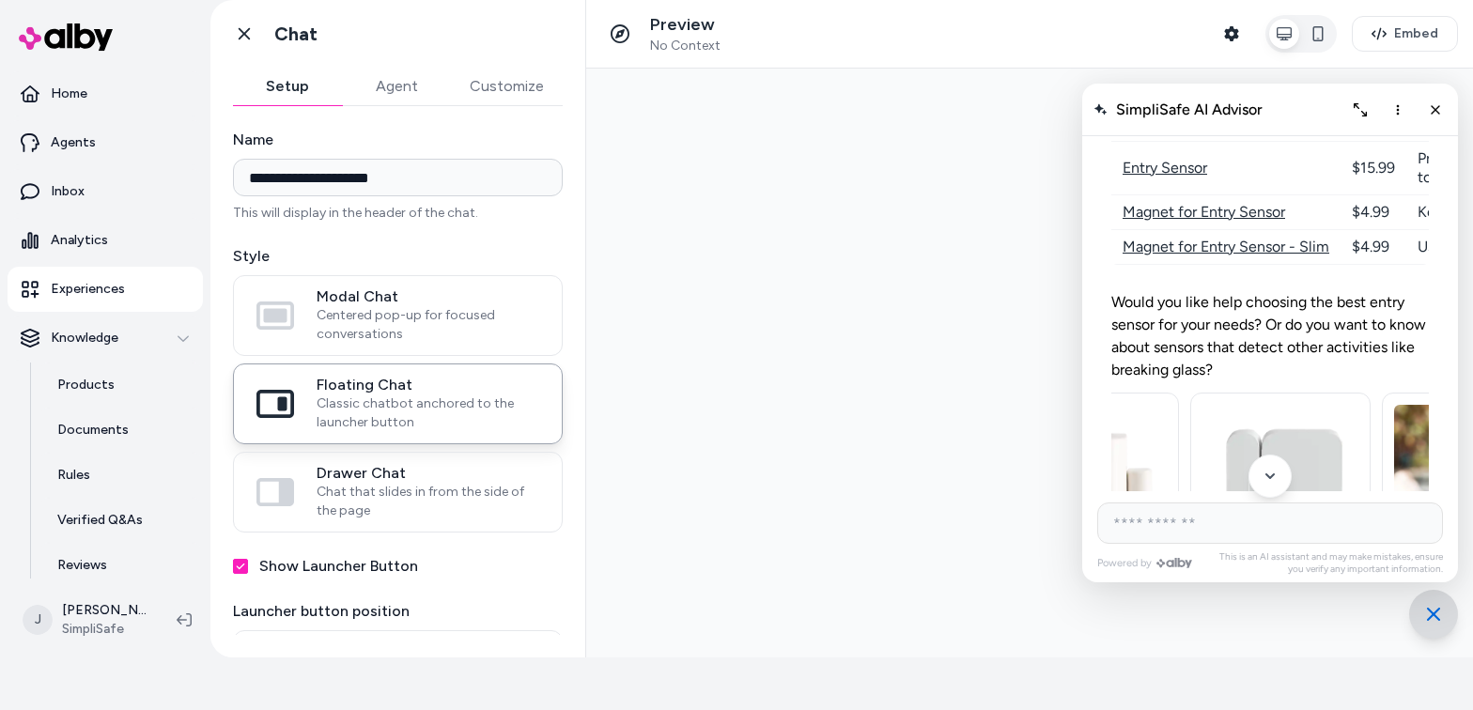
scroll to position [0, 0]
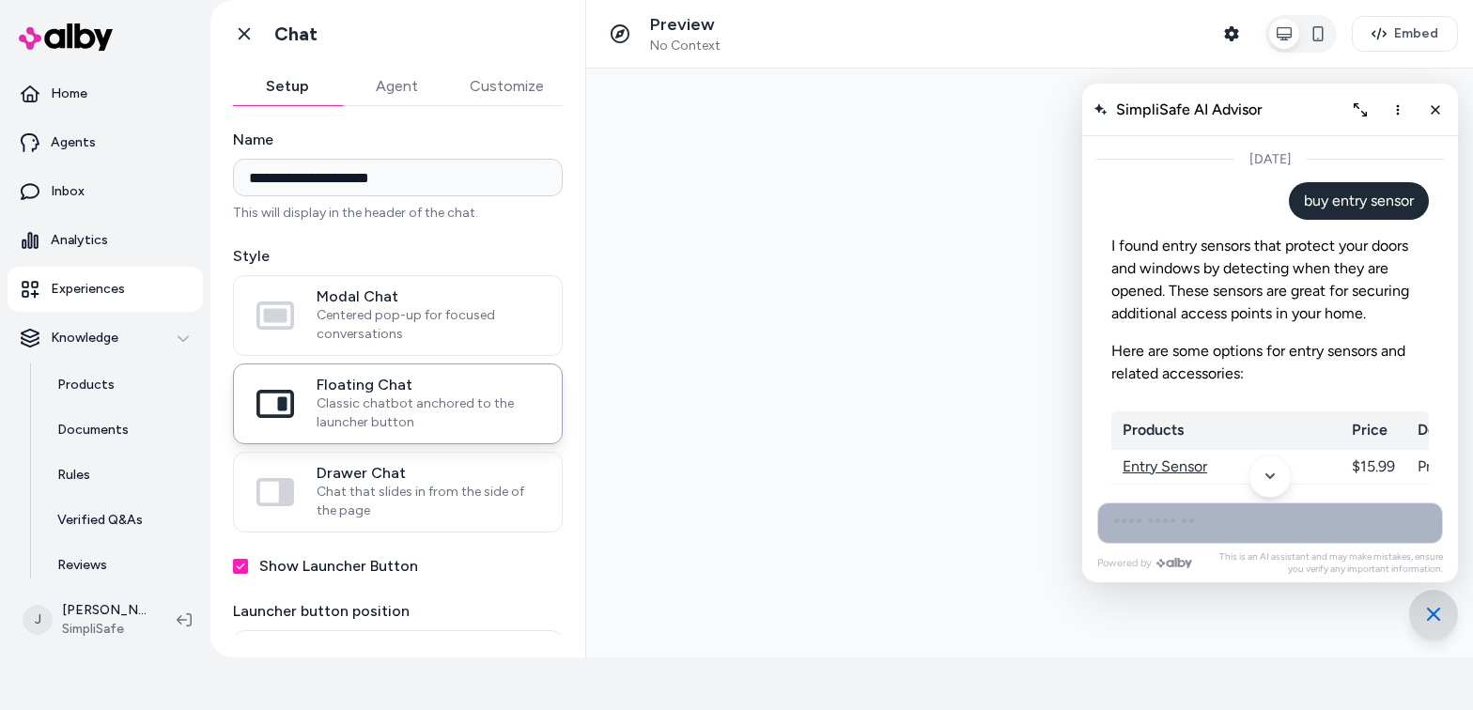
click at [1139, 533] on input "AI Shopping Assistant" at bounding box center [1270, 523] width 346 height 41
type input "**********"
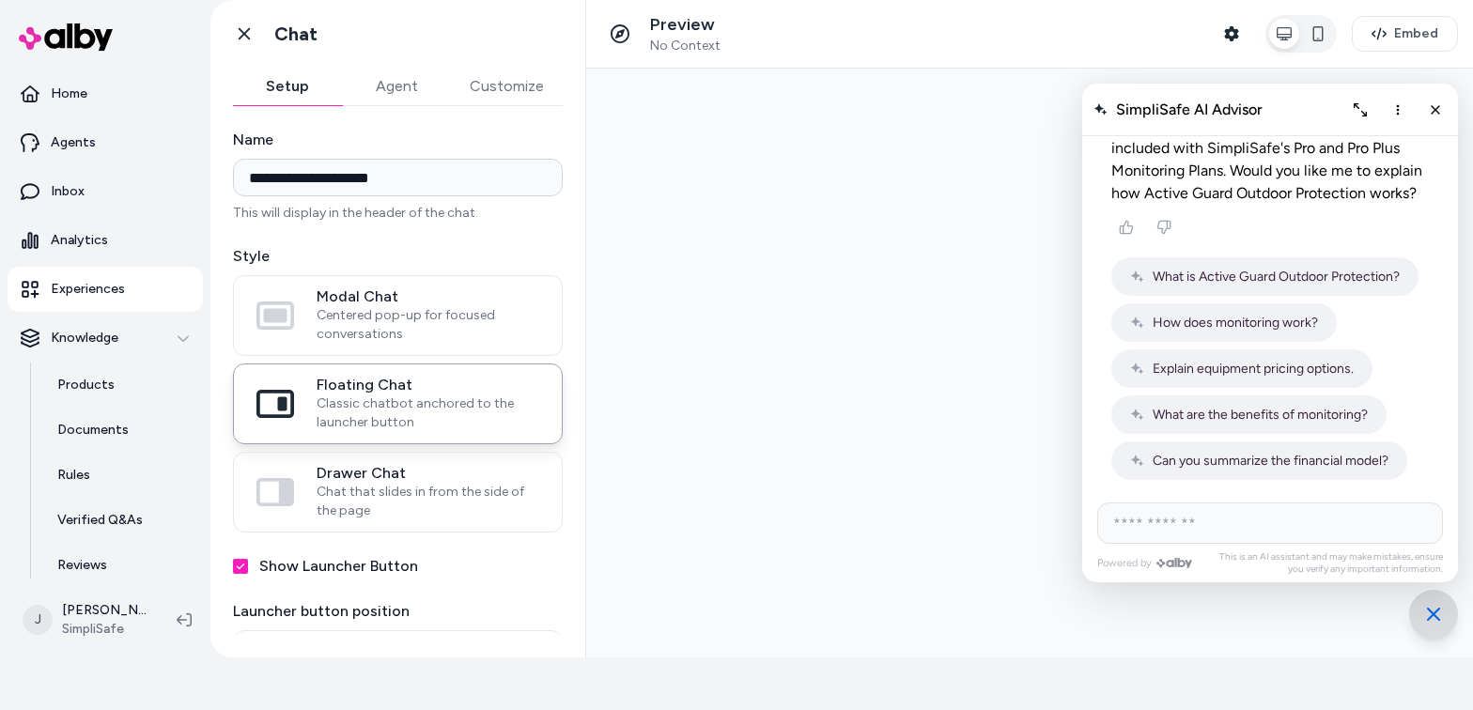
scroll to position [1817, 0]
click at [1150, 275] on span "What is Active Guard Outdoor Protection?" at bounding box center [1276, 277] width 247 height 16
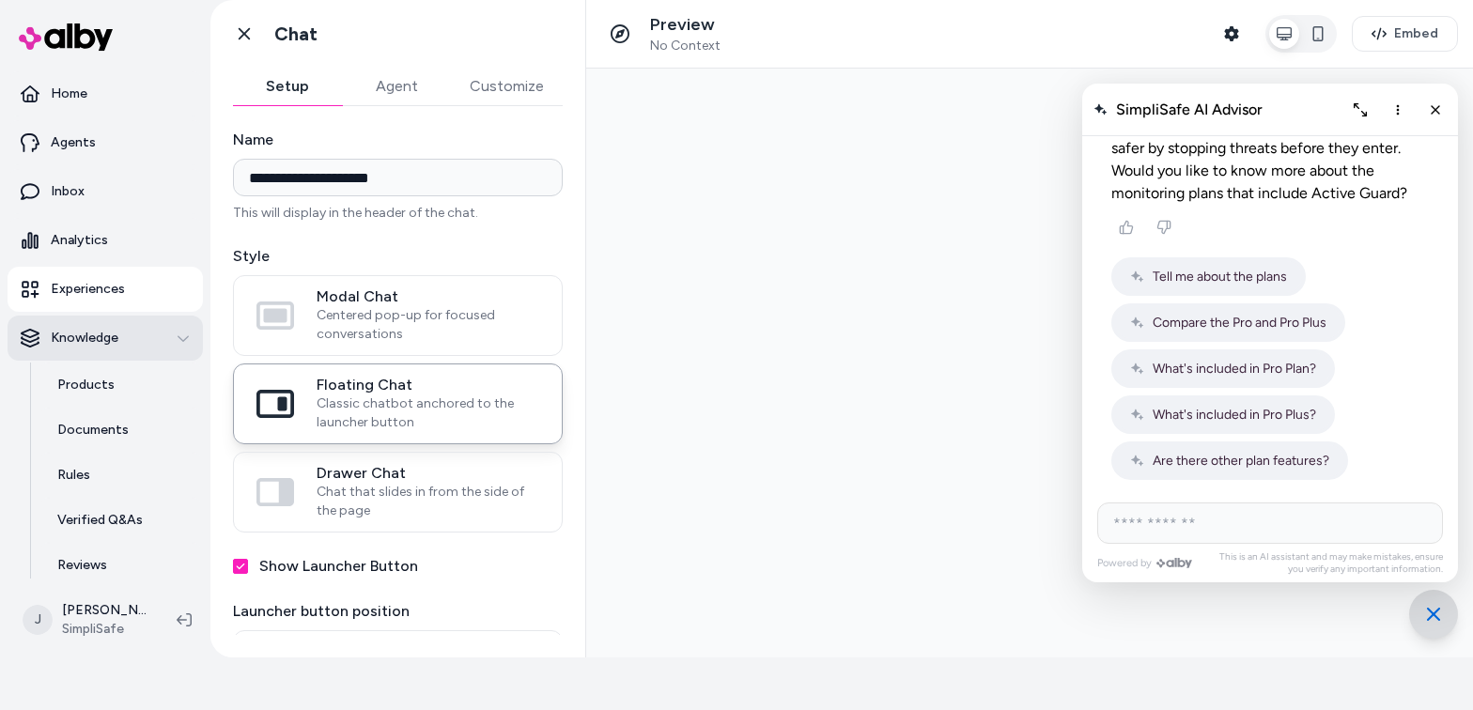
click at [116, 338] on p "Knowledge" at bounding box center [85, 338] width 68 height 19
click at [85, 329] on p "Knowledge" at bounding box center [85, 338] width 68 height 19
click at [73, 134] on p "Agents" at bounding box center [73, 142] width 45 height 19
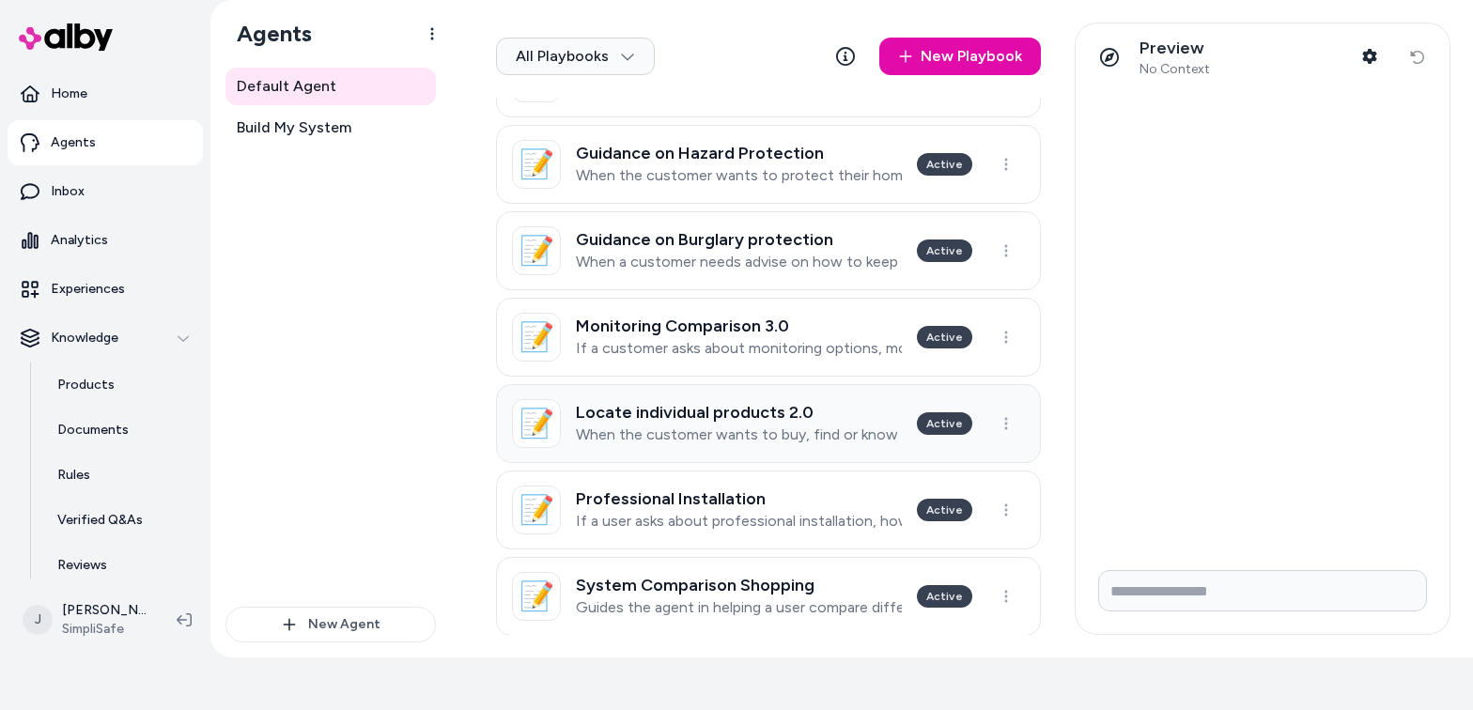
scroll to position [498, 0]
click at [690, 316] on h3 "Monitoring Comparison 3.0" at bounding box center [739, 325] width 326 height 19
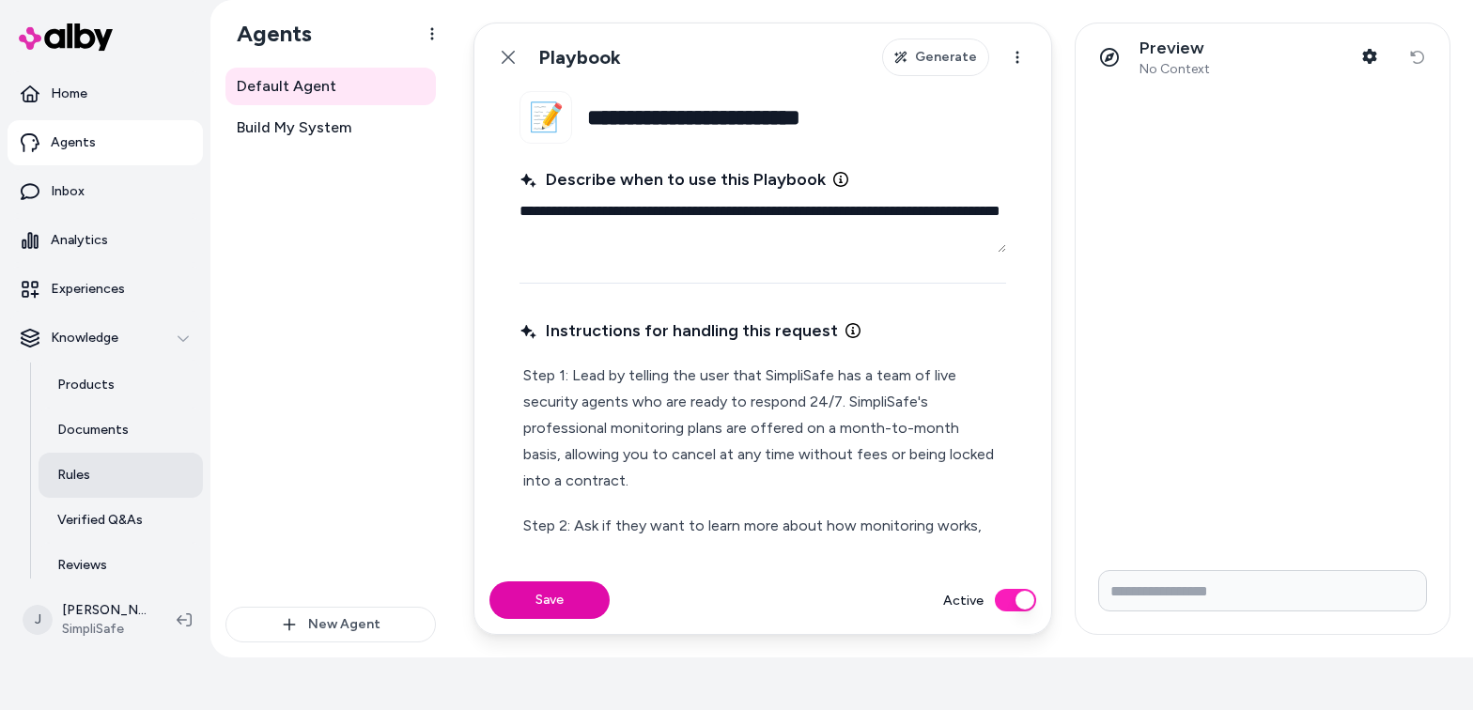
click at [76, 473] on p "Rules" at bounding box center [73, 475] width 33 height 19
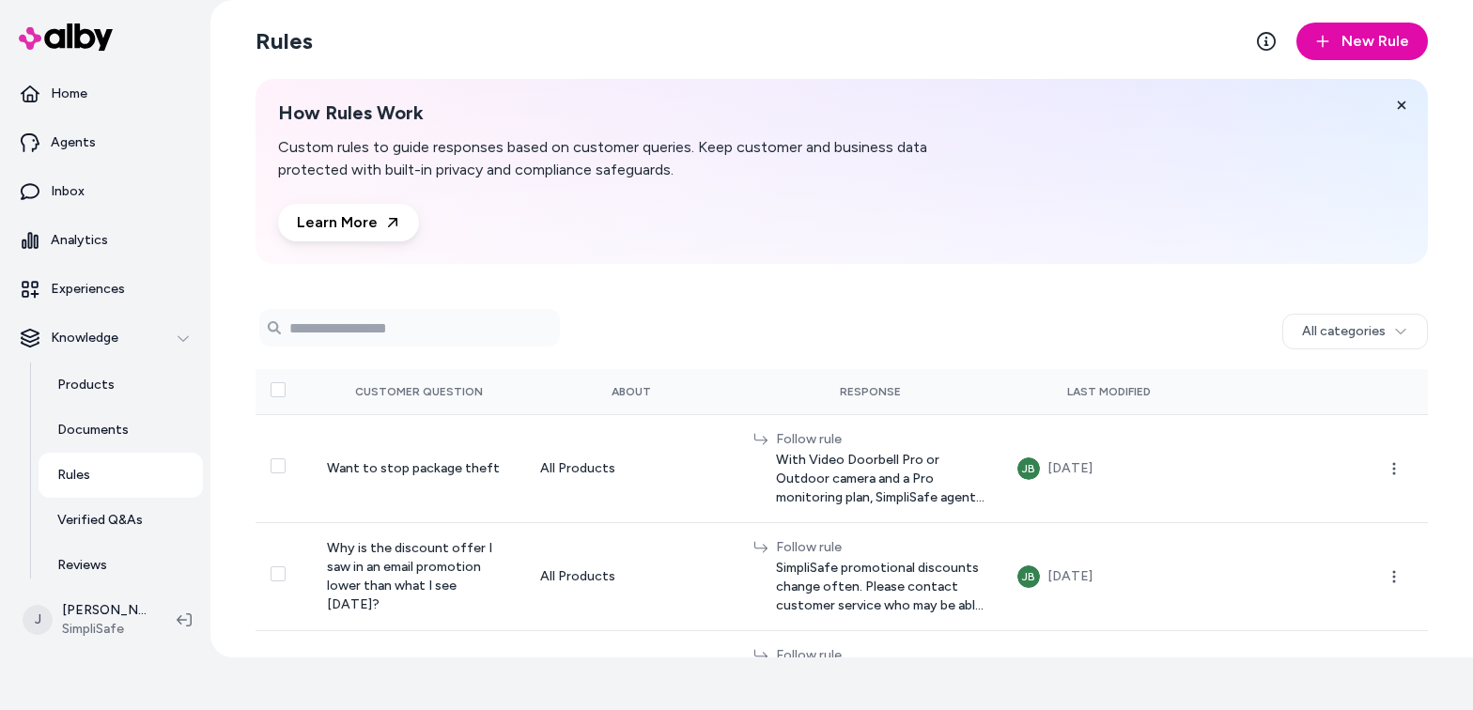
scroll to position [581, 0]
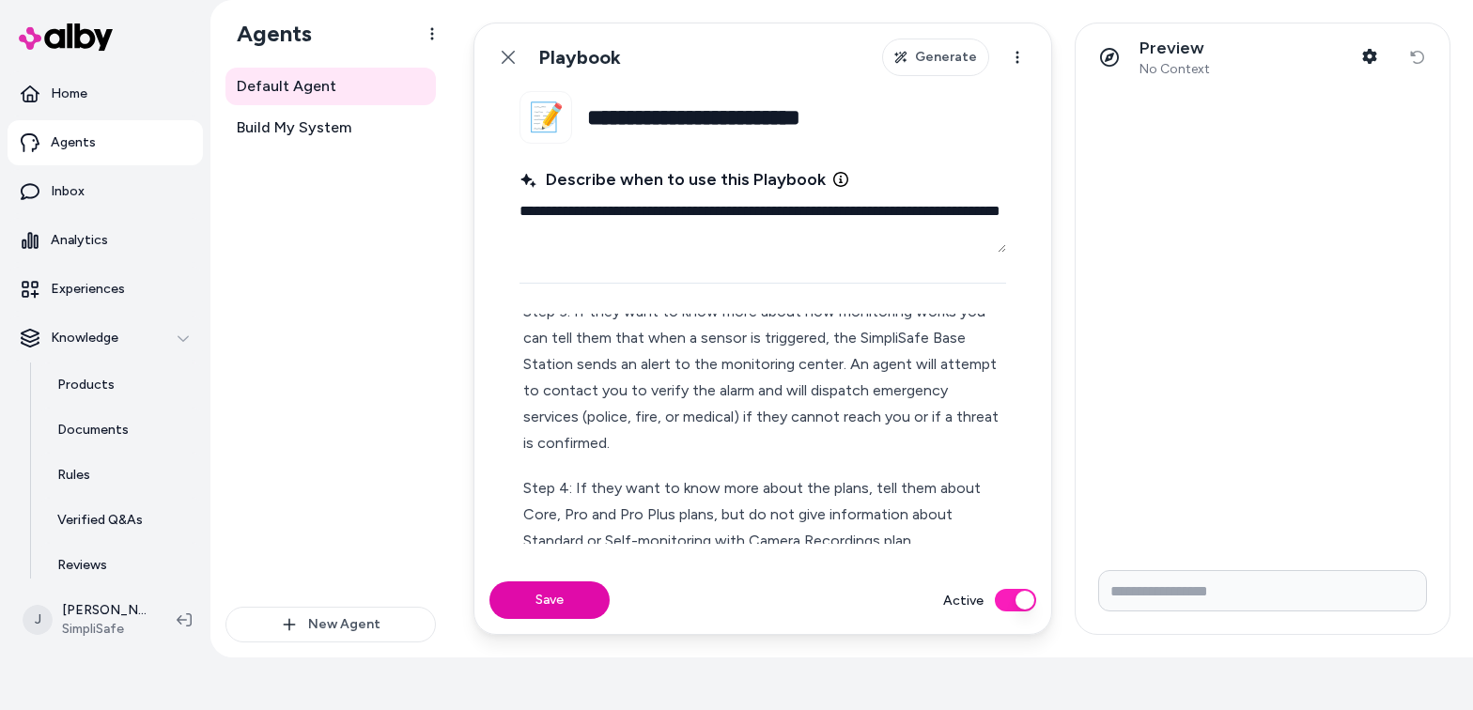
scroll to position [311, 0]
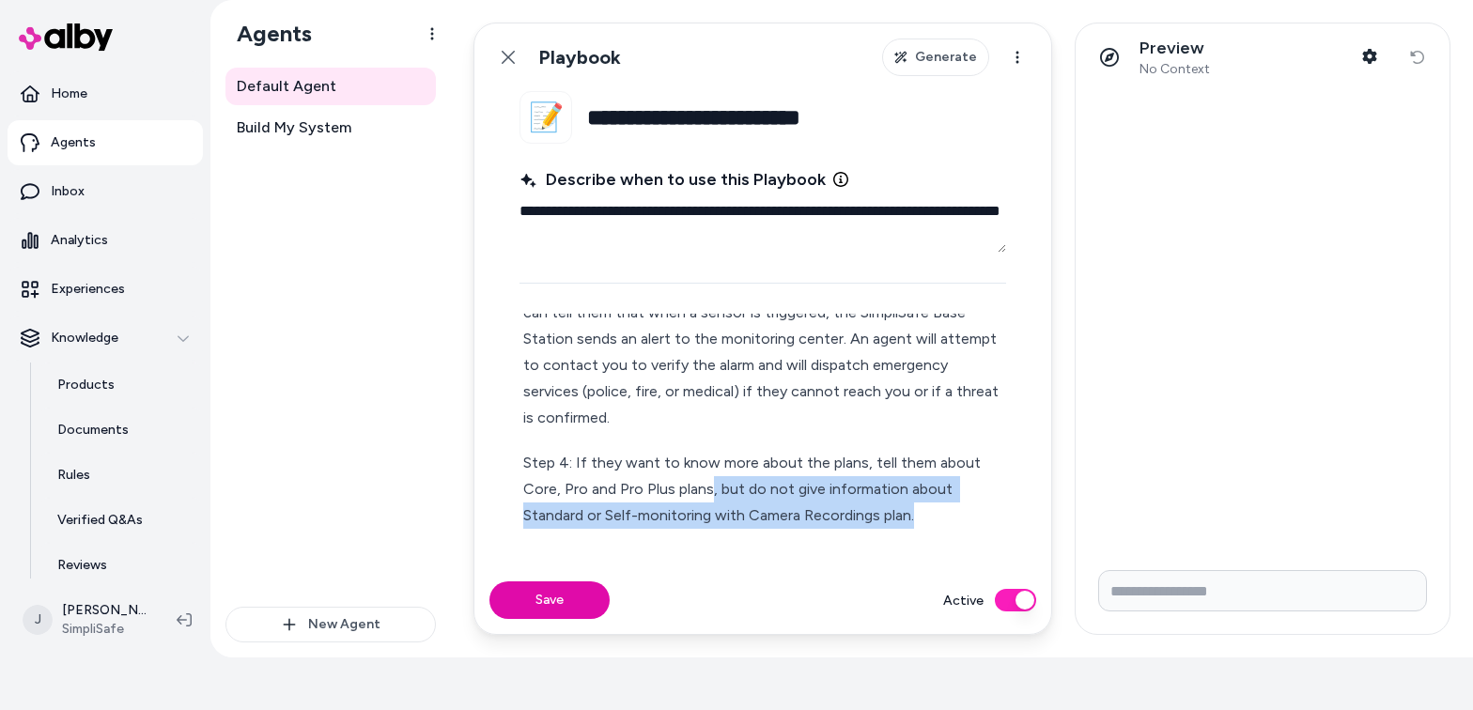
drag, startPoint x: 936, startPoint y: 518, endPoint x: 710, endPoint y: 495, distance: 226.6
click at [710, 495] on p "Step 4: If they want to know more about the plans, tell them about Core, Pro an…" at bounding box center [762, 568] width 479 height 237
click at [717, 494] on p "Step 4: If they want to know more about the plans, tell them about Core, Pro an…" at bounding box center [762, 568] width 479 height 237
drag, startPoint x: 717, startPoint y: 490, endPoint x: 939, endPoint y: 513, distance: 223.8
click at [939, 513] on p "Step 4: If they want to know more about the plans, tell them about Core, Pro an…" at bounding box center [762, 568] width 479 height 237
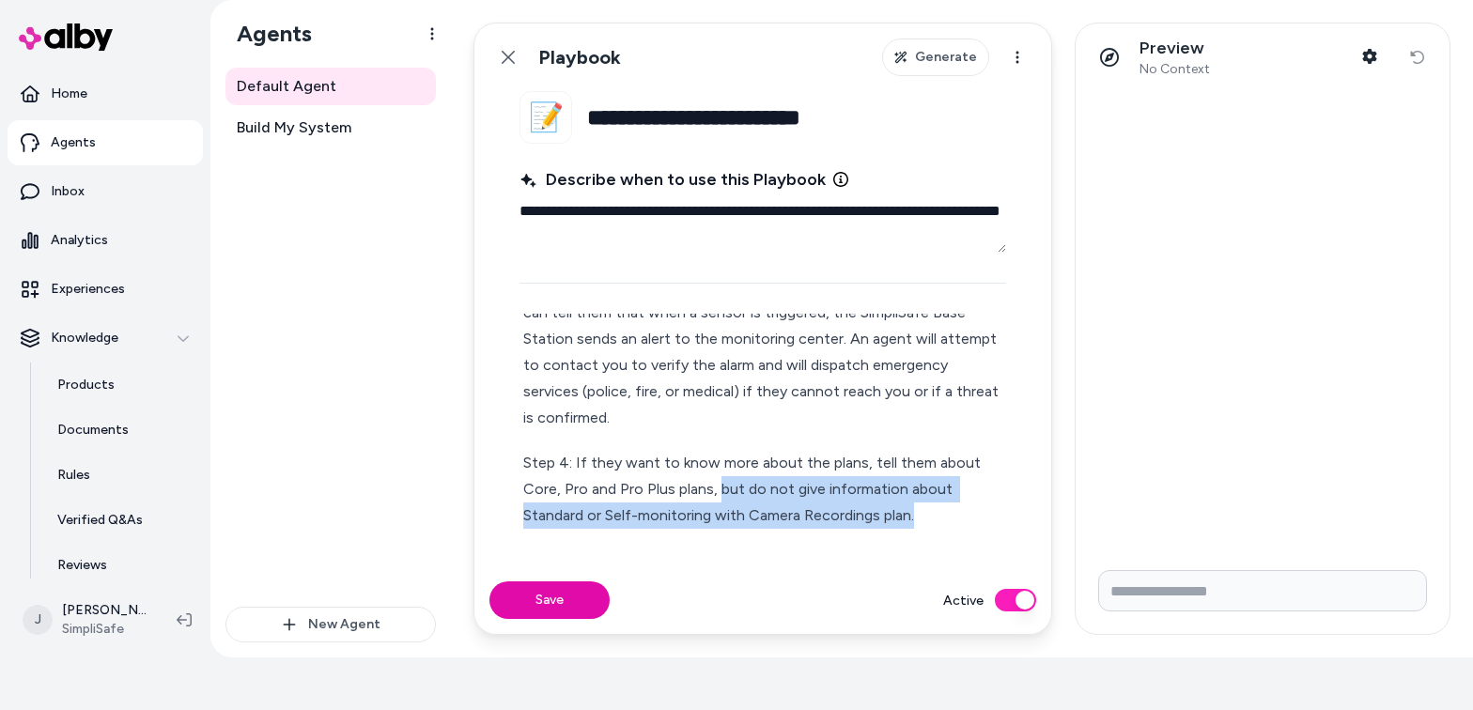
type textarea "*"
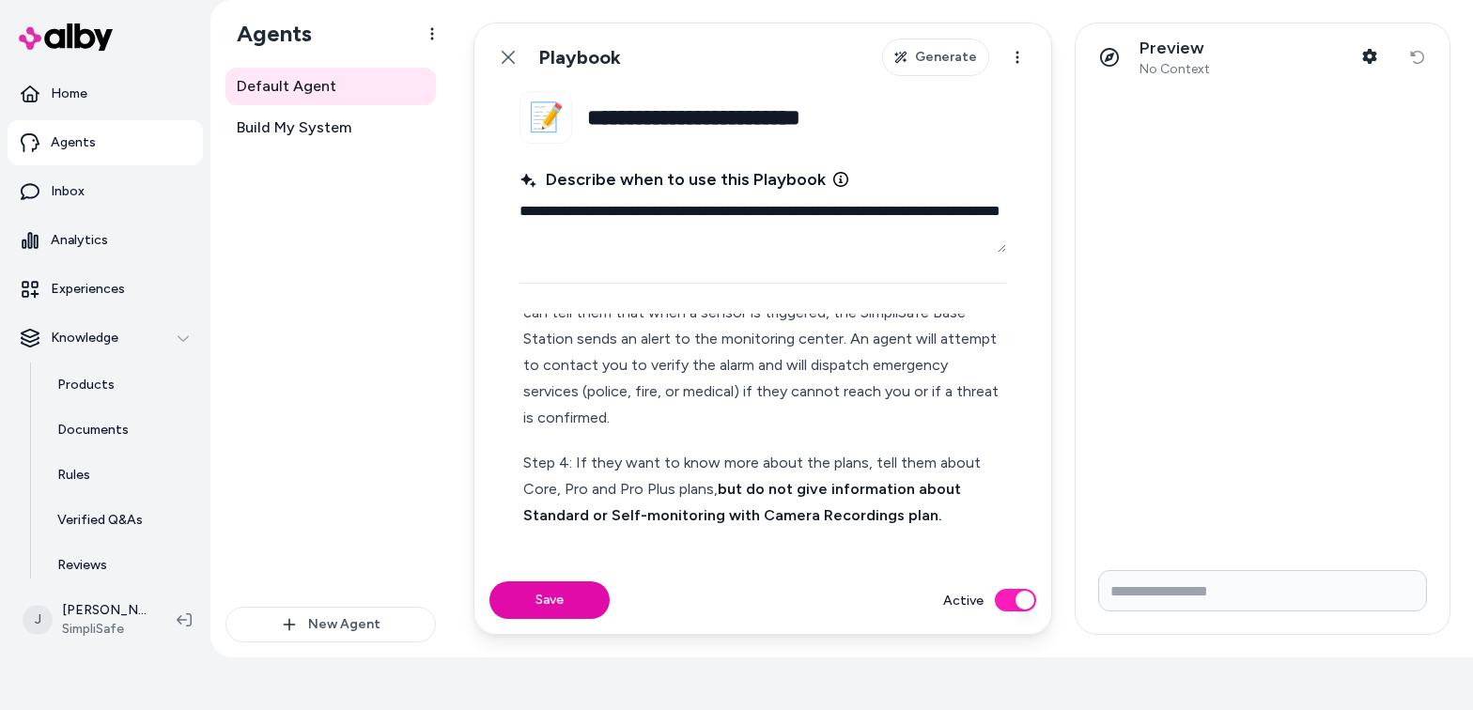
click at [958, 534] on p "Step 4: If they want to know more about the plans, tell them about Core, Pro an…" at bounding box center [762, 568] width 479 height 237
click at [282, 84] on span "Default Agent" at bounding box center [287, 86] width 100 height 23
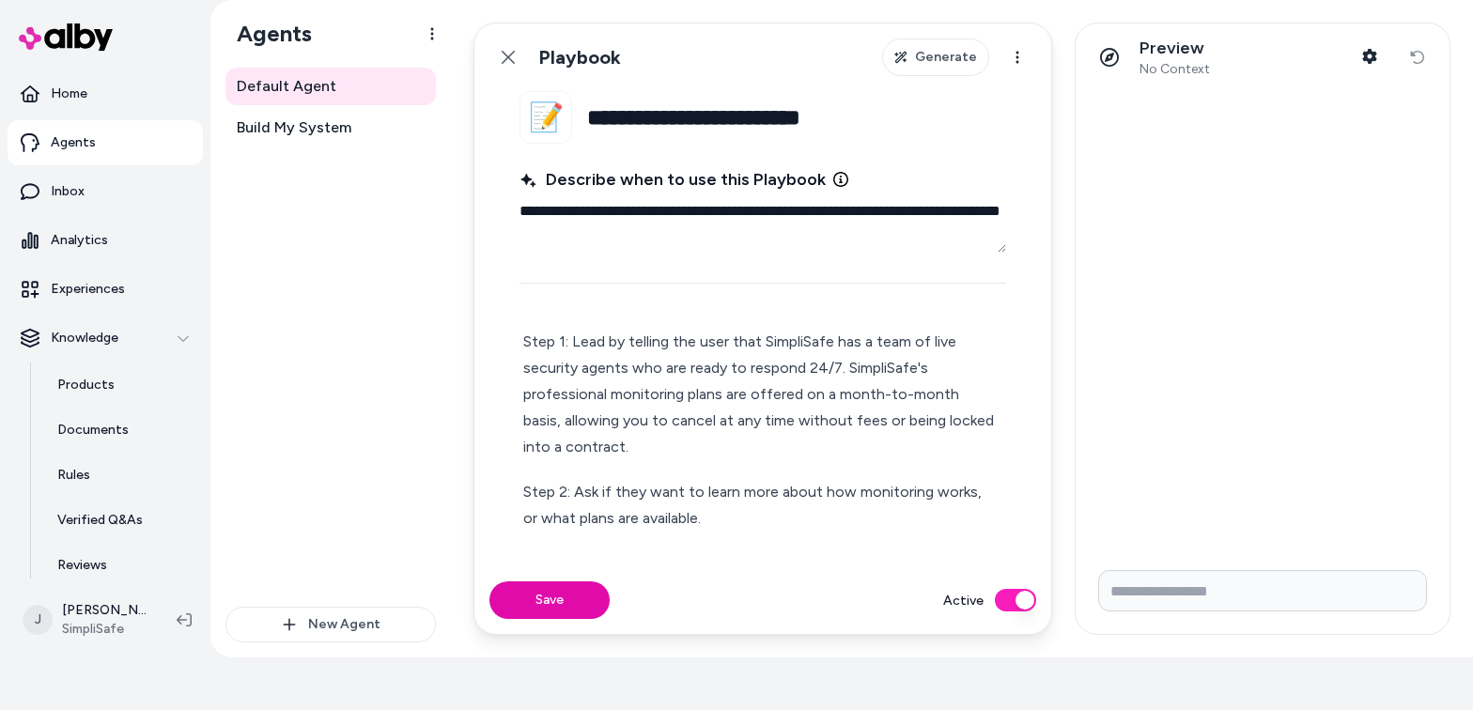
scroll to position [0, 0]
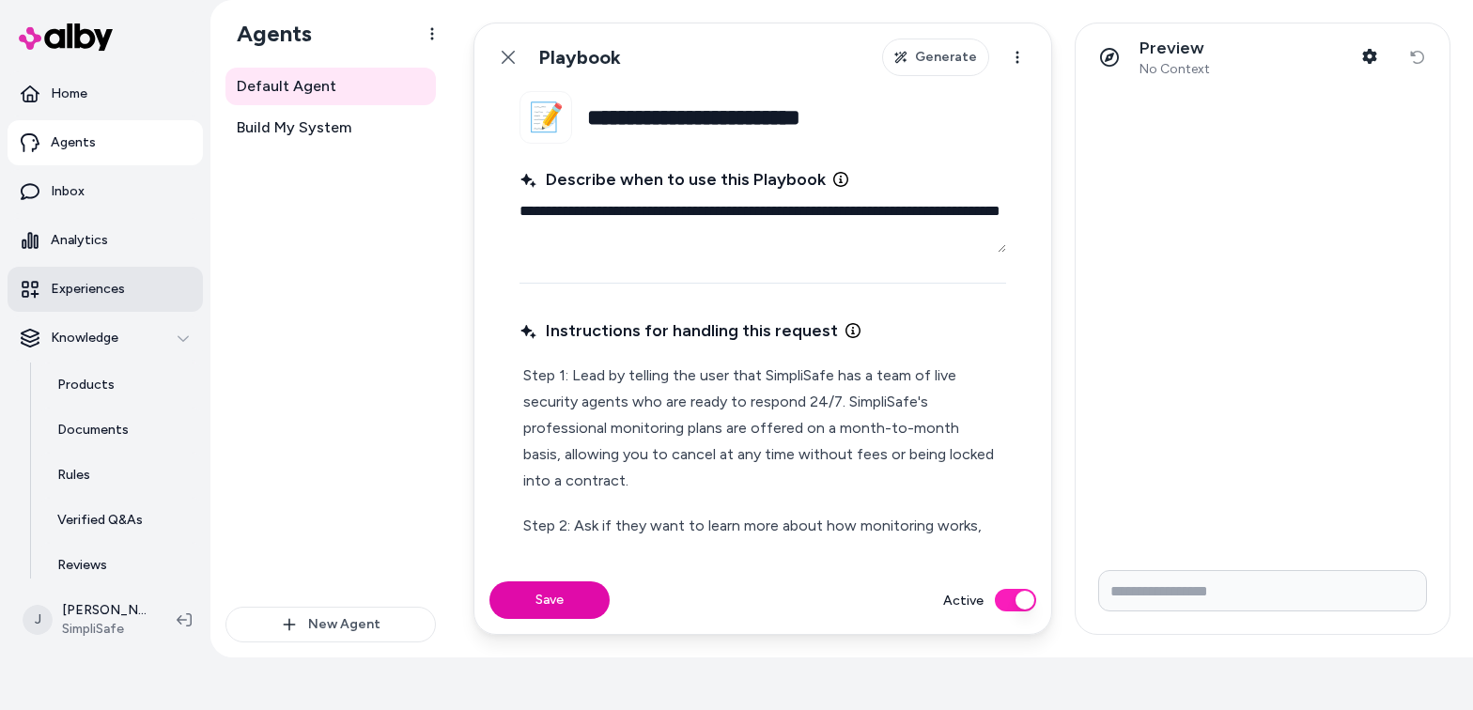
click at [98, 296] on p "Experiences" at bounding box center [88, 289] width 74 height 19
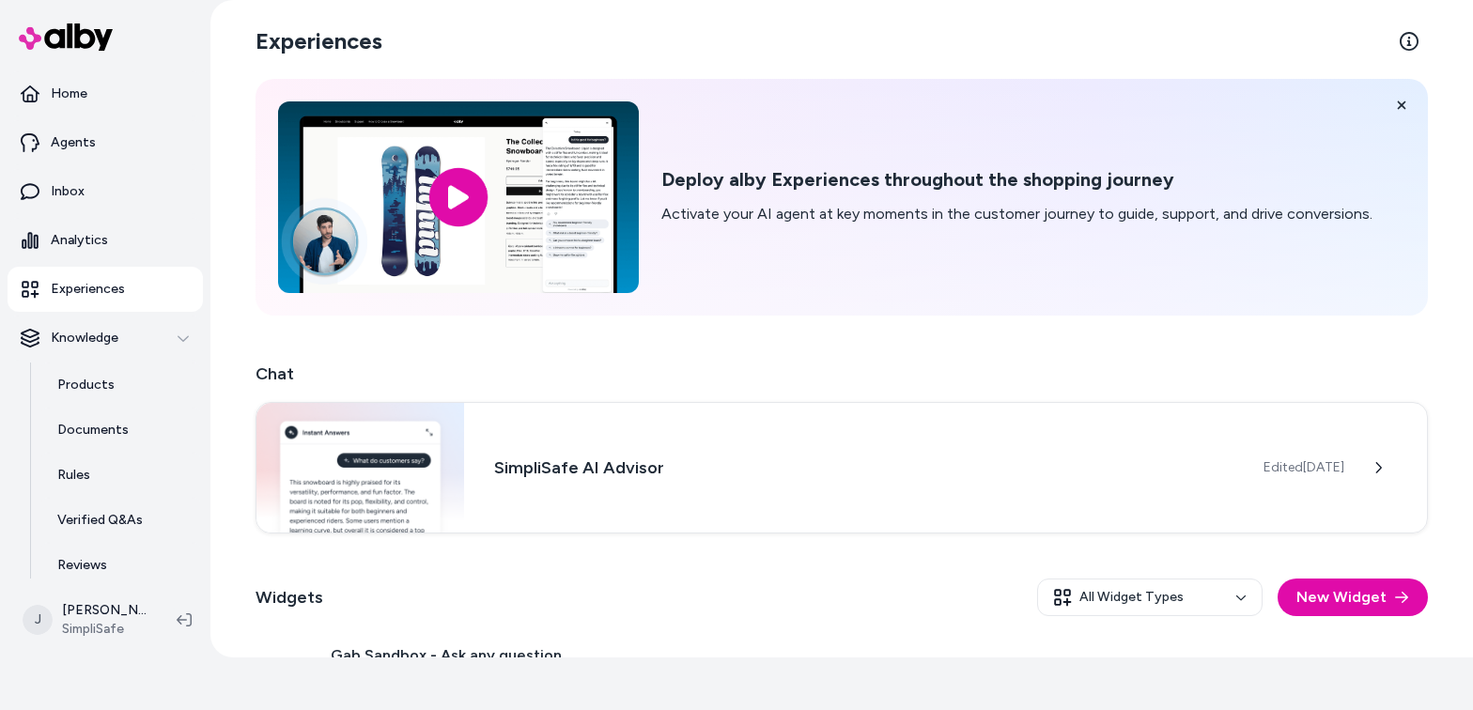
click at [80, 287] on p "Experiences" at bounding box center [88, 289] width 74 height 19
click at [642, 474] on h3 "SimpliSafe AI Advisor" at bounding box center [863, 466] width 739 height 26
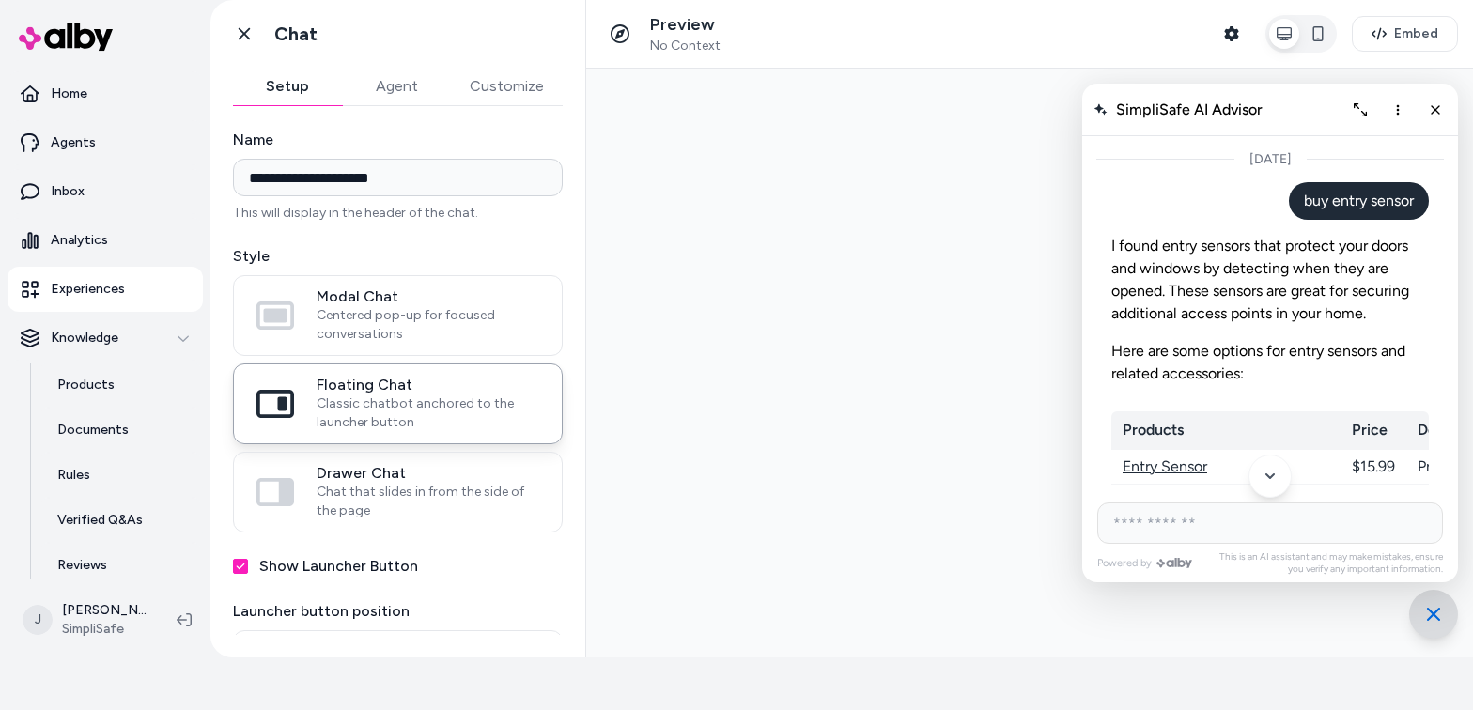
scroll to position [2560, 0]
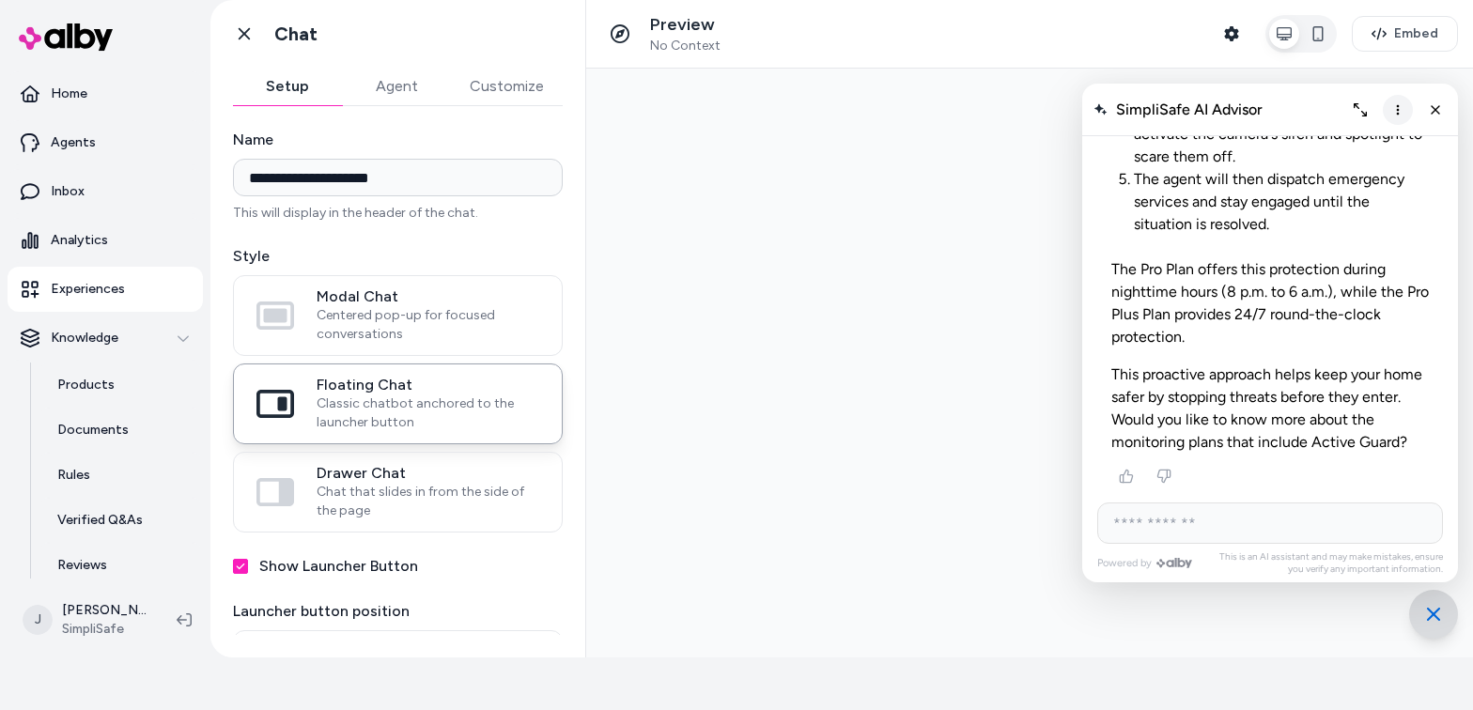
click at [1150, 104] on icon "More options" at bounding box center [1398, 109] width 3 height 10
click at [1150, 145] on span "Clear conversation" at bounding box center [1330, 149] width 111 height 16
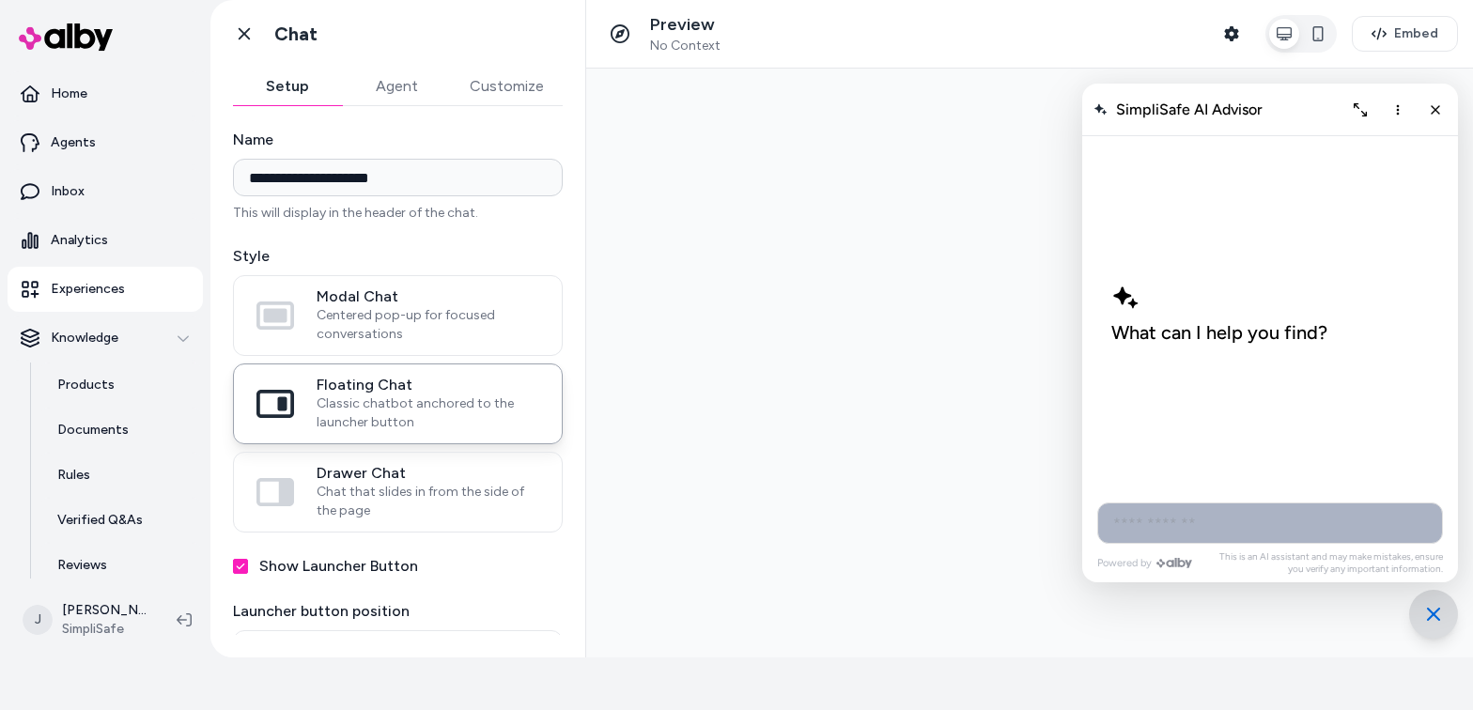
click at [1150, 528] on input "AI Shopping Assistant" at bounding box center [1270, 523] width 346 height 41
type input "**********"
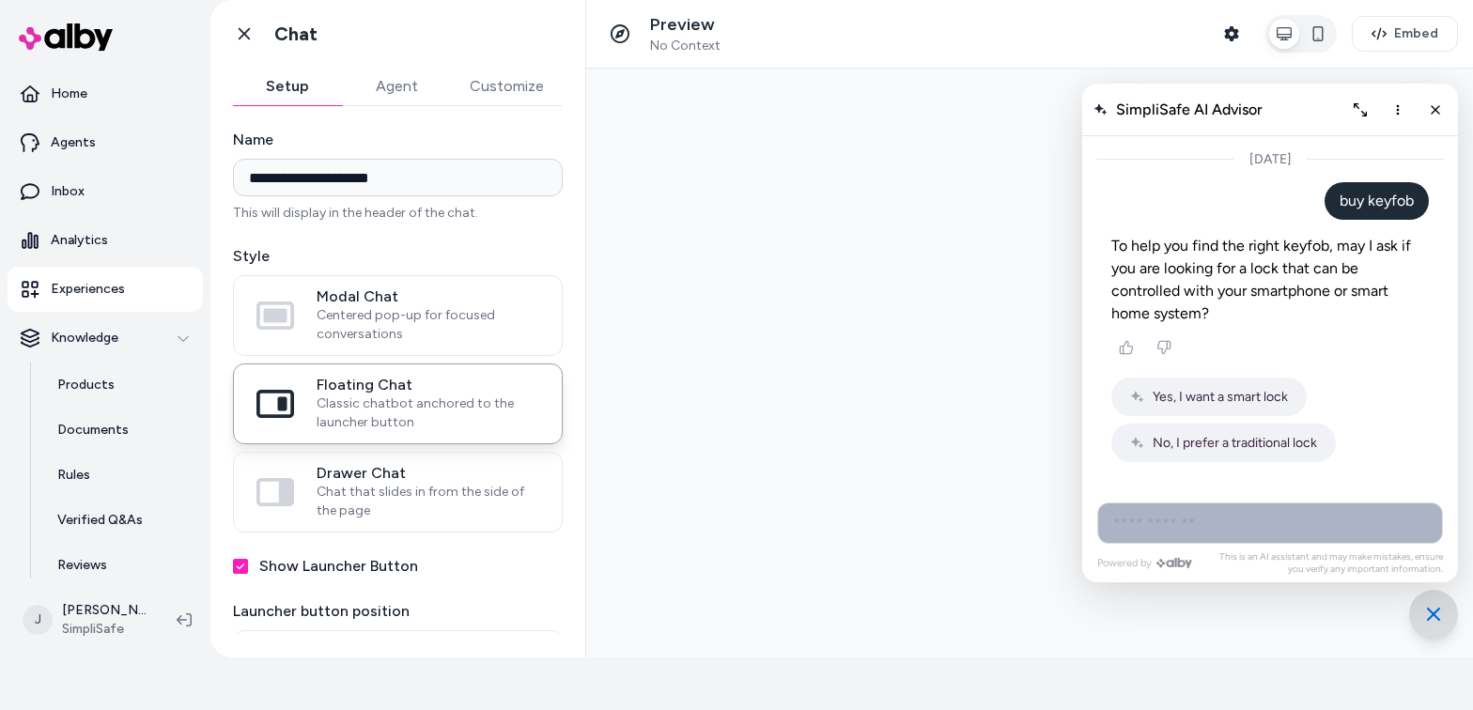
click at [1150, 540] on input "AI Shopping Assistant" at bounding box center [1270, 523] width 346 height 41
type input "**********"
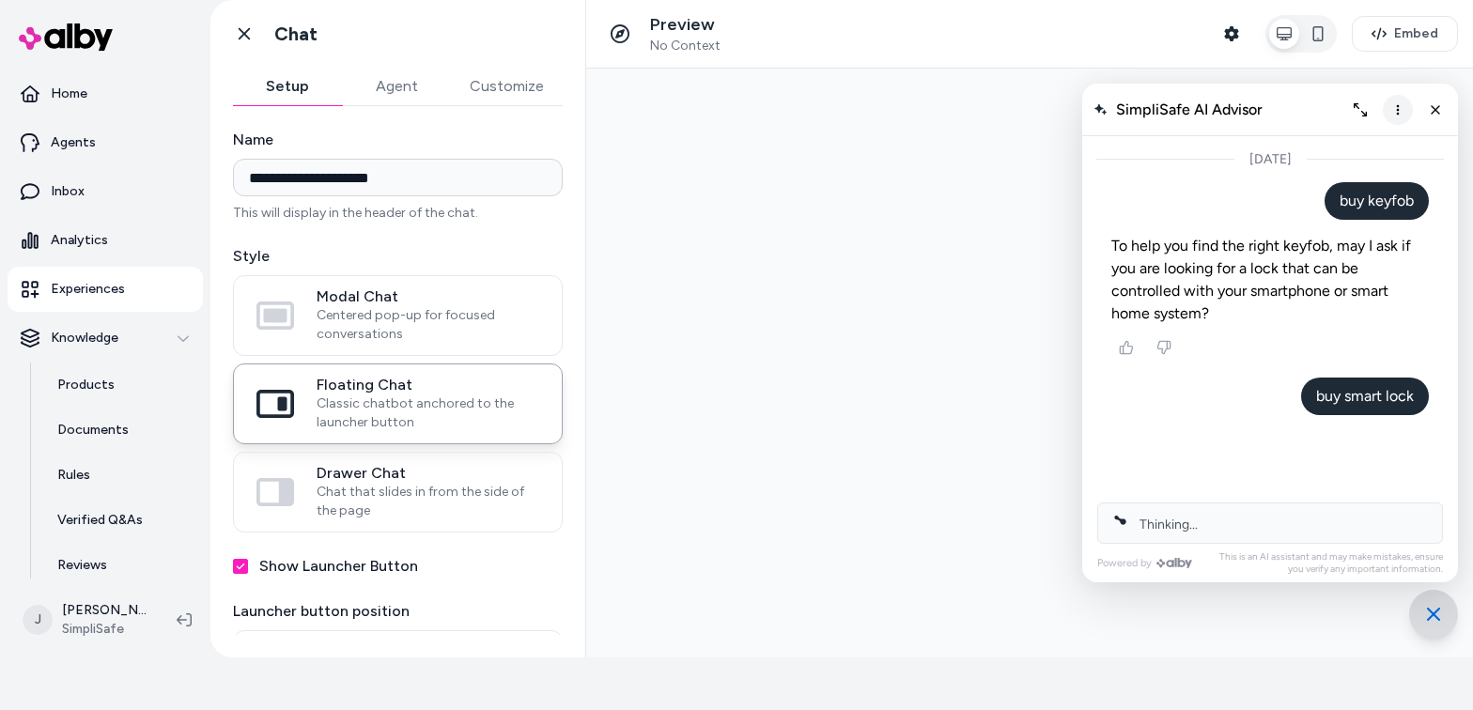
click at [1150, 107] on icon "More options" at bounding box center [1397, 109] width 15 height 15
click at [1150, 139] on button "Clear conversation" at bounding box center [1322, 148] width 178 height 31
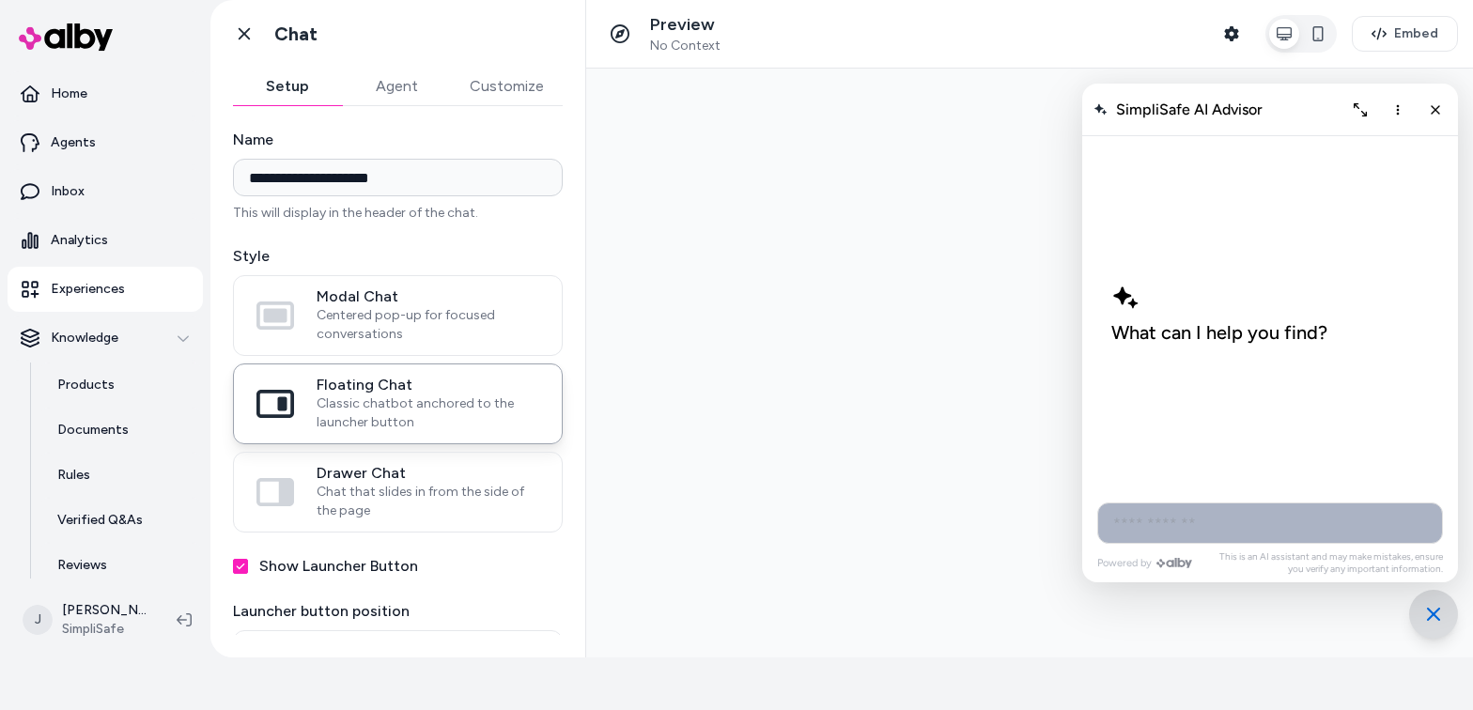
click at [1150, 528] on input "AI Shopping Assistant" at bounding box center [1270, 523] width 346 height 41
type input "**********"
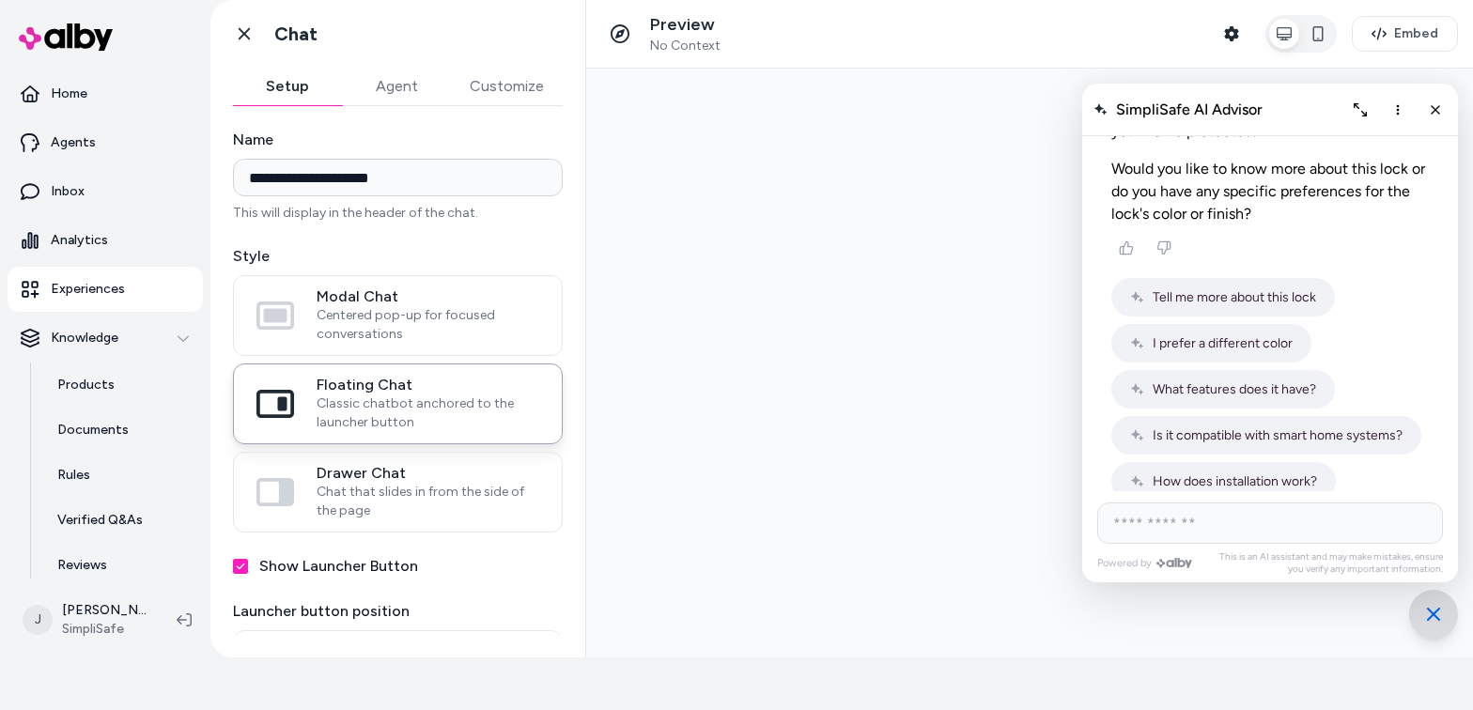
scroll to position [203, 0]
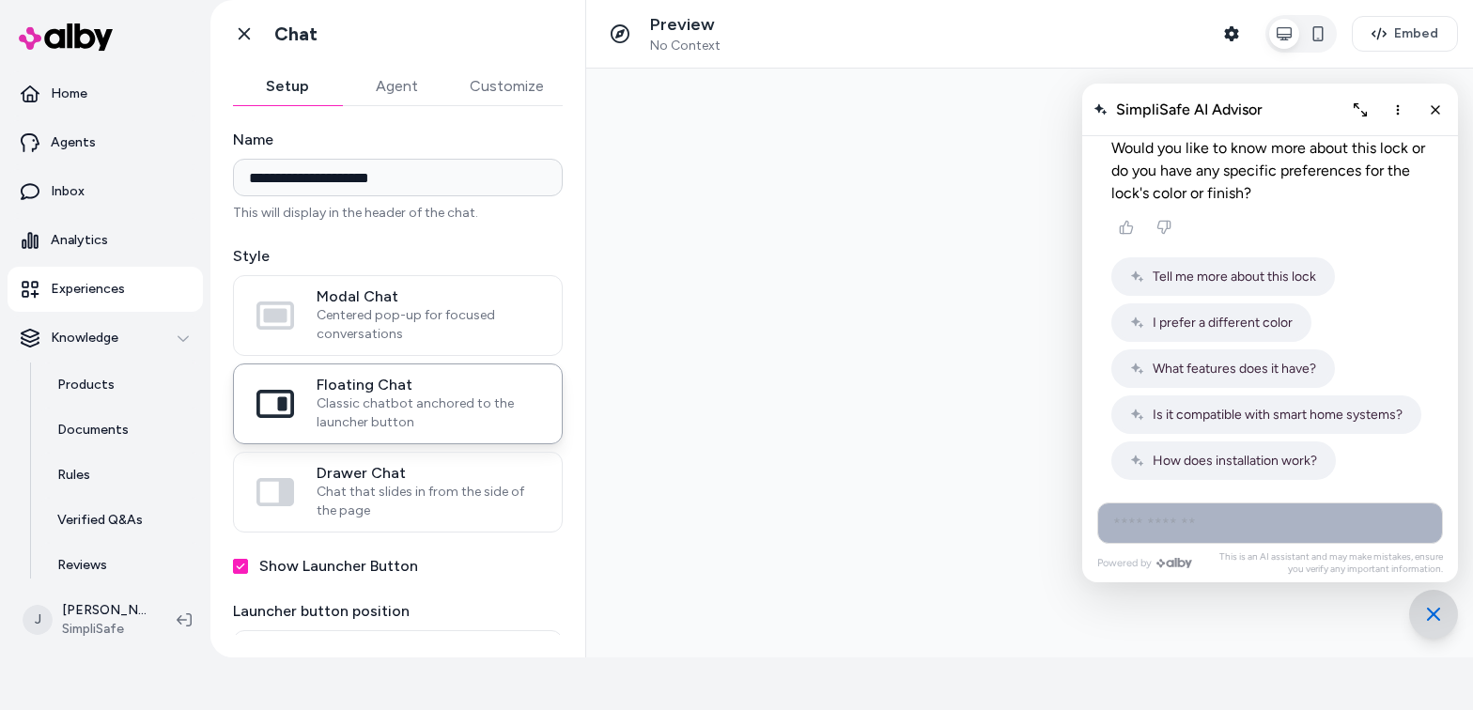
click at [1150, 531] on input "AI Shopping Assistant" at bounding box center [1270, 523] width 346 height 41
click at [1150, 110] on icon "More options" at bounding box center [1397, 109] width 15 height 15
click at [1150, 154] on span "Clear conversation" at bounding box center [1330, 149] width 111 height 16
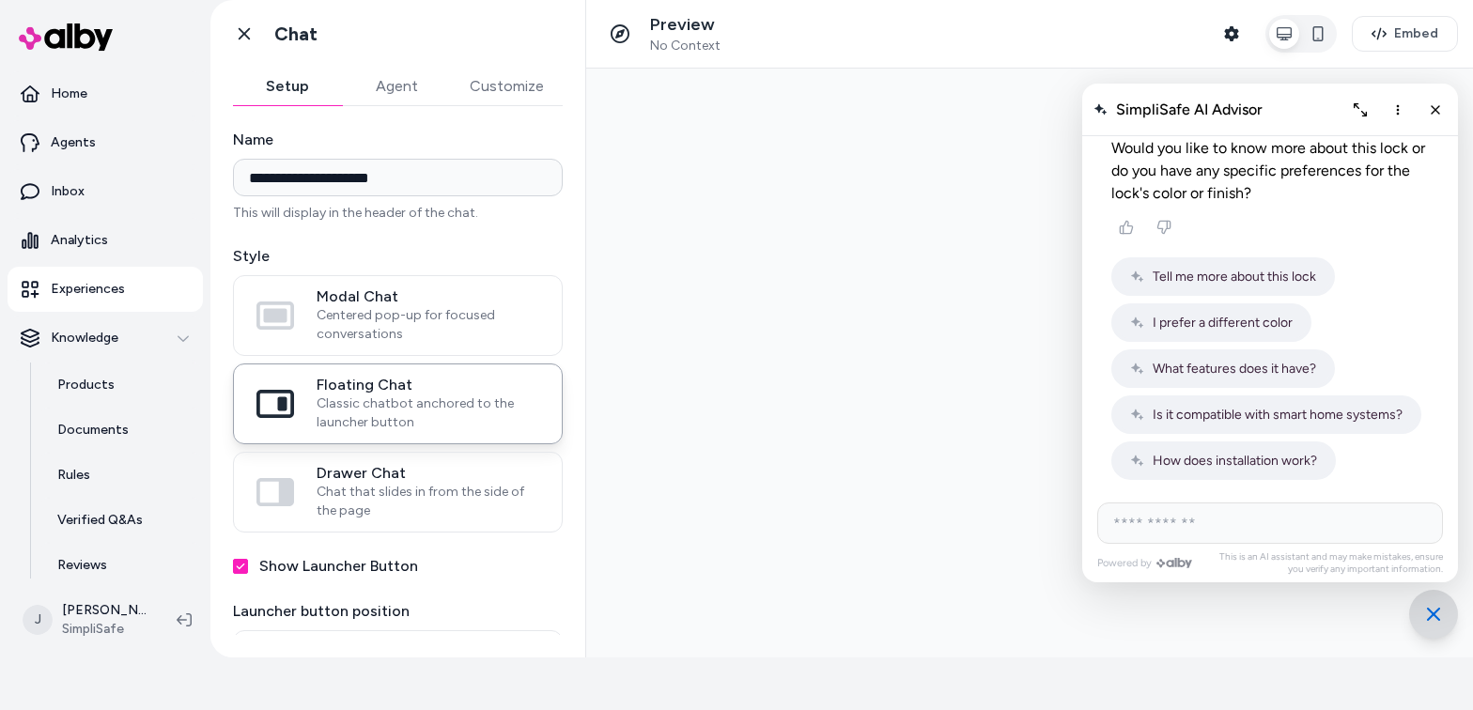
scroll to position [0, 0]
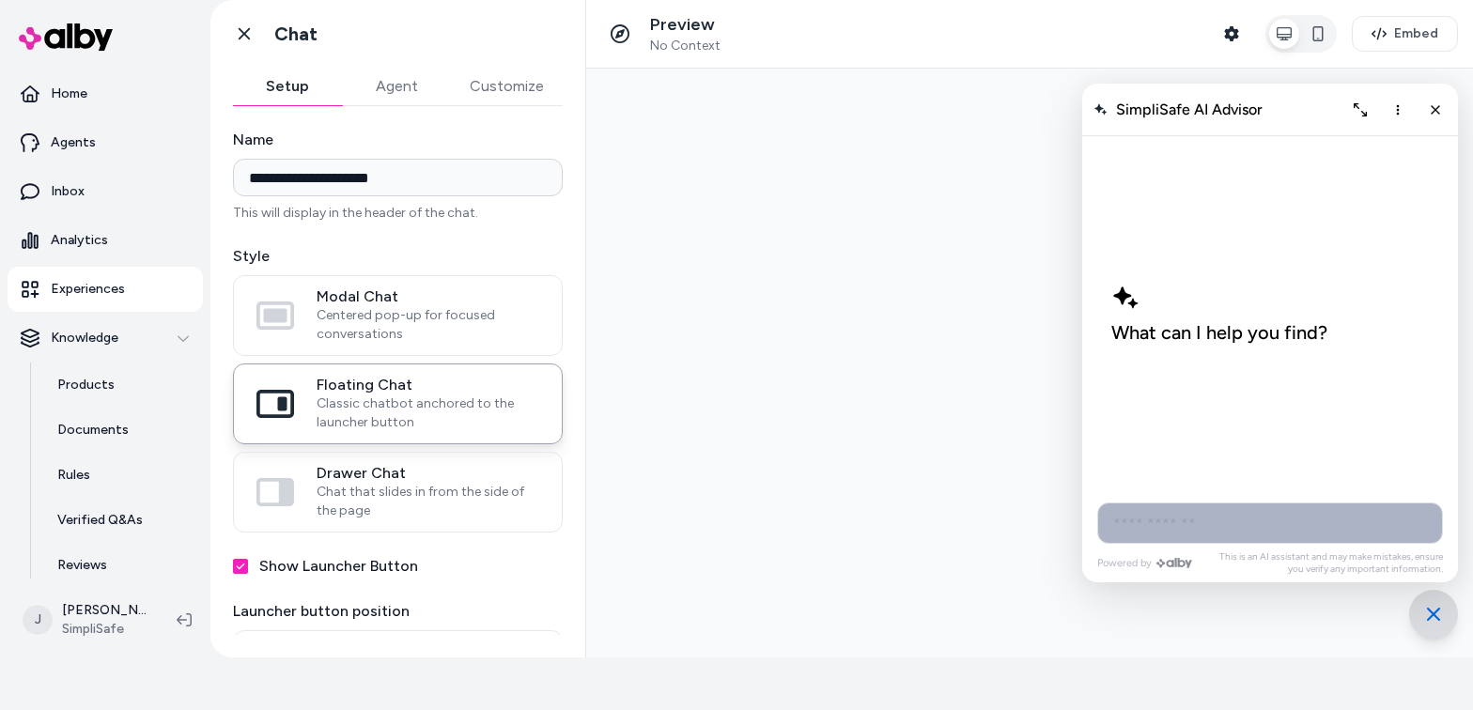
click at [1150, 516] on input "AI Shopping Assistant" at bounding box center [1270, 523] width 346 height 41
type input "**********"
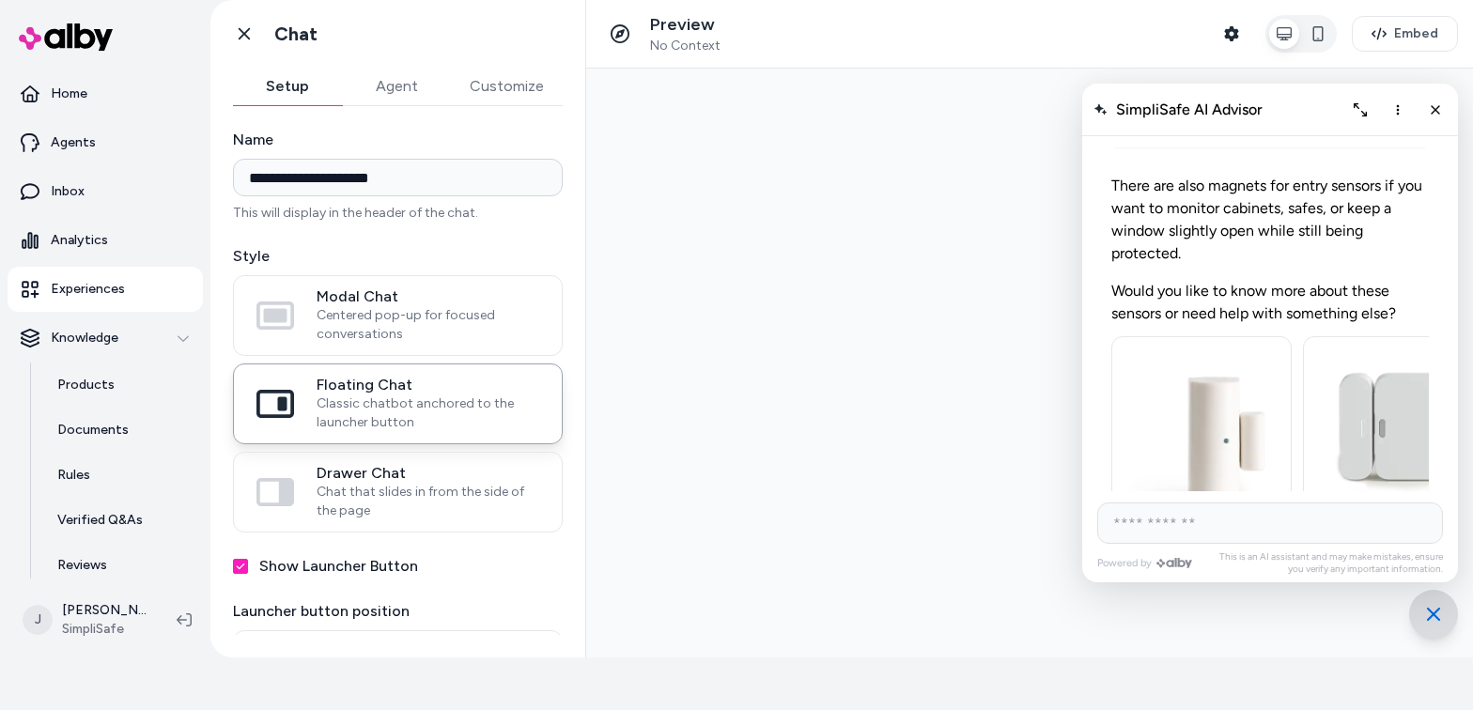
scroll to position [477, 0]
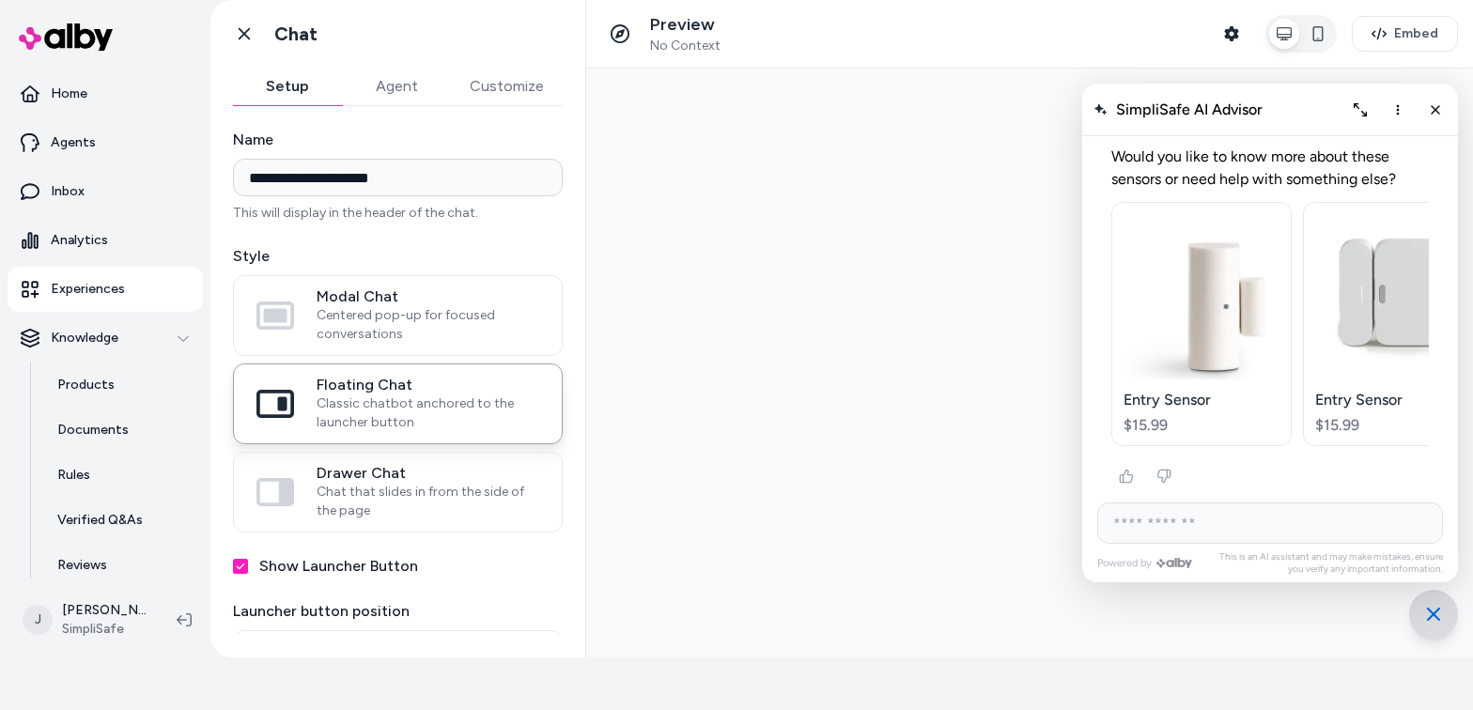
click at [1150, 403] on div "Entry Sensor" at bounding box center [1393, 400] width 156 height 18
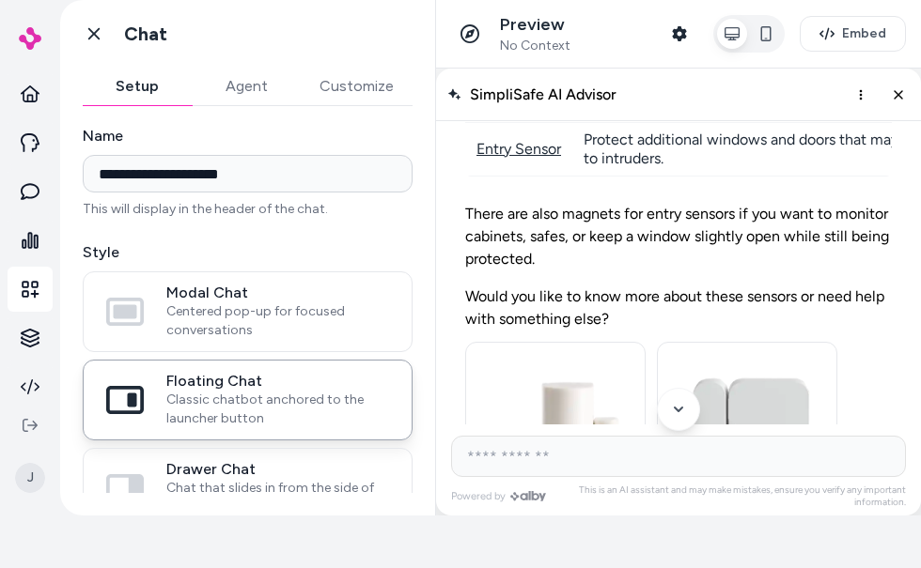
scroll to position [260, 0]
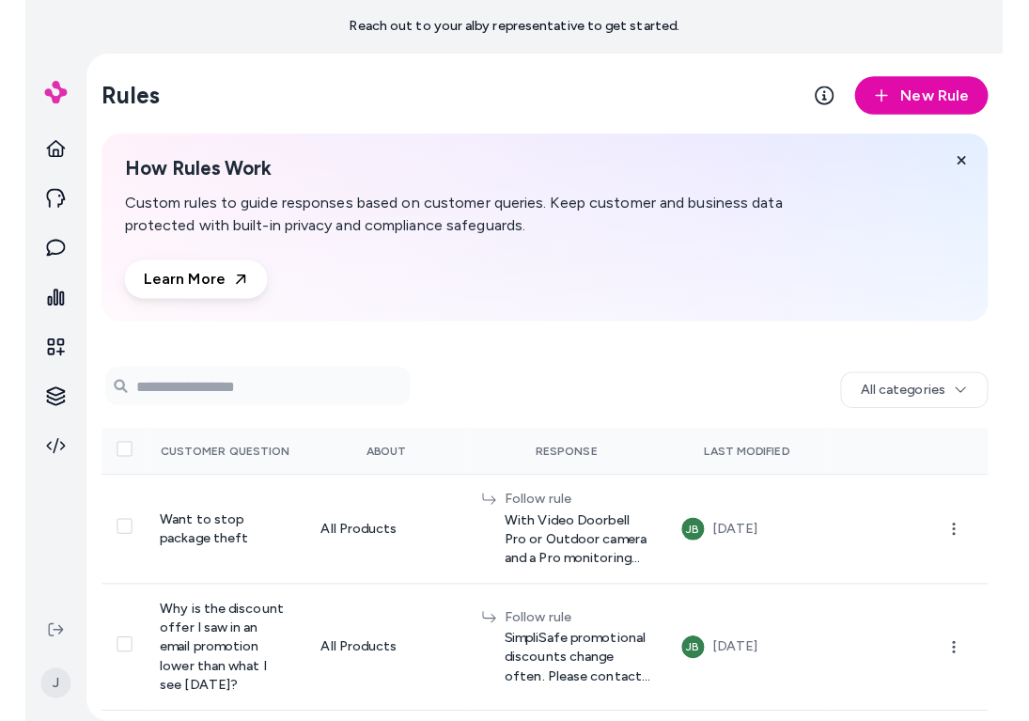
scroll to position [1272, 0]
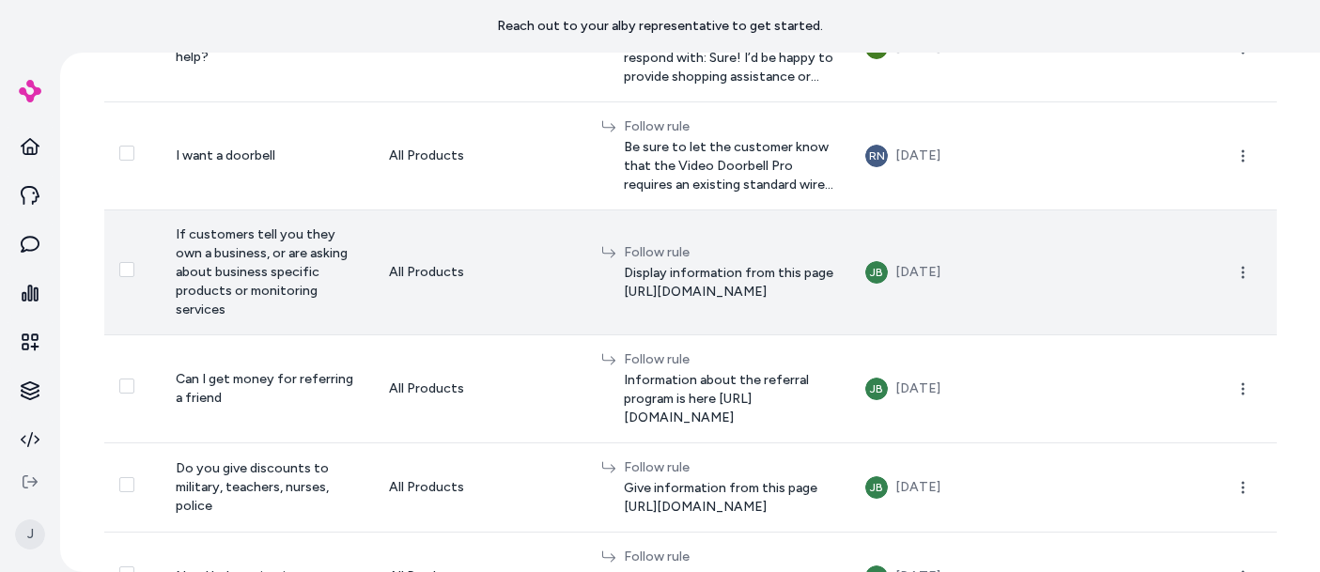
scroll to position [731, 0]
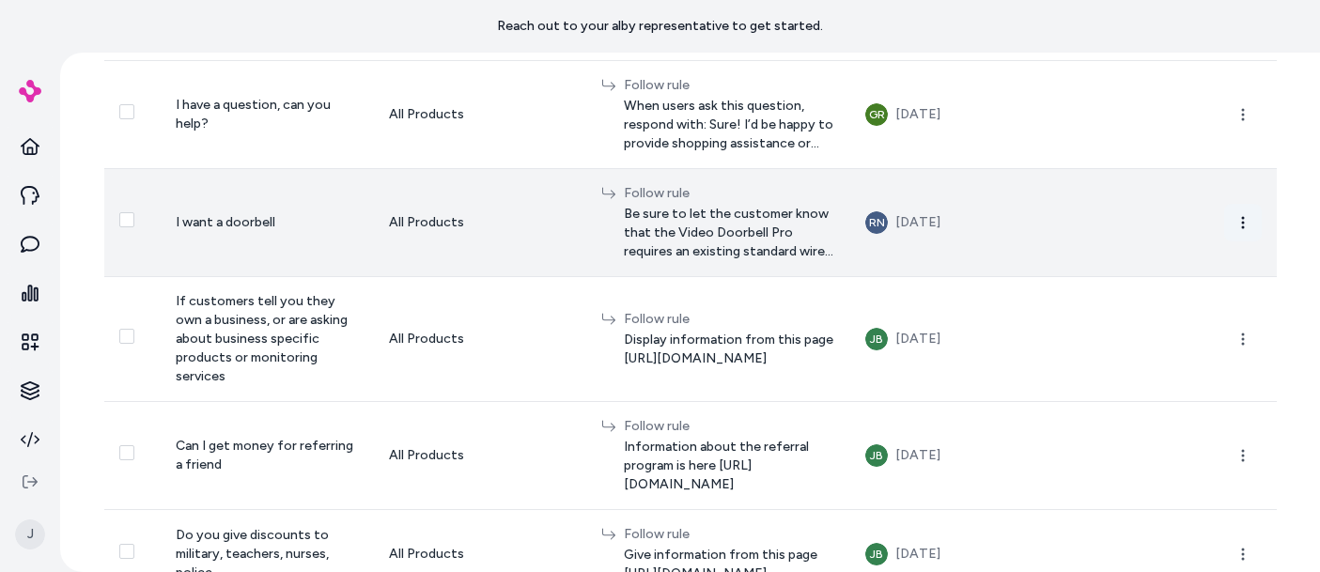
click at [903, 217] on icon "button" at bounding box center [1242, 222] width 15 height 15
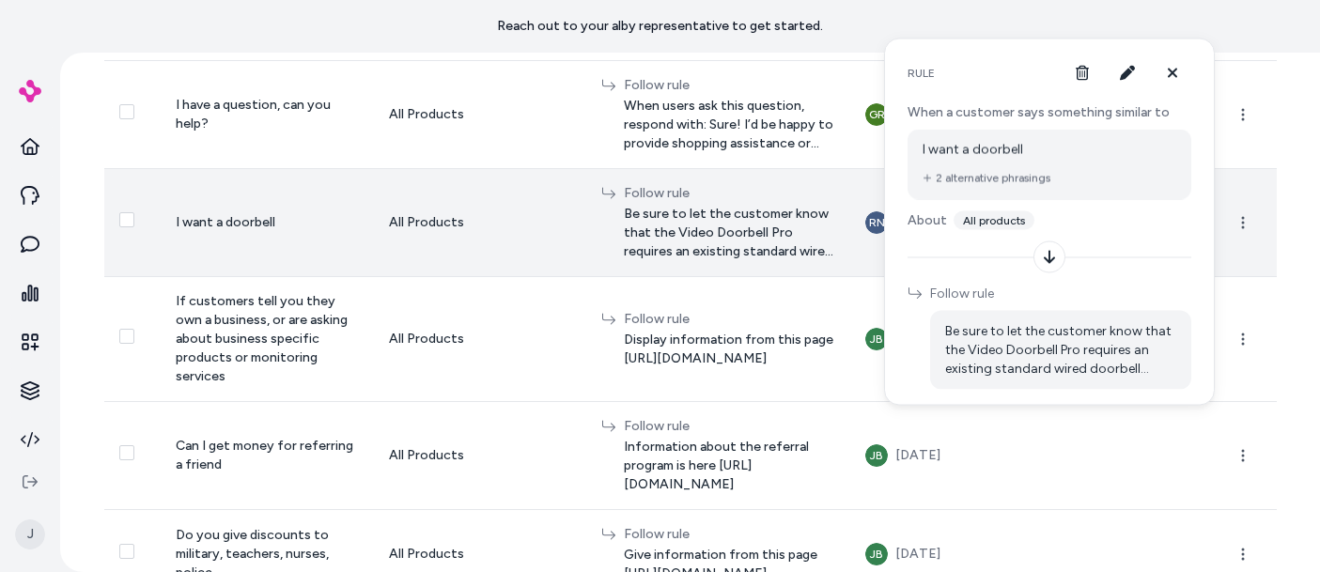
click at [821, 210] on span "Be sure to let the customer know that the Video Doorbell Pro requires an existi…" at bounding box center [729, 233] width 211 height 56
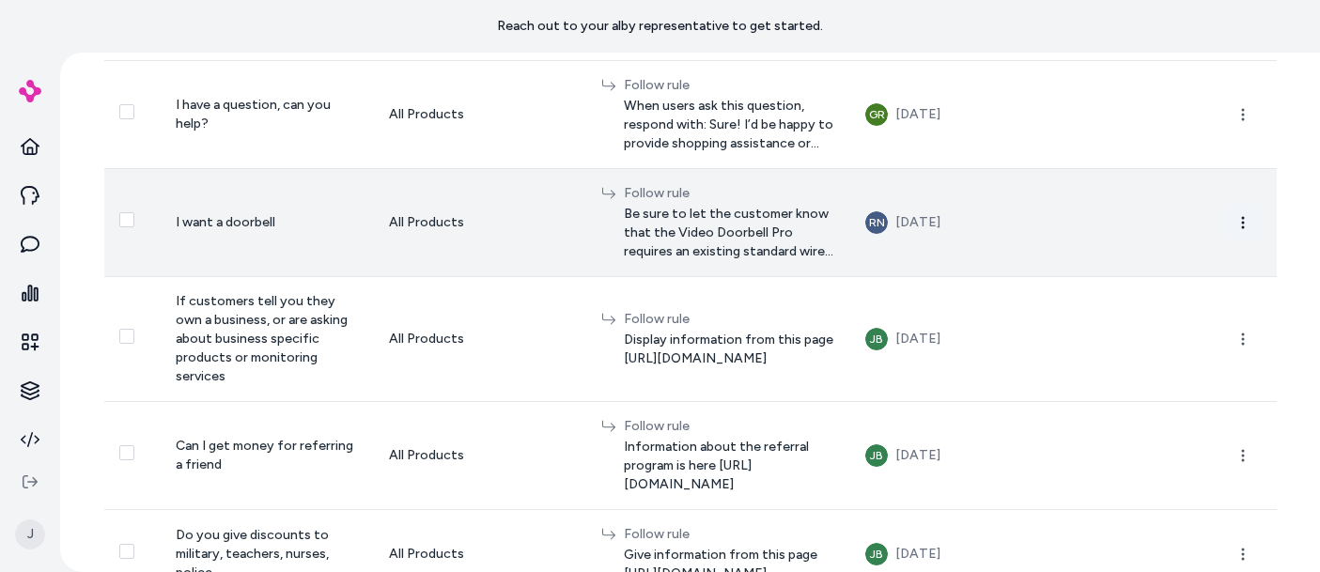
click at [903, 220] on icon "button" at bounding box center [1242, 222] width 15 height 15
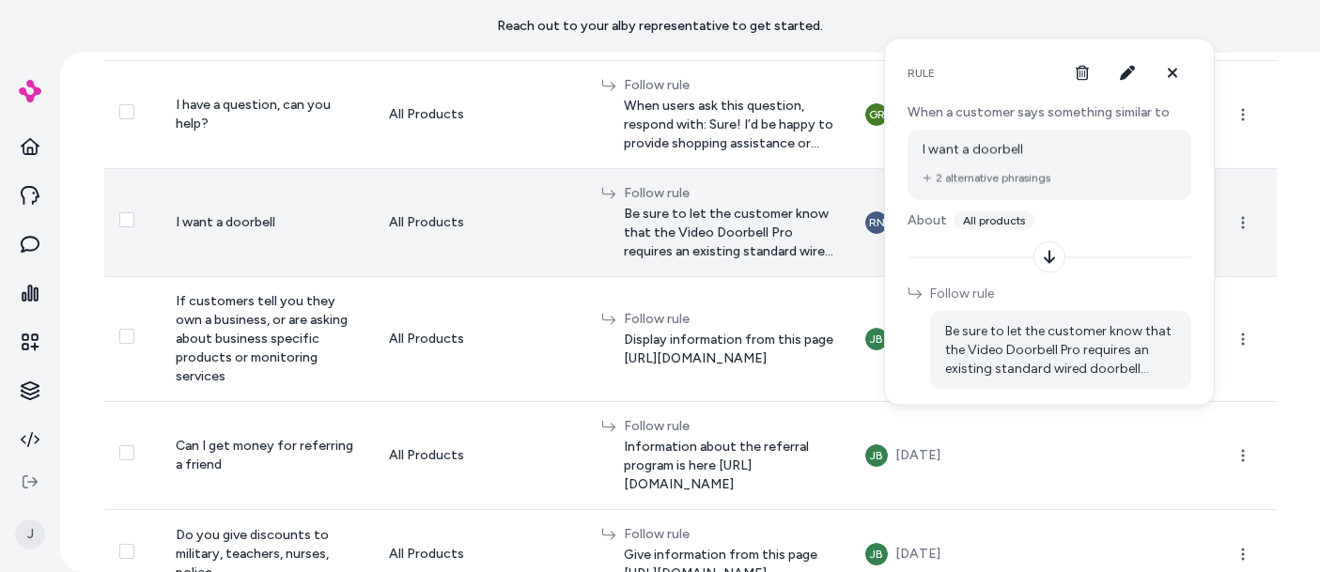
click at [656, 216] on span "Be sure to let the customer know that the Video Doorbell Pro requires an existi…" at bounding box center [729, 233] width 211 height 56
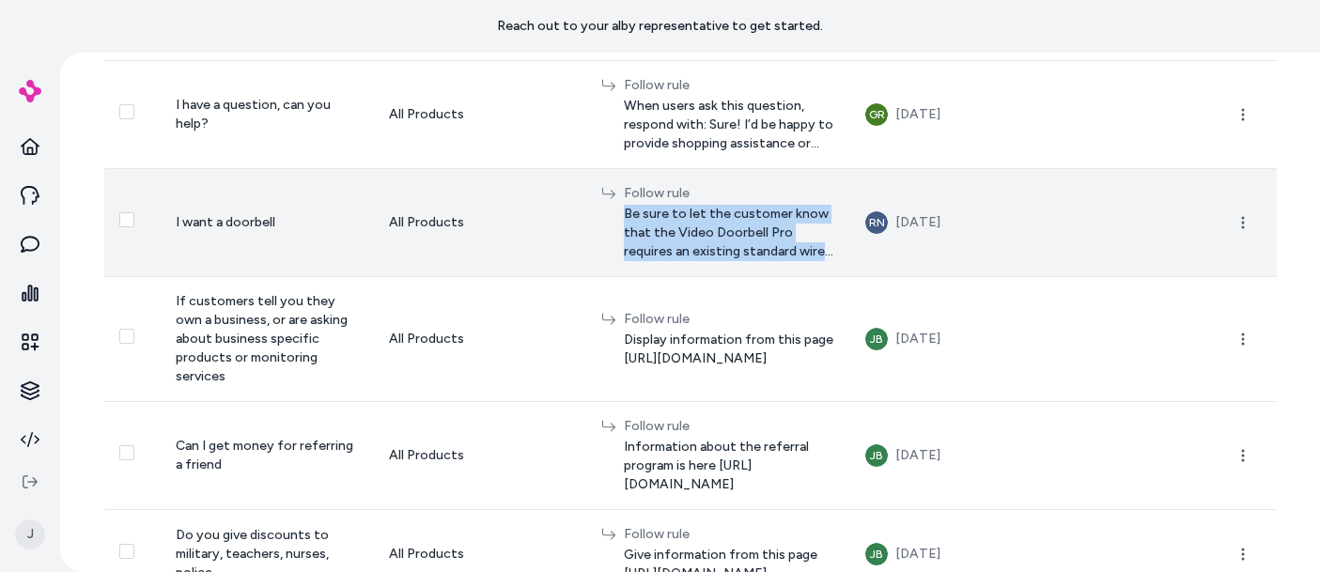
drag, startPoint x: 861, startPoint y: 245, endPoint x: 519, endPoint y: 215, distance: 342.3
click at [601, 215] on div "Follow rule Be sure to let the customer know that the Video Doorbell Pro requir…" at bounding box center [718, 222] width 234 height 77
click at [903, 224] on icon "button" at bounding box center [1242, 222] width 15 height 15
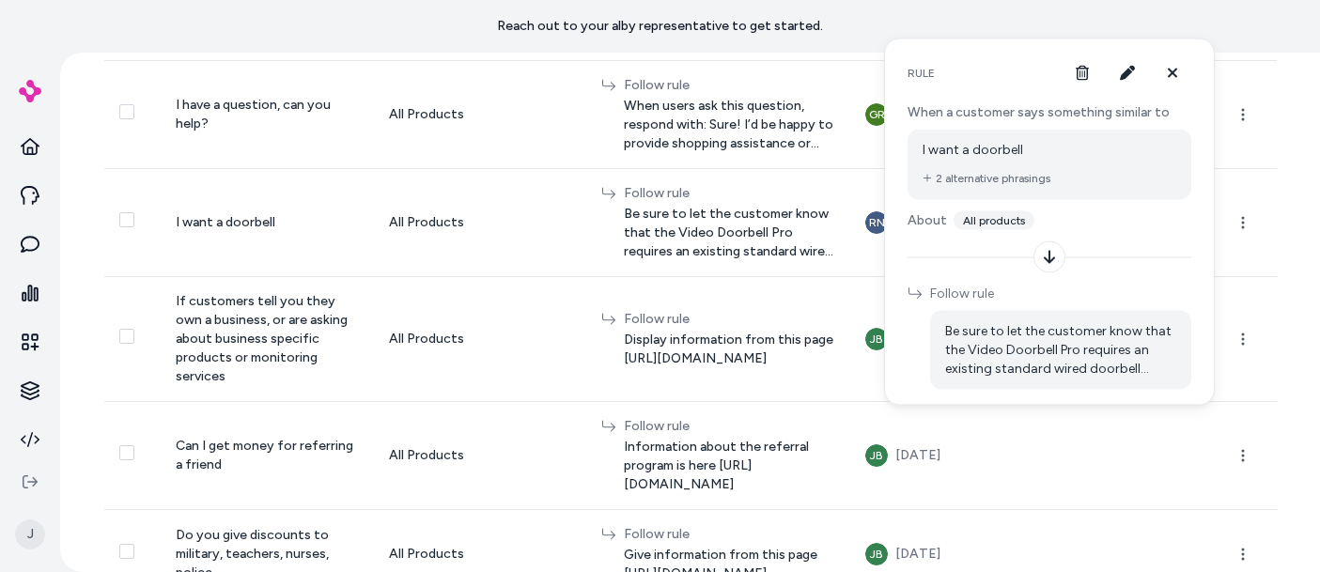
click at [903, 335] on span "Be sure to let the customer know that the Video Doorbell Pro requires an existi…" at bounding box center [1060, 350] width 231 height 56
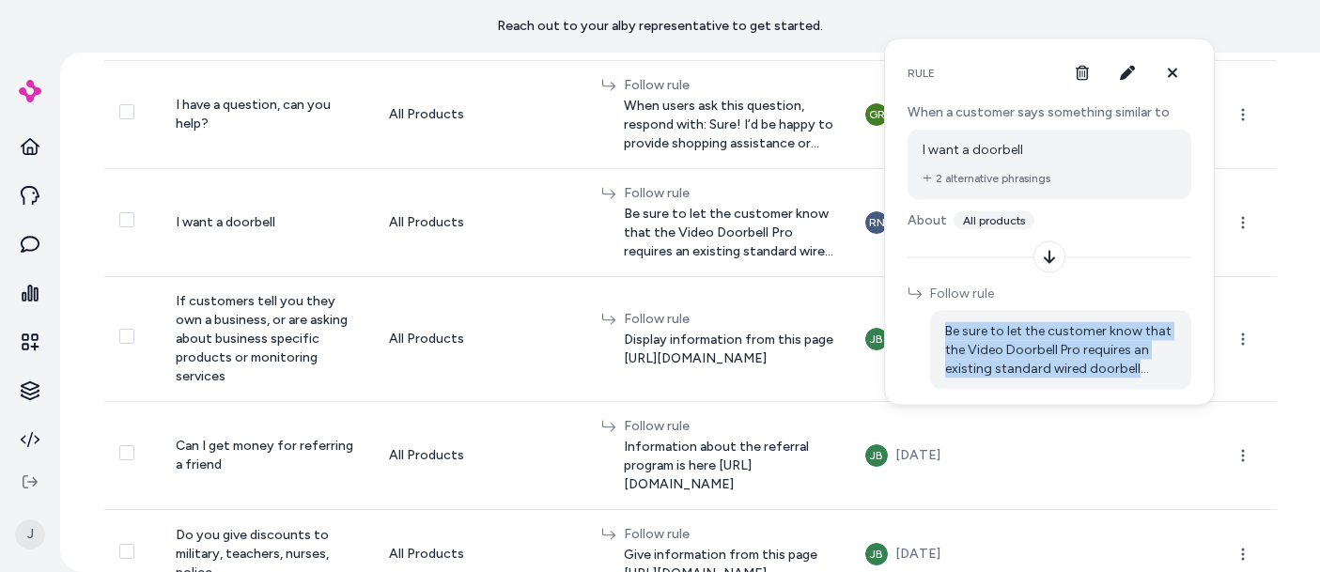
click at [903, 335] on span "Be sure to let the customer know that the Video Doorbell Pro requires an existi…" at bounding box center [1060, 350] width 231 height 56
click at [903, 331] on span "Be sure to let the customer know that the Video Doorbell Pro requires an existi…" at bounding box center [1060, 350] width 231 height 56
drag, startPoint x: 942, startPoint y: 329, endPoint x: 1163, endPoint y: 370, distance: 224.6
click at [903, 370] on div "Be sure to let the customer know that the Video Doorbell Pro requires an existi…" at bounding box center [1060, 350] width 261 height 79
click at [903, 70] on button "button" at bounding box center [1128, 73] width 38 height 38
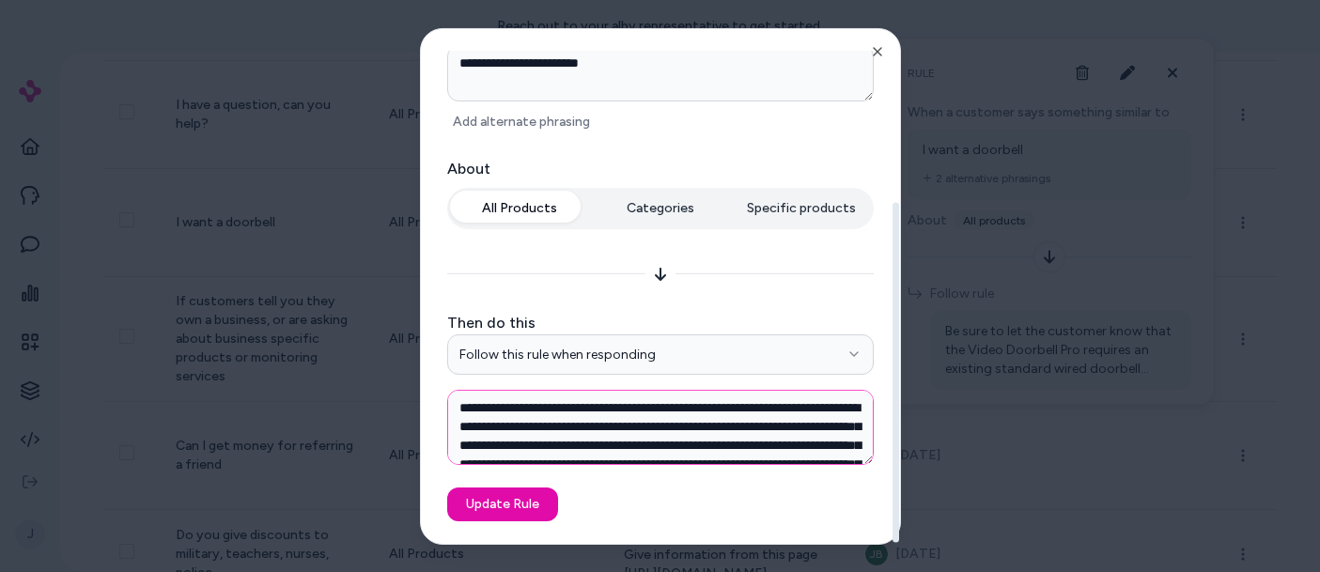
scroll to position [73, 0]
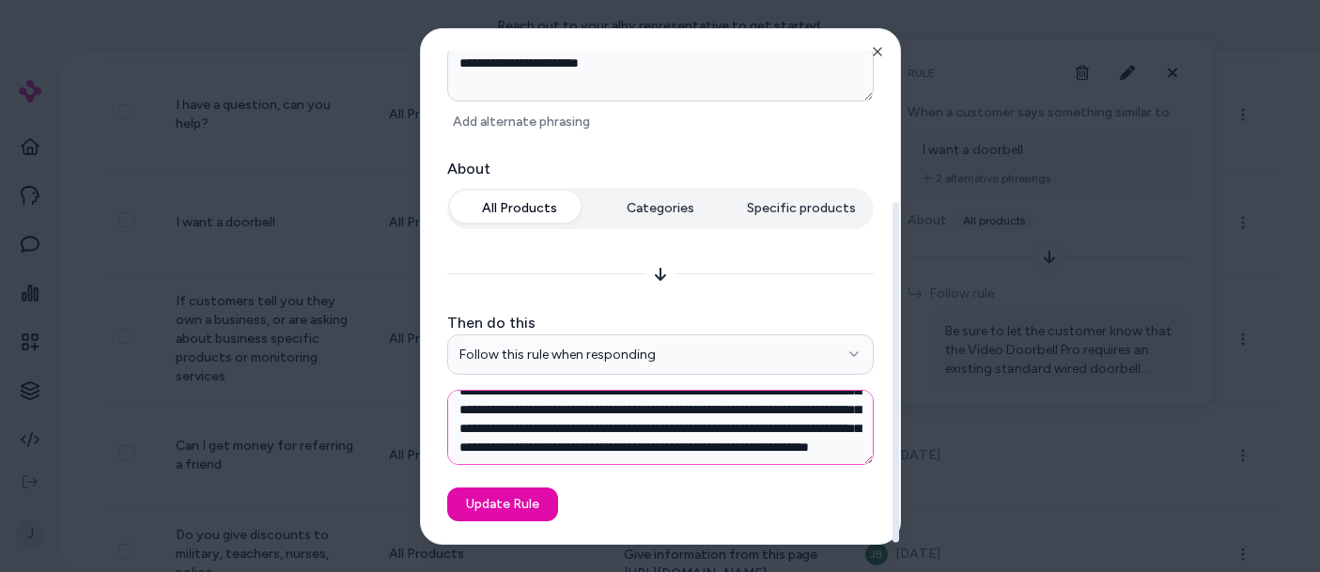
drag, startPoint x: 459, startPoint y: 406, endPoint x: 775, endPoint y: 514, distance: 333.6
click at [775, 514] on form "**********" at bounding box center [660, 187] width 434 height 669
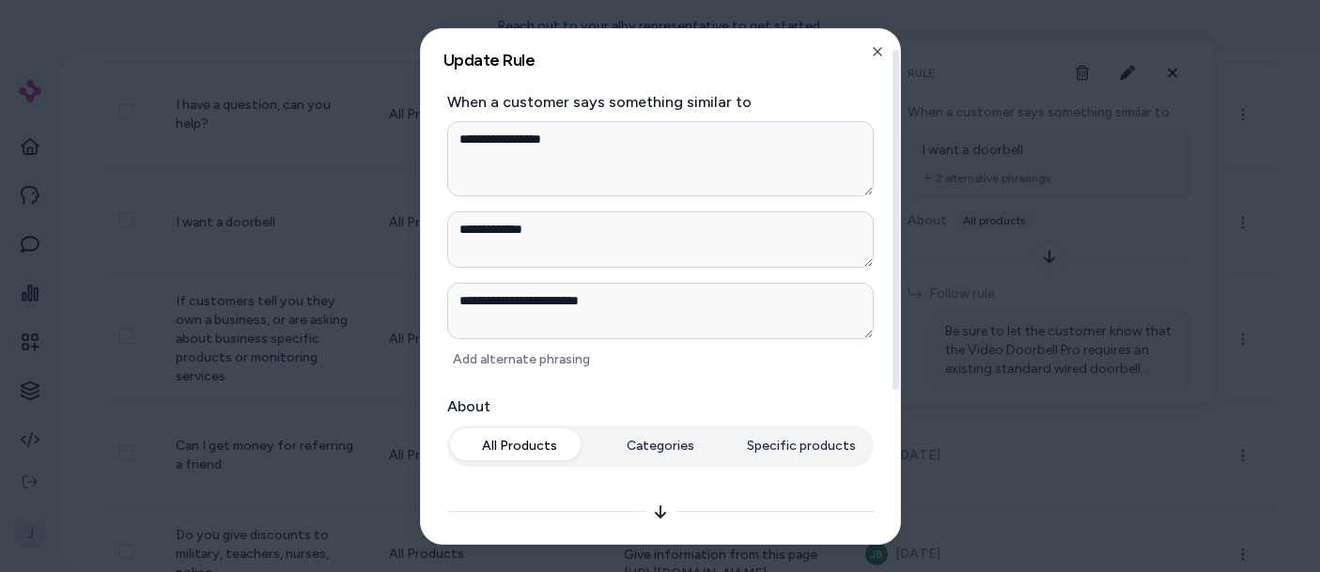
scroll to position [238, 0]
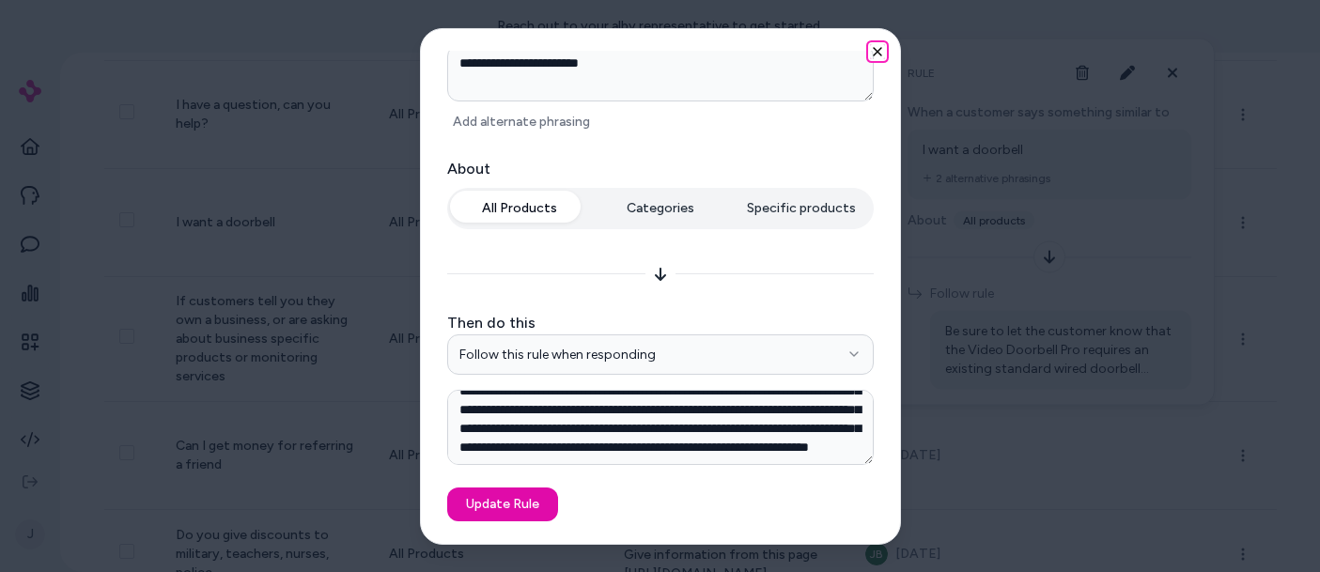
click at [877, 46] on icon "button" at bounding box center [877, 50] width 15 height 15
type textarea "*"
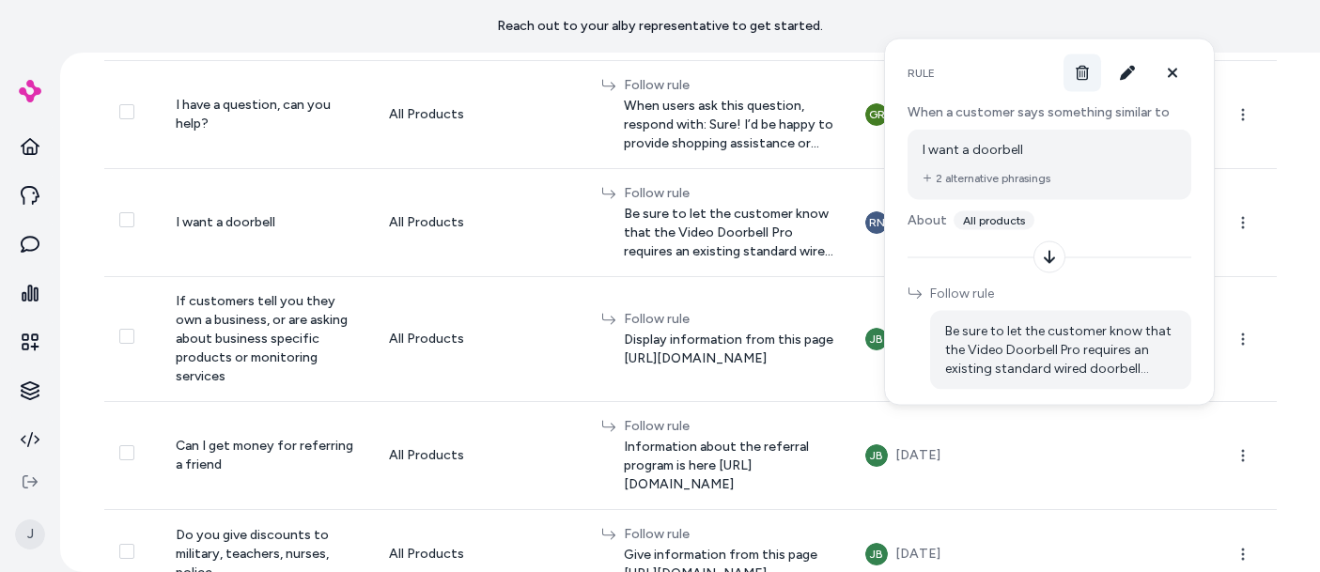
click at [903, 71] on icon at bounding box center [1082, 73] width 13 height 15
click at [903, 177] on div "Rules New Rule How Rules Work Custom rules to guide responses based on customer…" at bounding box center [690, 312] width 1260 height 519
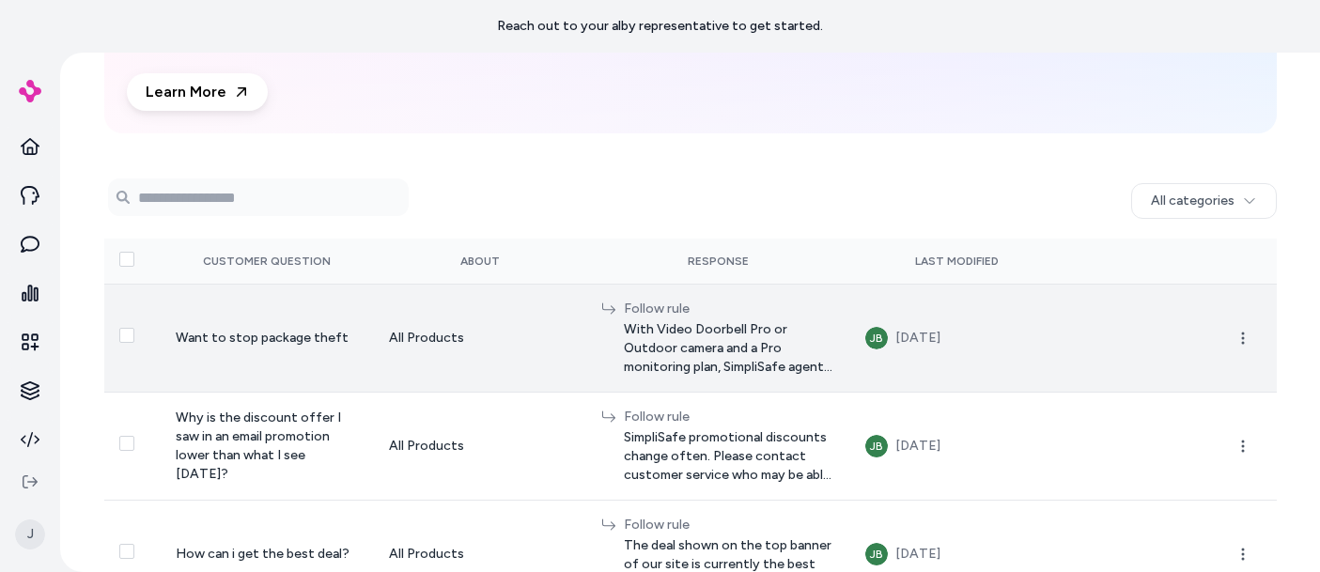
scroll to position [184, 0]
click at [903, 337] on icon "button" at bounding box center [1242, 337] width 15 height 15
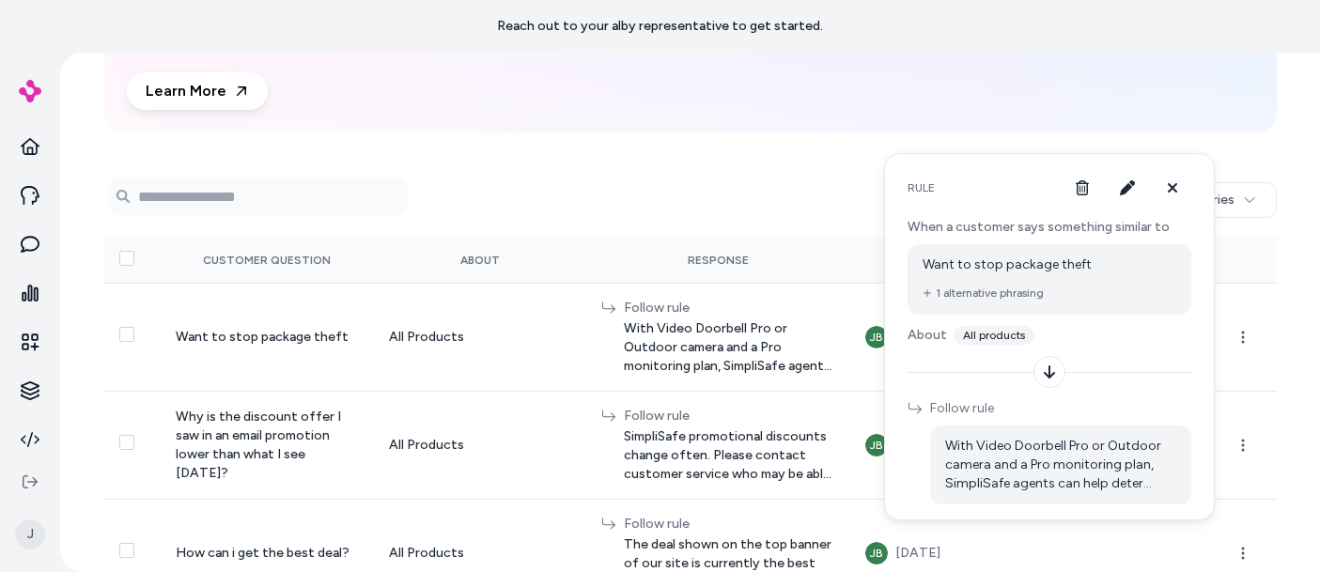
click at [903, 463] on span "With Video Doorbell Pro or Outdoor camera and a Pro monitoring plan, SimpliSafe…" at bounding box center [1060, 465] width 231 height 56
drag, startPoint x: 1091, startPoint y: 466, endPoint x: 1068, endPoint y: 503, distance: 43.0
click at [903, 503] on div "With Video Doorbell Pro or Outdoor camera and a Pro monitoring plan, SimpliSafe…" at bounding box center [1060, 465] width 261 height 79
click at [903, 191] on button at bounding box center [1173, 188] width 38 height 38
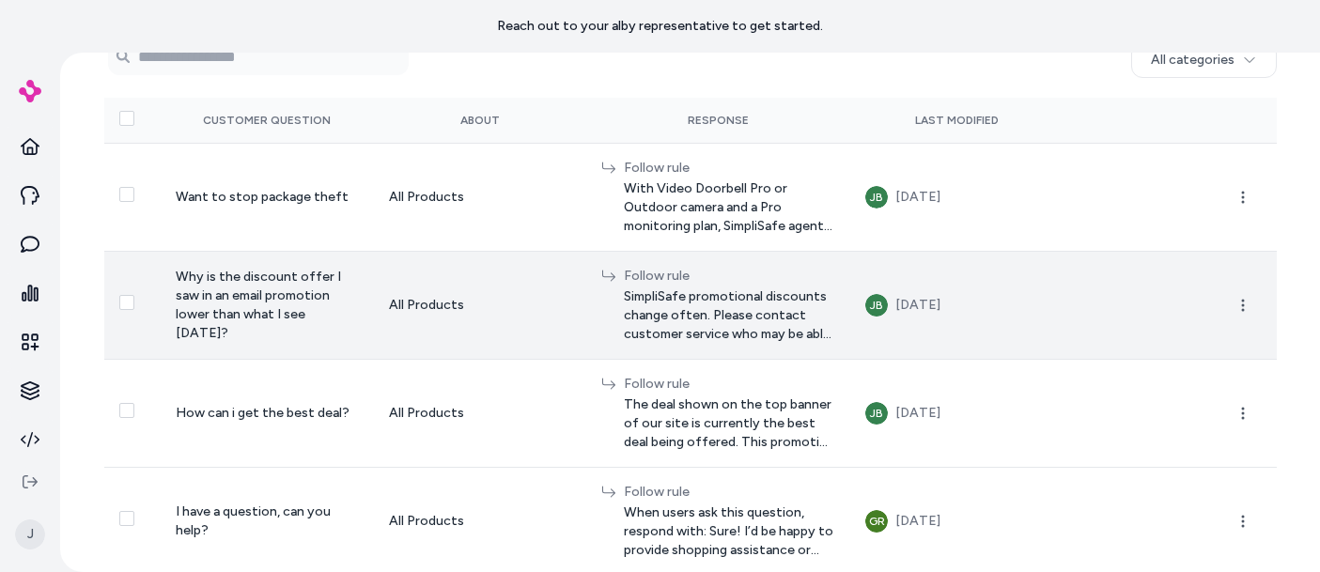
scroll to position [337, 0]
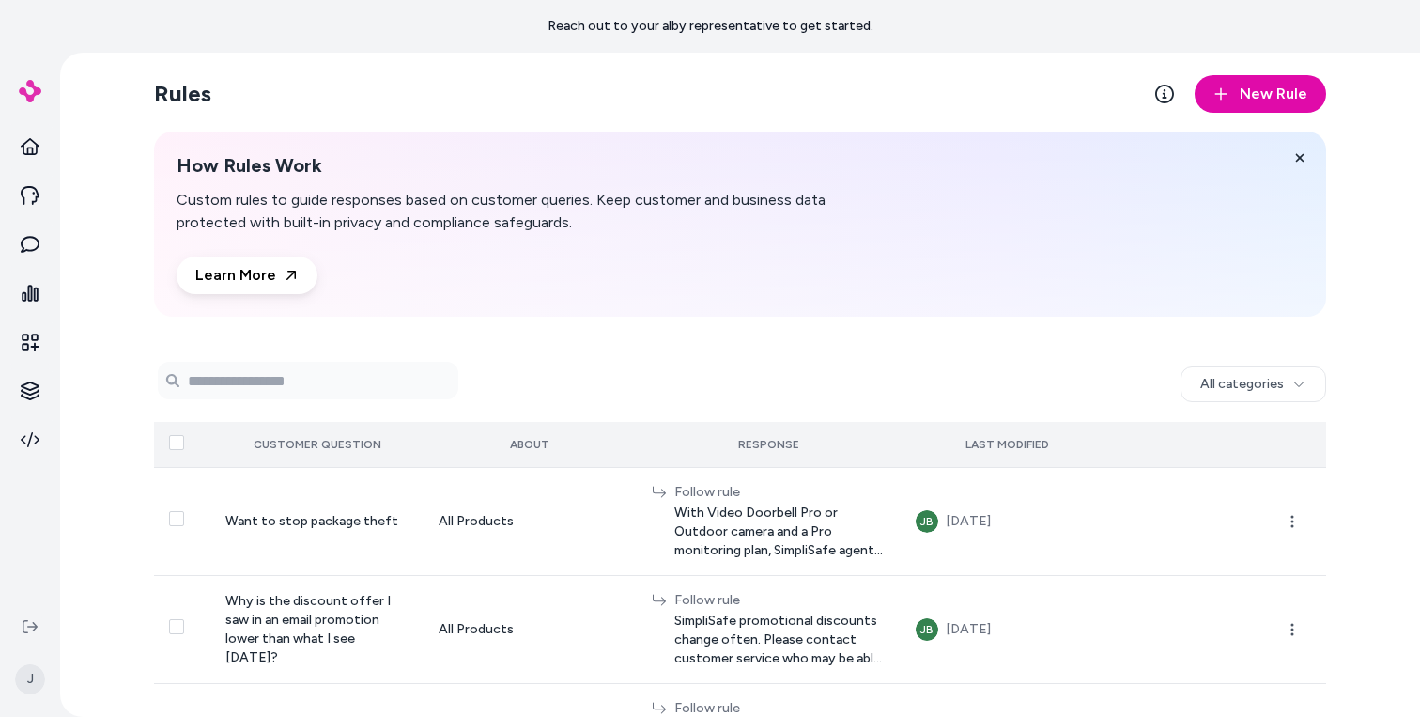
scroll to position [337, 0]
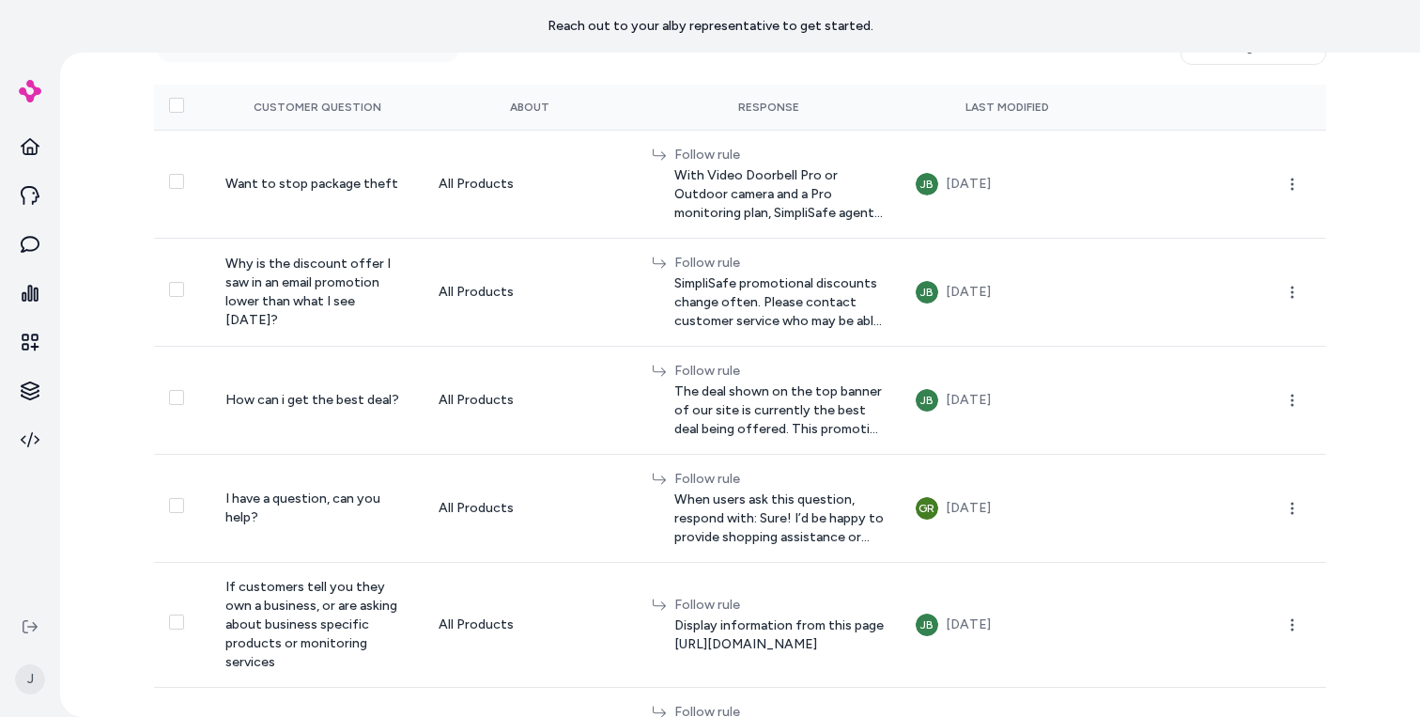
click at [37, 100] on img at bounding box center [30, 91] width 23 height 23
click at [36, 85] on img at bounding box center [30, 91] width 23 height 23
click at [33, 285] on icon at bounding box center [30, 293] width 19 height 19
click at [34, 334] on icon at bounding box center [30, 341] width 17 height 17
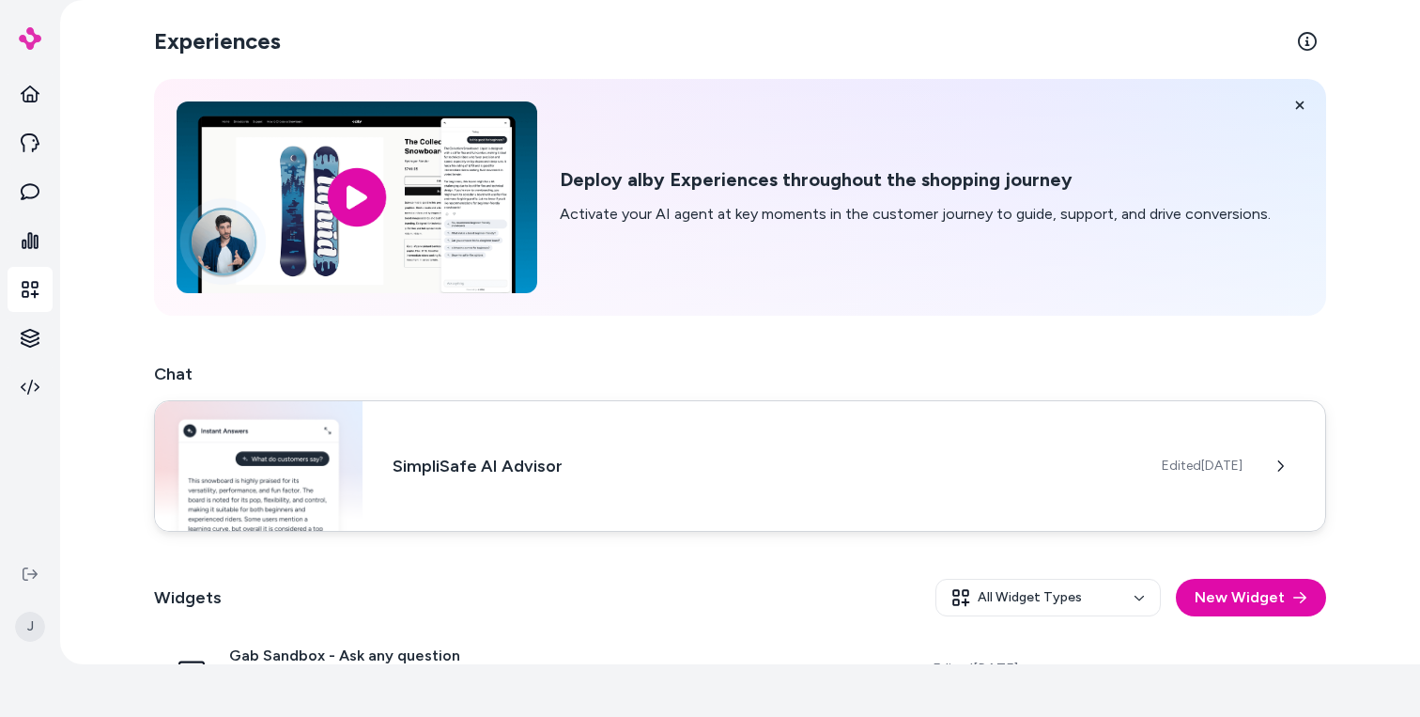
click at [504, 462] on h3 "SimpliSafe AI Advisor" at bounding box center [762, 466] width 739 height 26
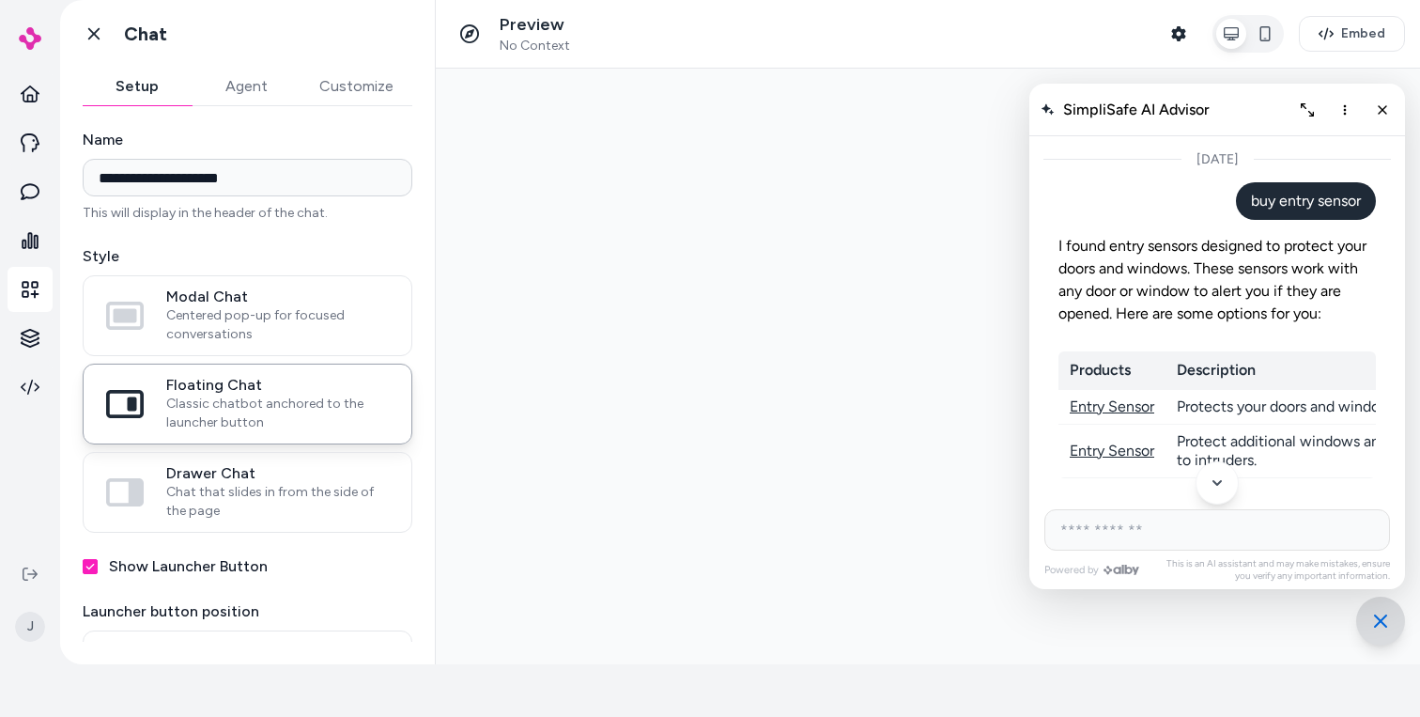
scroll to position [471, 0]
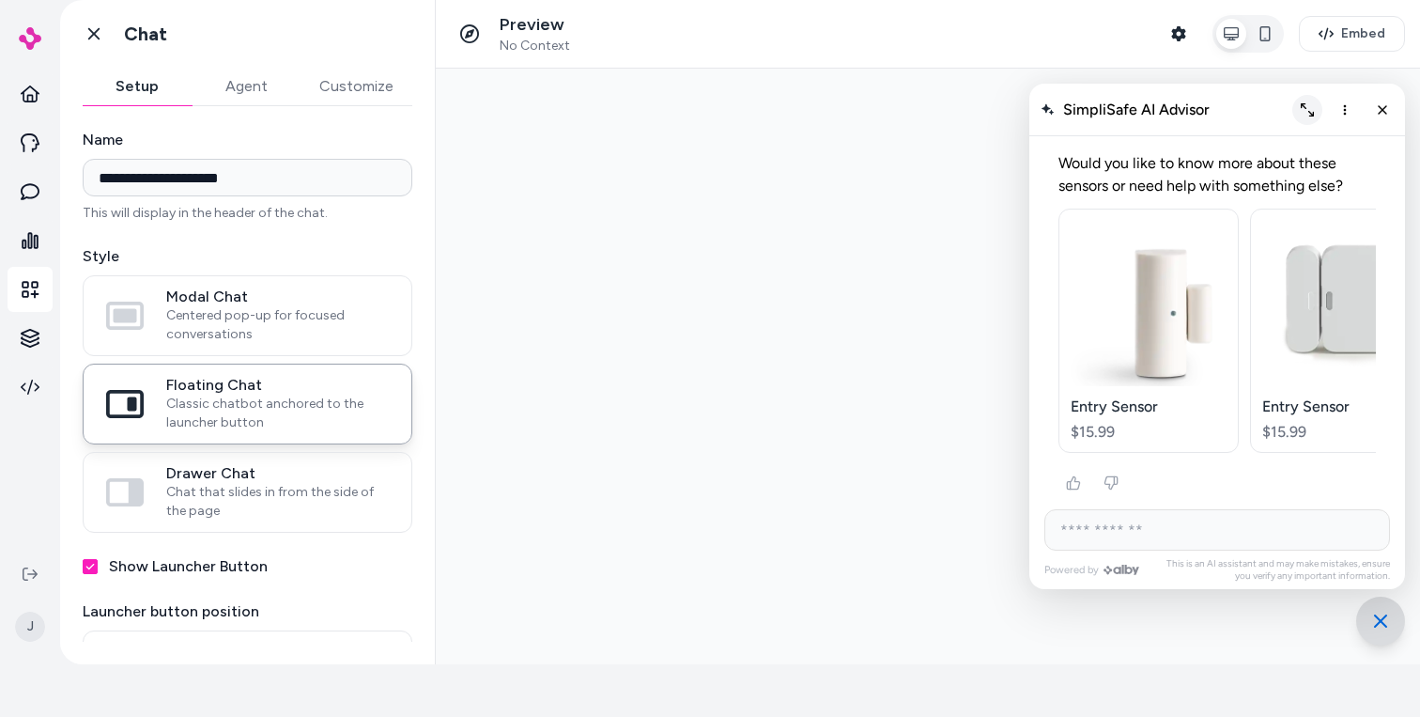
click at [1310, 109] on icon "Expand chat" at bounding box center [1307, 109] width 13 height 13
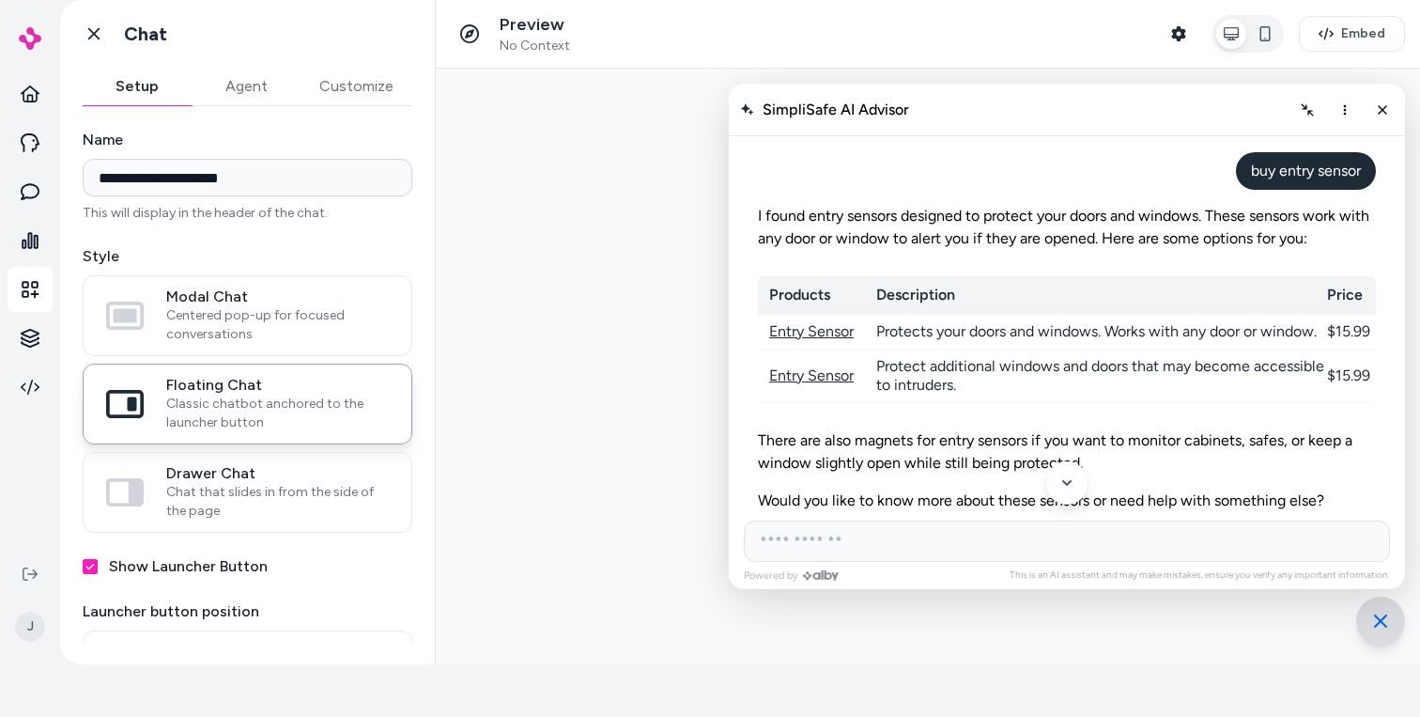
scroll to position [0, 0]
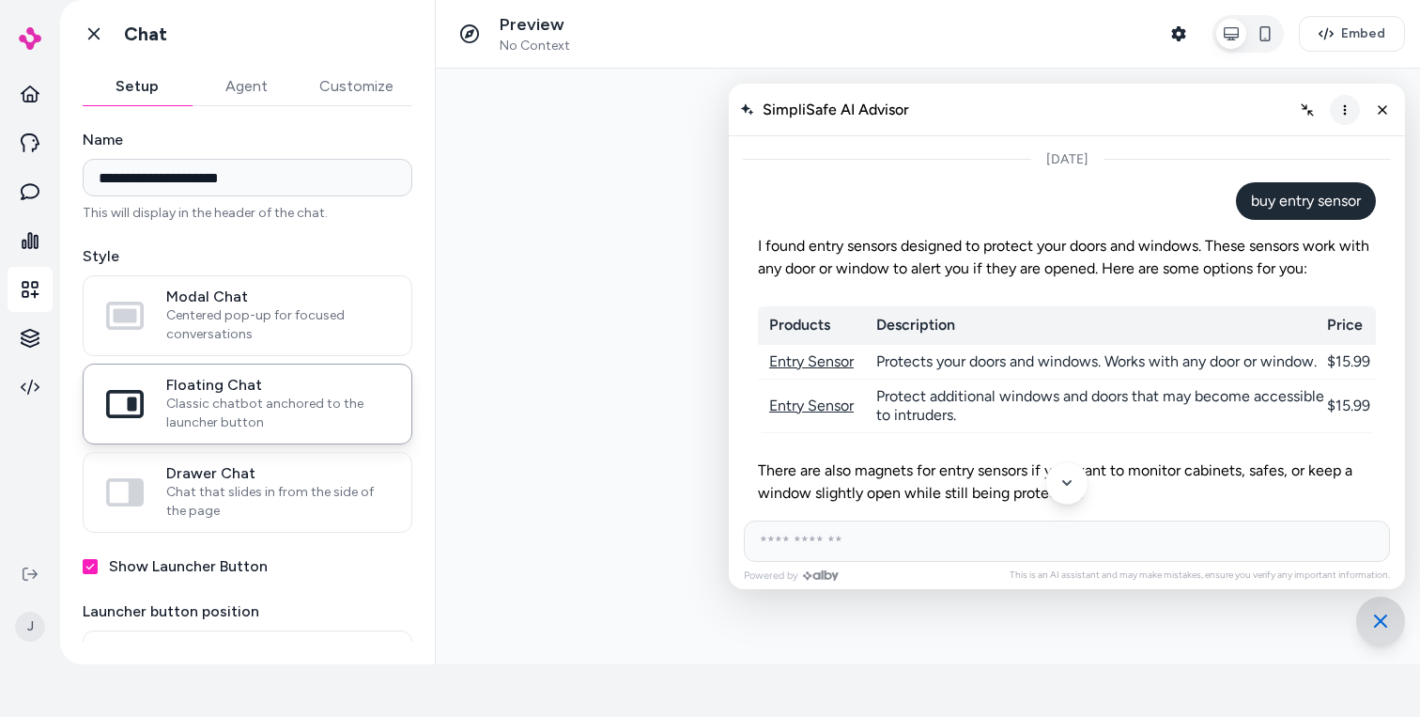
click at [1347, 112] on icon "More options" at bounding box center [1345, 109] width 15 height 15
click at [1302, 153] on span "Clear conversation" at bounding box center [1277, 149] width 111 height 16
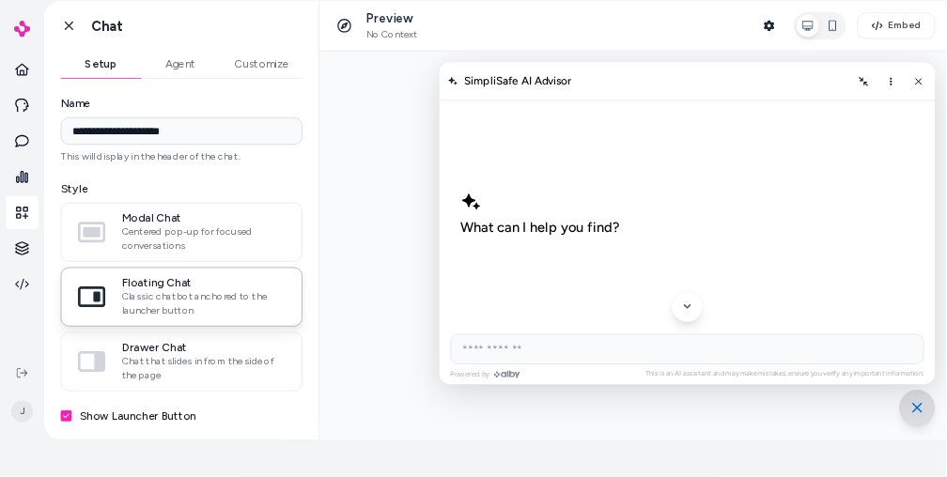
scroll to position [53, 0]
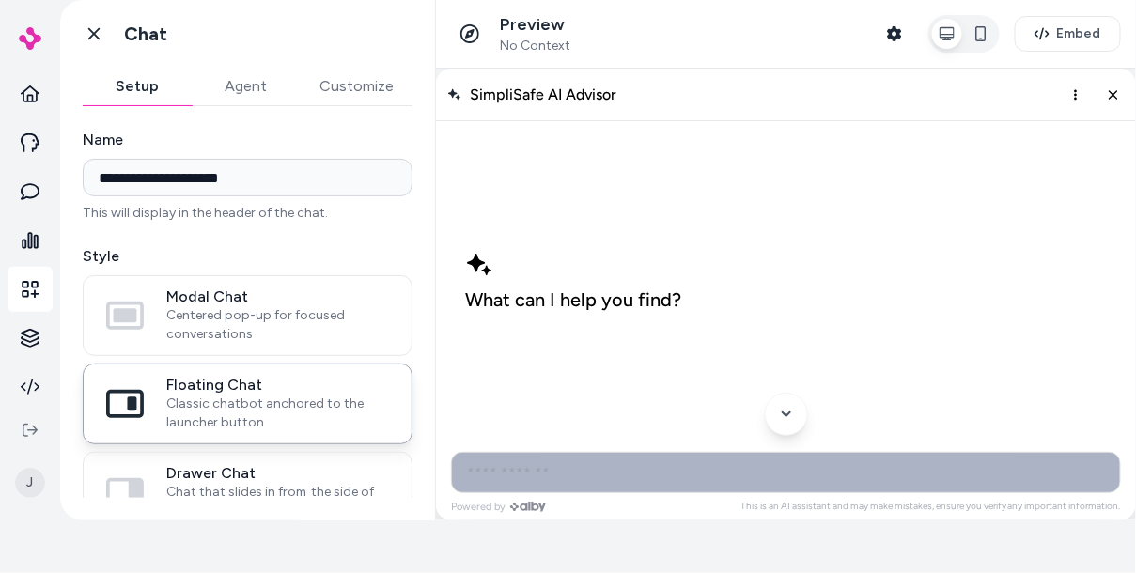
click at [705, 464] on input "AI Shopping Assistant" at bounding box center [785, 471] width 670 height 41
type input "**********"
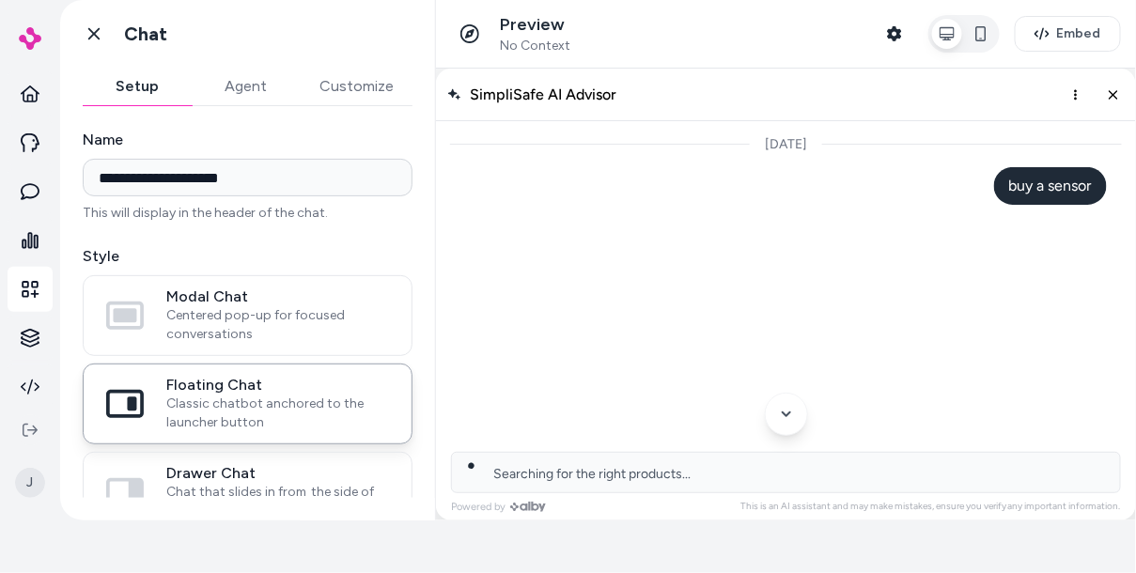
click at [431, 23] on div "Go back Chat" at bounding box center [247, 34] width 375 height 68
drag, startPoint x: 434, startPoint y: 23, endPoint x: 376, endPoint y: 23, distance: 58.2
click at [376, 23] on div "Go back Chat" at bounding box center [247, 34] width 375 height 68
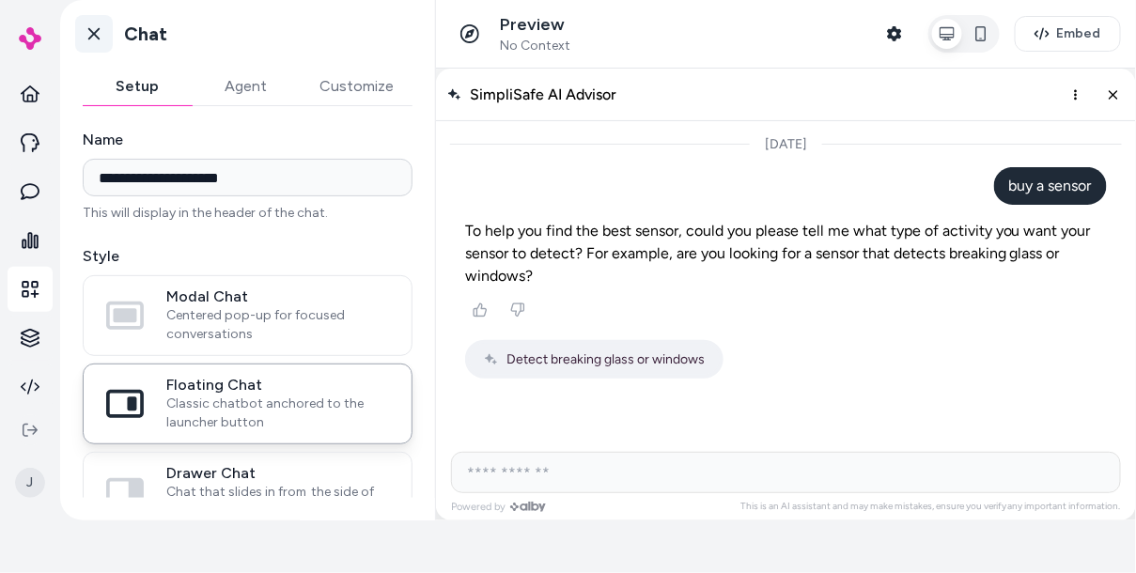
click at [90, 33] on icon at bounding box center [94, 33] width 19 height 19
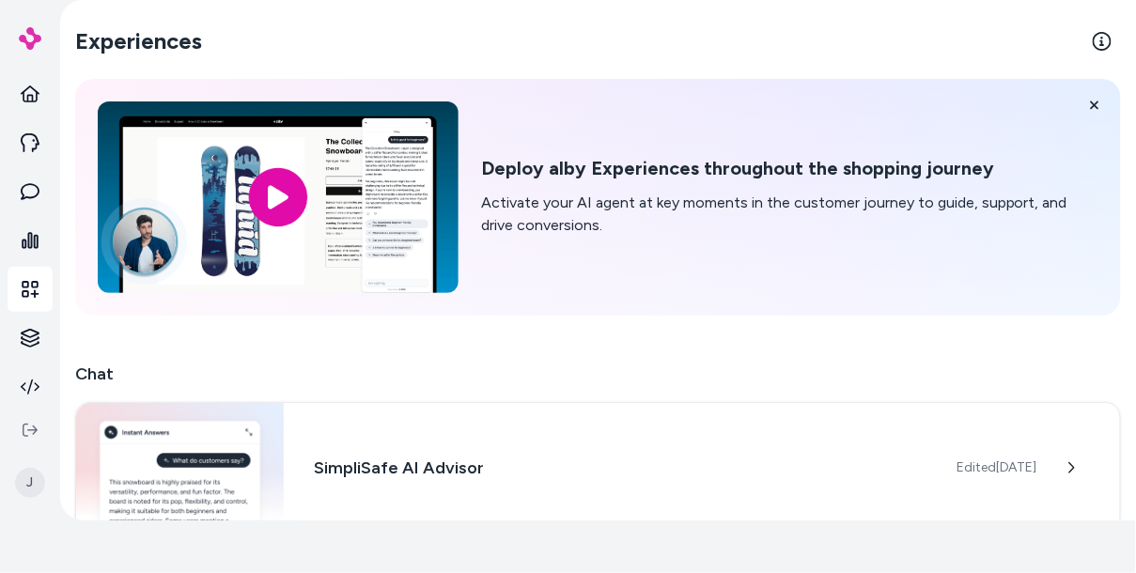
click at [519, 223] on p "Activate your AI agent at key moments in the customer journey to guide, support…" at bounding box center [789, 214] width 617 height 45
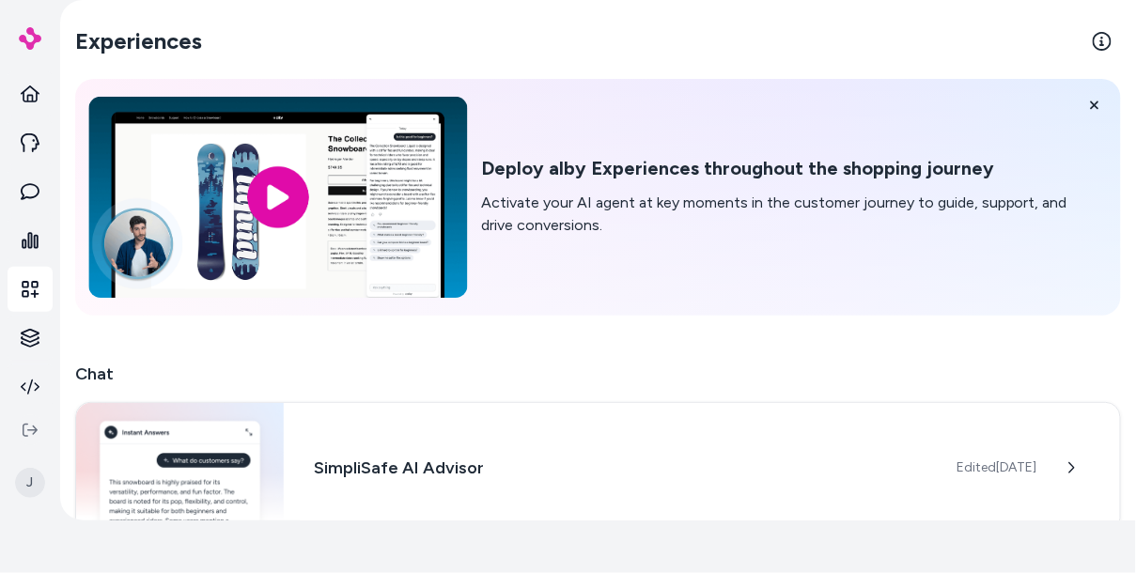
click at [408, 231] on input "image" at bounding box center [277, 197] width 379 height 201
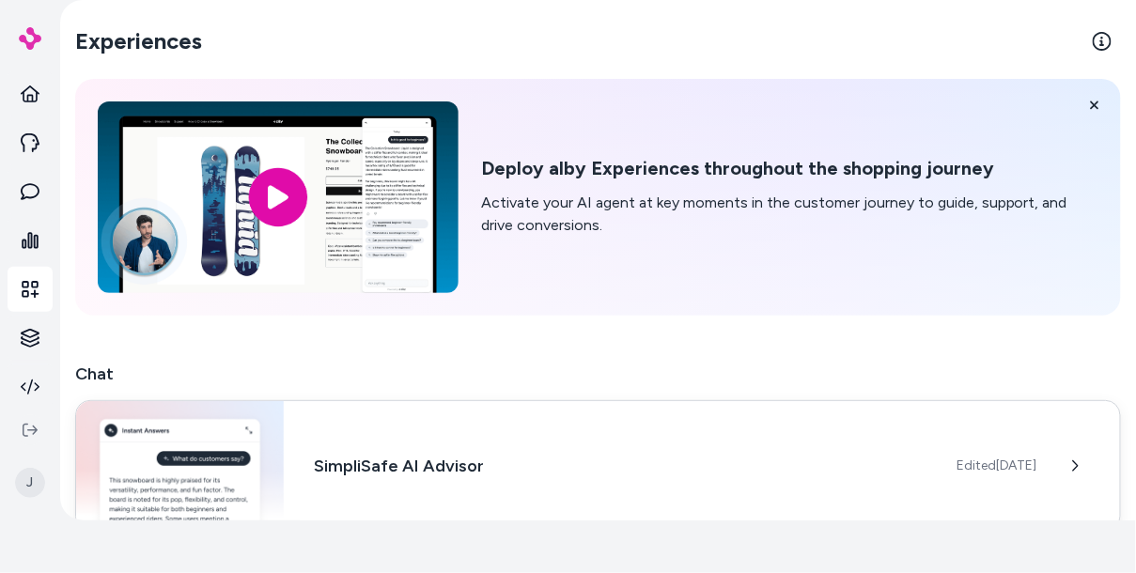
click at [406, 435] on div "SimpliSafe AI Advisor Edited Sep 8, 2025" at bounding box center [598, 466] width 1046 height 132
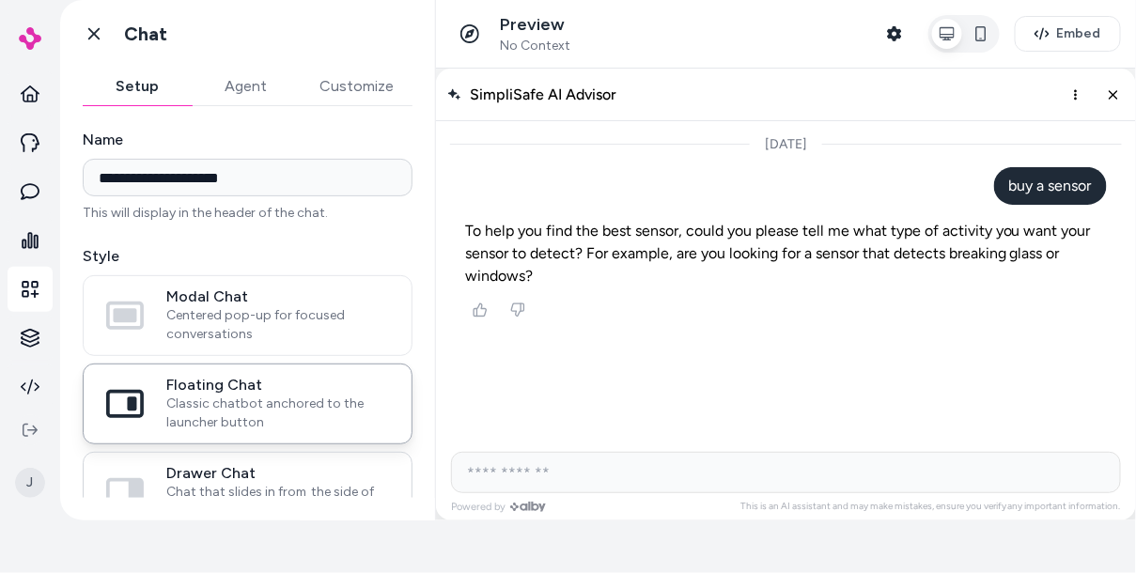
click at [249, 483] on span "Chat that slides in from the side of the page" at bounding box center [277, 502] width 223 height 38
click at [0, 0] on button "Drawer Chat Chat that slides in from the side of the page" at bounding box center [0, 0] width 0 height 0
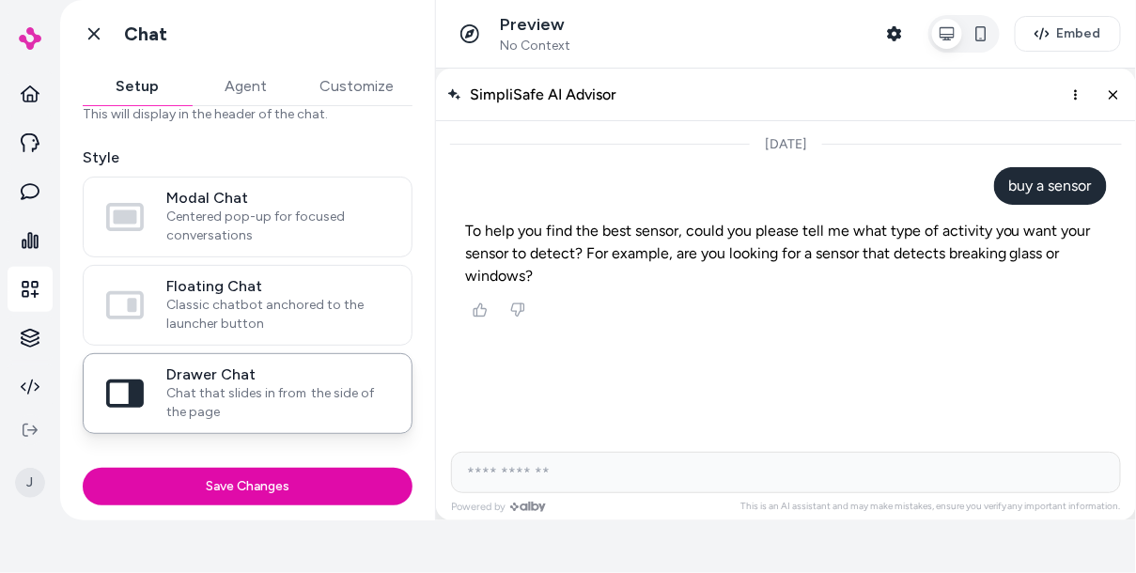
scroll to position [101, 0]
click at [295, 295] on span "Classic chatbot anchored to the launcher button" at bounding box center [277, 312] width 223 height 38
click at [0, 0] on button "Floating Chat Classic chatbot anchored to the launcher button" at bounding box center [0, 0] width 0 height 0
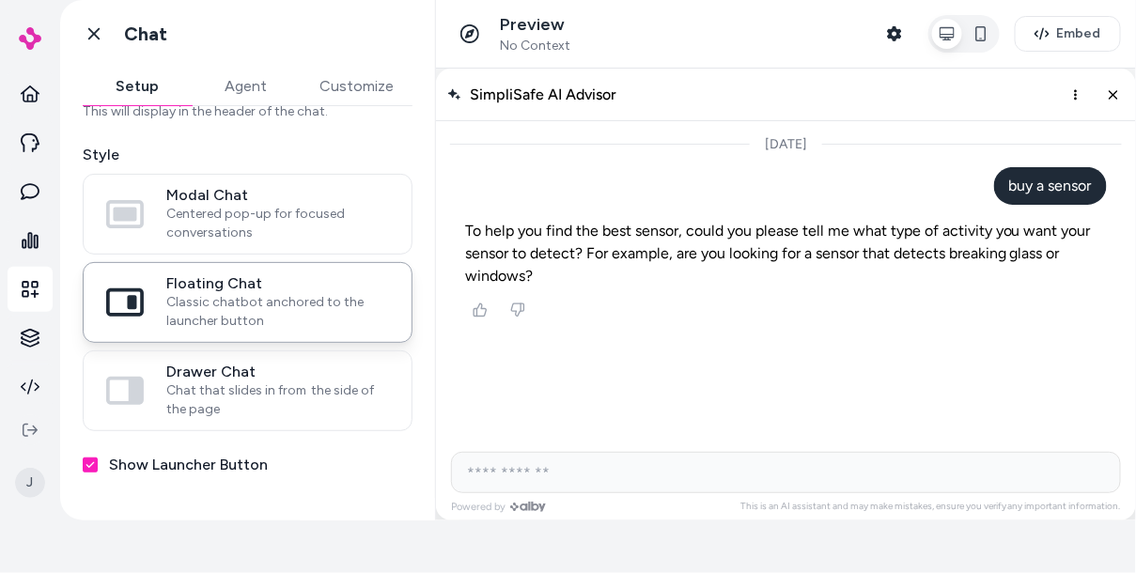
click at [967, 246] on p "To help you find the best sensor, could you please tell me what type of activit…" at bounding box center [785, 253] width 642 height 68
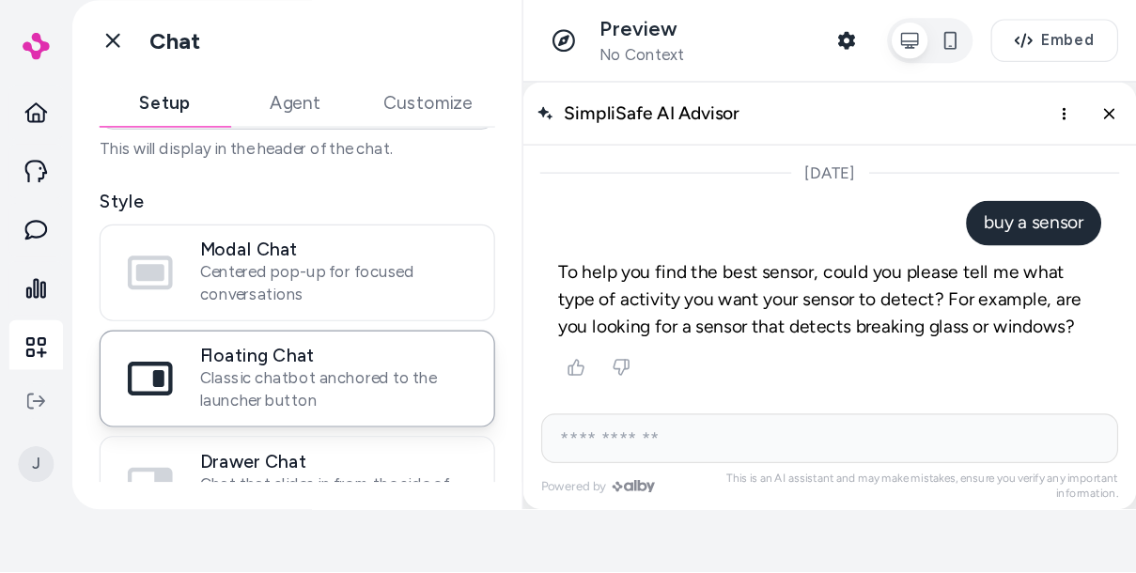
scroll to position [88, 0]
